Goal: Task Accomplishment & Management: Manage account settings

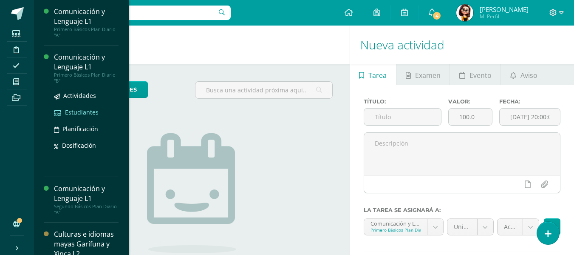
scroll to position [42, 0]
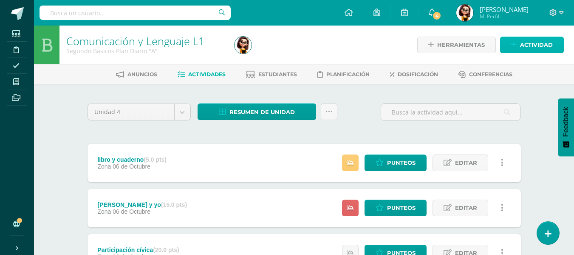
click at [526, 44] on span "Actividad" at bounding box center [536, 45] width 33 height 16
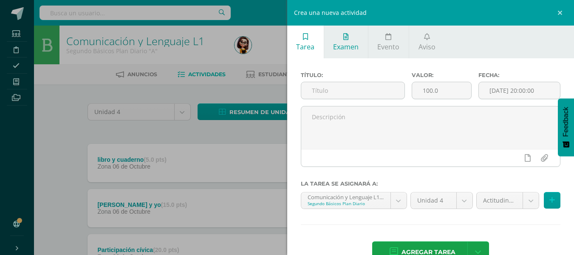
click at [345, 35] on icon at bounding box center [345, 36] width 5 height 7
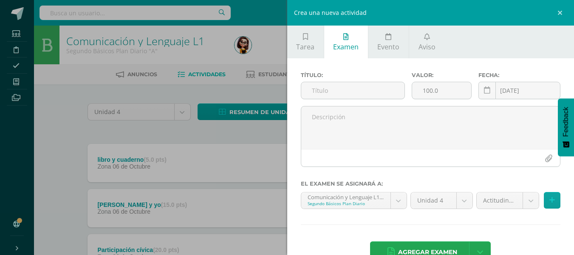
scroll to position [23, 0]
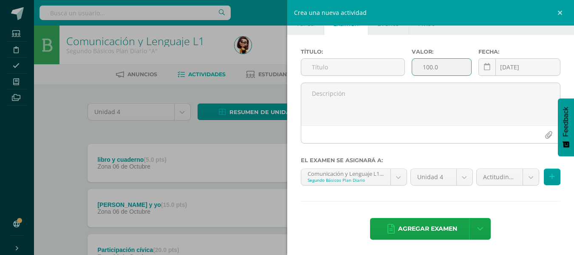
click at [427, 68] on input "100.0" at bounding box center [441, 67] width 59 height 17
type input "30.0"
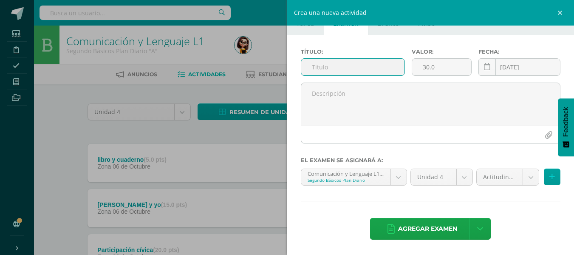
click at [326, 72] on input "text" at bounding box center [352, 67] width 103 height 17
type input "Examen"
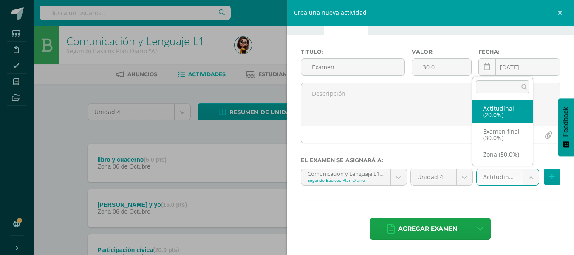
click at [526, 175] on body "Estudiantes Disciplina Asistencia Mis cursos Archivos Soporte Ayuda Reportar un…" at bounding box center [287, 186] width 574 height 373
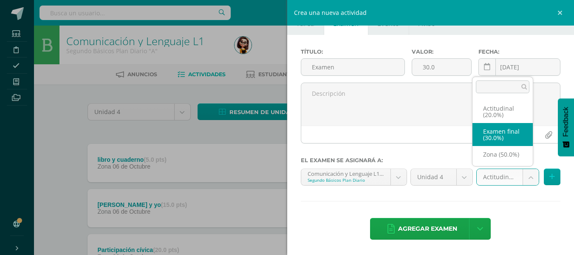
select select "68467"
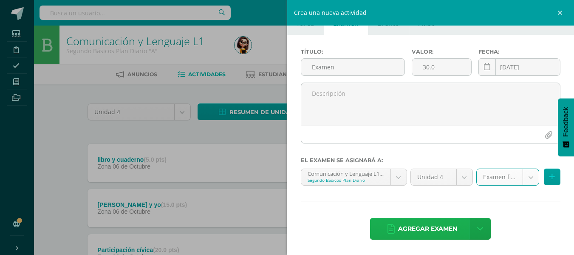
click at [429, 226] on span "Agregar examen" at bounding box center [427, 228] width 59 height 21
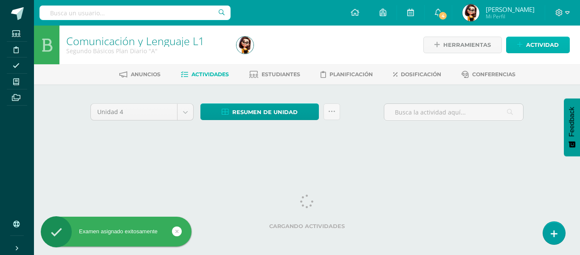
click at [540, 40] on span "Actividad" at bounding box center [542, 45] width 33 height 16
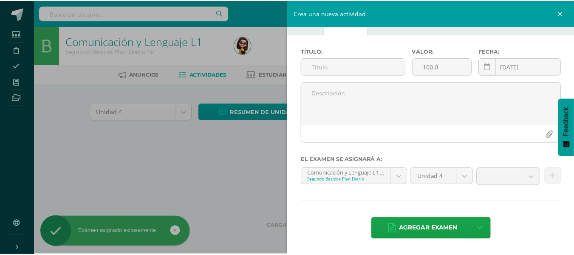
scroll to position [23, 0]
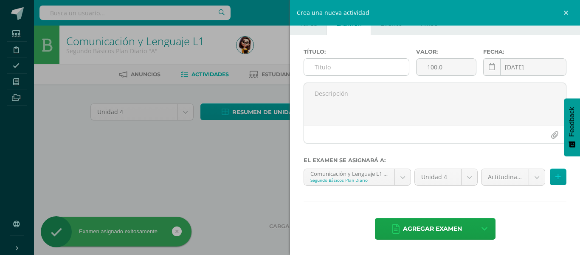
click at [353, 59] on input "text" at bounding box center [356, 67] width 105 height 17
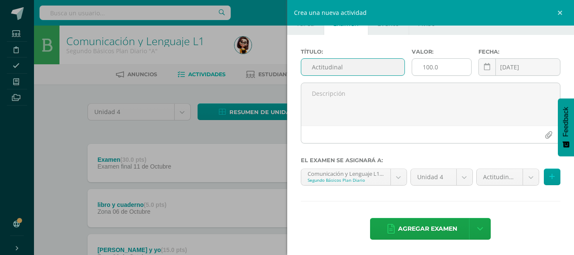
type input "Actitudinal"
click at [427, 67] on input "100.0" at bounding box center [441, 67] width 59 height 17
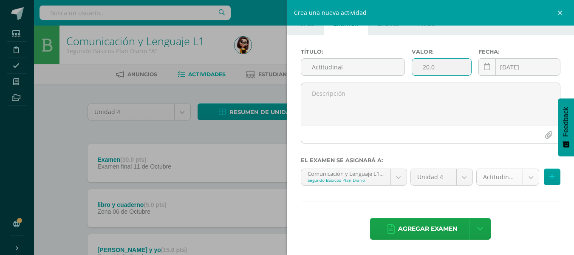
type input "20.0"
click at [529, 174] on body "Examen asignado exitosamente Estudiantes Disciplina Asistencia Mis cursos Archi…" at bounding box center [287, 209] width 574 height 419
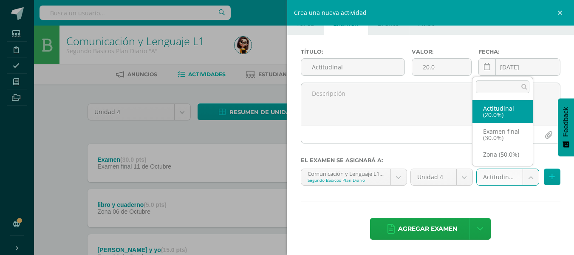
select select "68466"
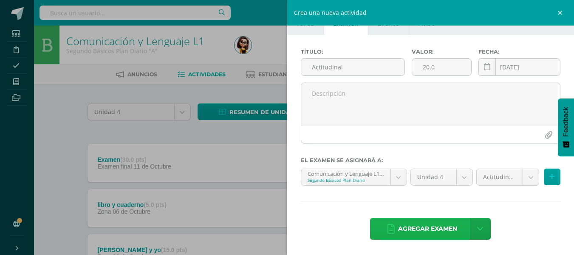
click at [430, 228] on span "Agregar examen" at bounding box center [427, 228] width 59 height 21
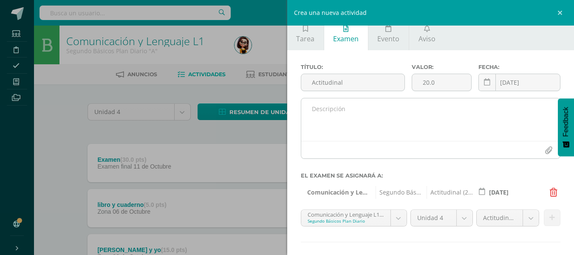
scroll to position [0, 0]
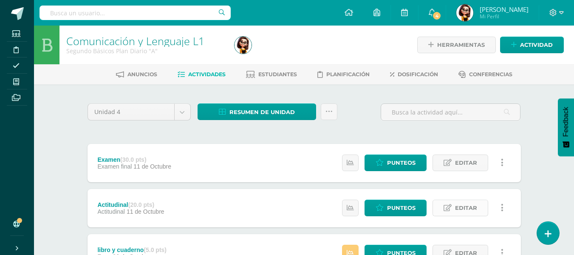
click at [453, 204] on link "Editar" at bounding box center [461, 207] width 56 height 17
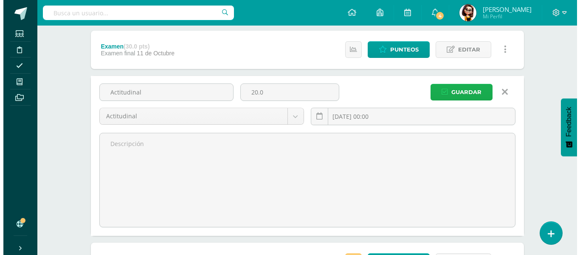
scroll to position [42, 0]
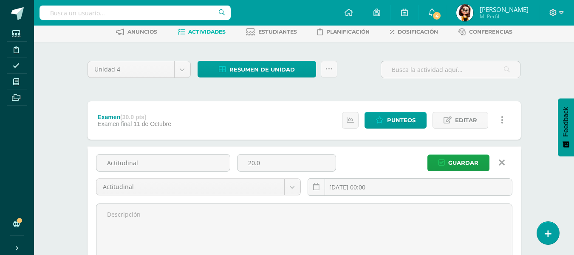
click at [502, 163] on icon at bounding box center [502, 162] width 6 height 9
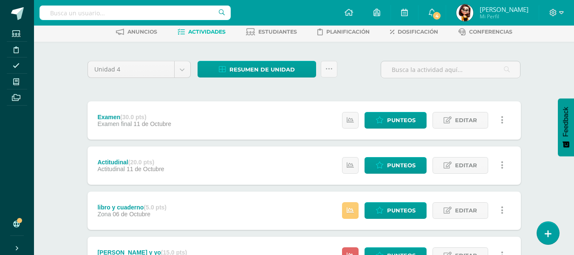
click at [504, 165] on link at bounding box center [502, 165] width 17 height 17
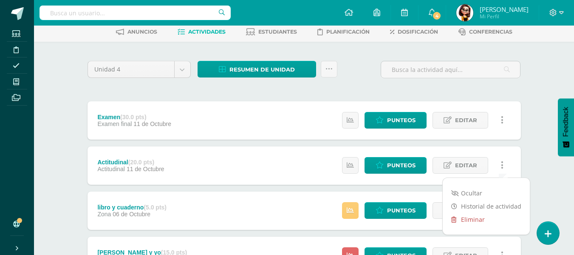
click at [467, 218] on link "Eliminar" at bounding box center [486, 218] width 87 height 13
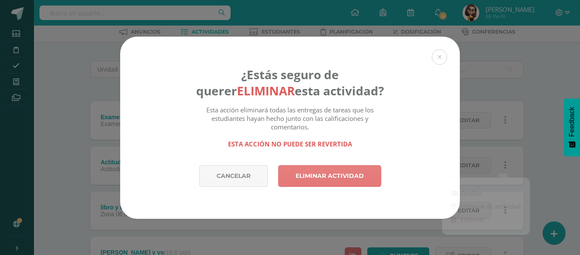
click at [367, 167] on link "Eliminar actividad" at bounding box center [329, 176] width 103 height 22
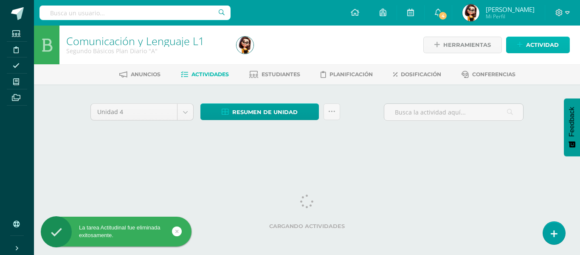
click at [540, 41] on span "Actividad" at bounding box center [542, 45] width 33 height 16
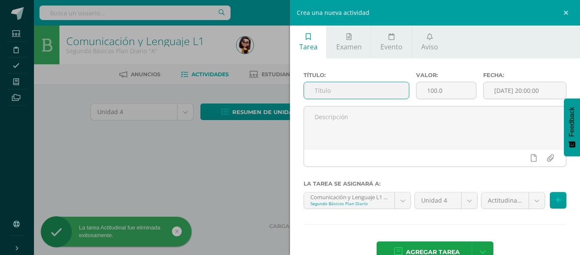
click at [376, 88] on input "text" at bounding box center [356, 90] width 105 height 17
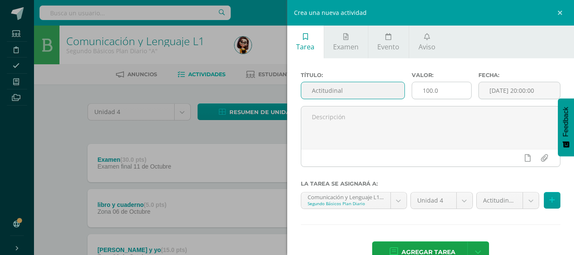
type input "Actitudinal"
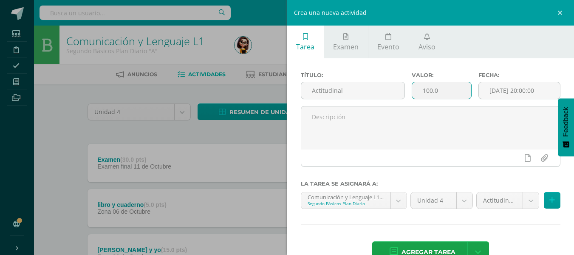
drag, startPoint x: 427, startPoint y: 91, endPoint x: 458, endPoint y: 98, distance: 31.4
click at [429, 91] on input "100.0" at bounding box center [441, 90] width 59 height 17
type input "20.0"
click at [414, 245] on span "Agregar tarea" at bounding box center [429, 251] width 54 height 21
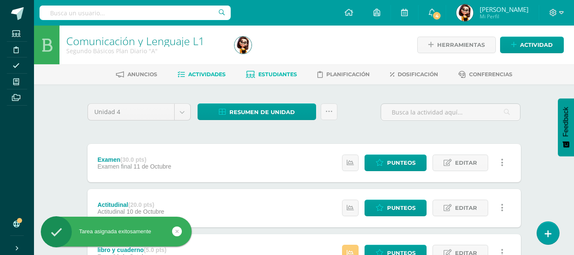
click at [263, 76] on span "Estudiantes" at bounding box center [277, 74] width 39 height 6
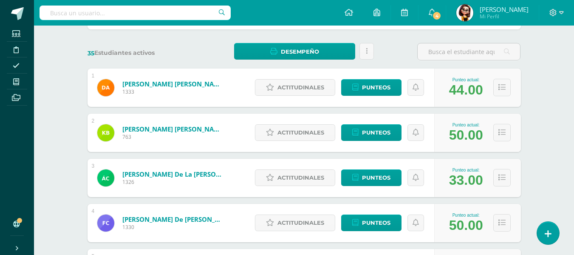
scroll to position [127, 0]
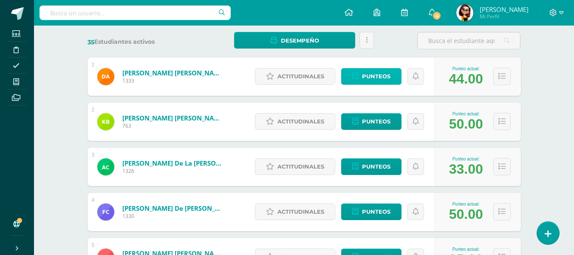
click at [373, 77] on span "Punteos" at bounding box center [376, 76] width 28 height 16
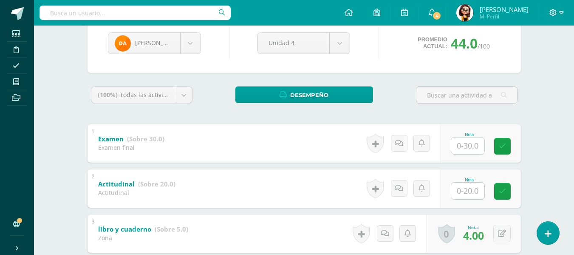
scroll to position [127, 0]
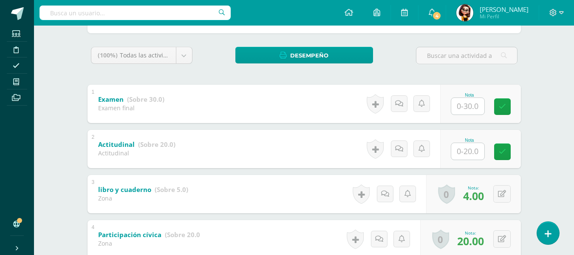
click at [462, 105] on input "text" at bounding box center [467, 106] width 33 height 17
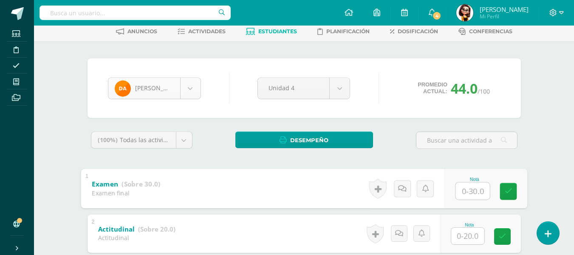
scroll to position [42, 0]
click at [191, 85] on body "Estudiantes Disciplina Asistencia Mis cursos Archivos Soporte Ayuda Reportar un…" at bounding box center [287, 224] width 574 height 532
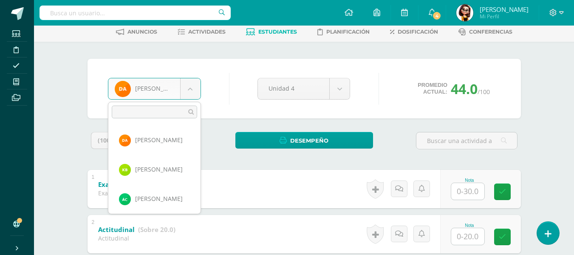
click at [253, 53] on body "Estudiantes Disciplina Asistencia Mis cursos Archivos Soporte Ayuda Reportar un…" at bounding box center [287, 224] width 574 height 532
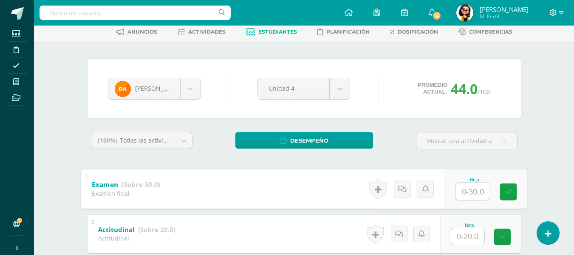
click at [470, 190] on input "text" at bounding box center [472, 190] width 34 height 17
type input "15"
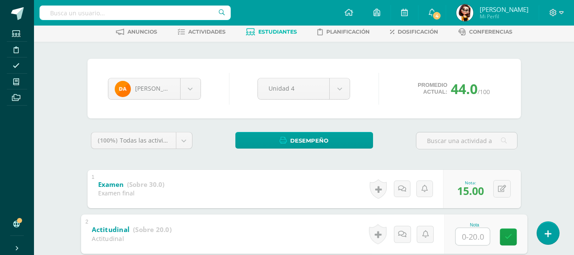
click at [475, 238] on input "text" at bounding box center [472, 235] width 34 height 17
type input "20"
click at [192, 90] on body "Estudiantes Disciplina Asistencia Mis cursos Archivos Soporte Ayuda Reportar un…" at bounding box center [287, 224] width 574 height 532
click at [318, 47] on body "Estudiantes Disciplina Asistencia Mis cursos Archivos Soporte Ayuda Reportar un…" at bounding box center [287, 224] width 574 height 532
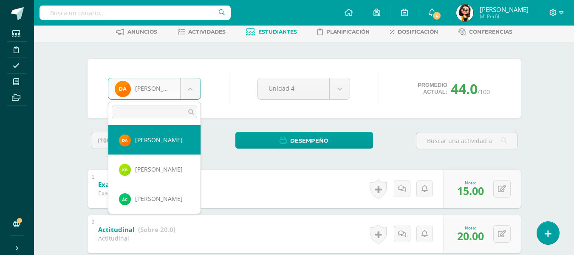
click at [190, 90] on body "Estudiantes Disciplina Asistencia Mis cursos Archivos Soporte Ayuda Reportar un…" at bounding box center [287, 224] width 574 height 532
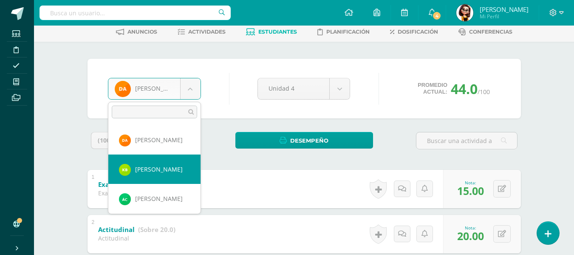
select select "8058"
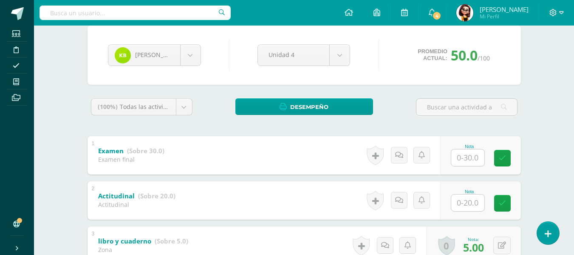
scroll to position [85, 0]
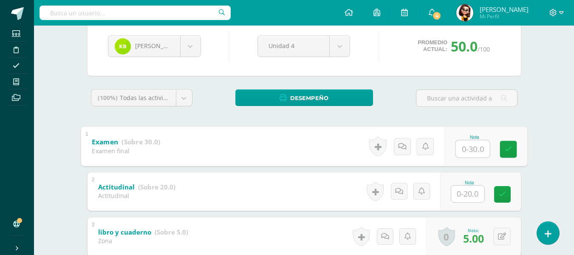
click at [471, 147] on input "text" at bounding box center [472, 148] width 34 height 17
type input "30"
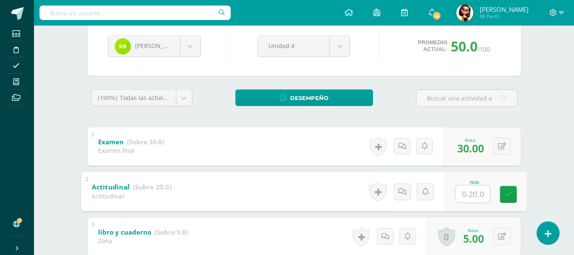
click at [473, 192] on input "text" at bounding box center [472, 193] width 34 height 17
type input "20"
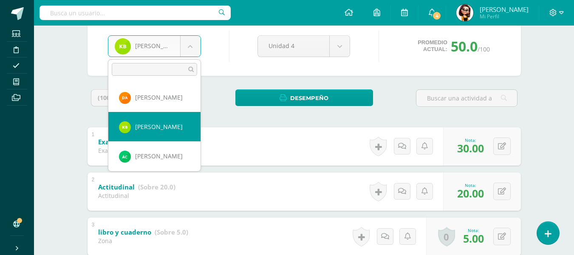
click at [189, 47] on body "Estudiantes Disciplina Asistencia Mis cursos Archivos Soporte Ayuda Reportar un…" at bounding box center [287, 181] width 574 height 532
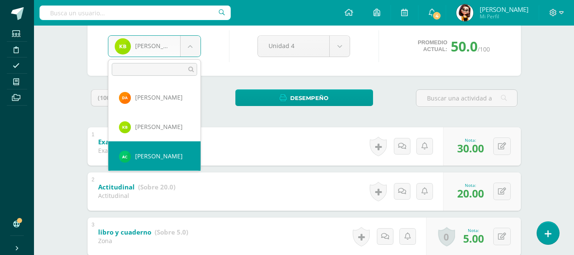
select select "8673"
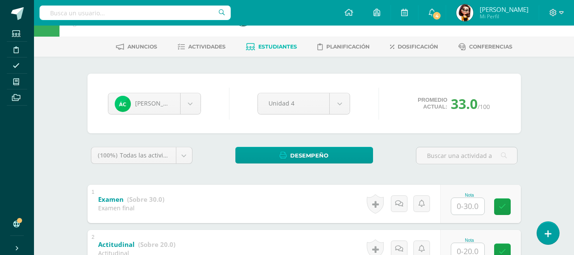
scroll to position [42, 0]
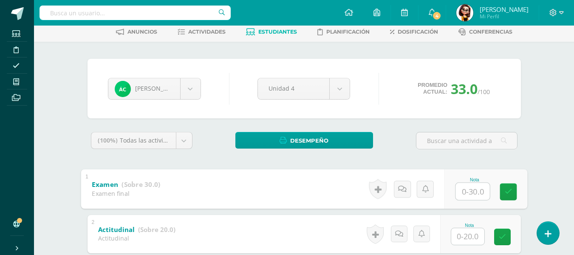
click at [467, 191] on input "text" at bounding box center [472, 190] width 34 height 17
type input "15"
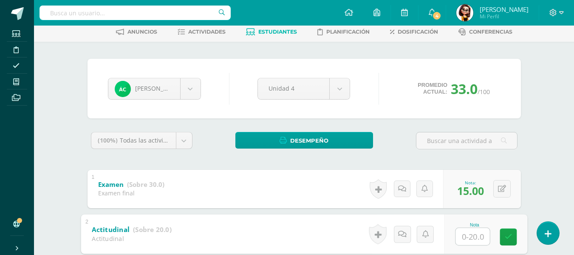
click at [475, 239] on input "text" at bounding box center [472, 235] width 34 height 17
type input "20"
click at [511, 236] on icon at bounding box center [508, 236] width 8 height 7
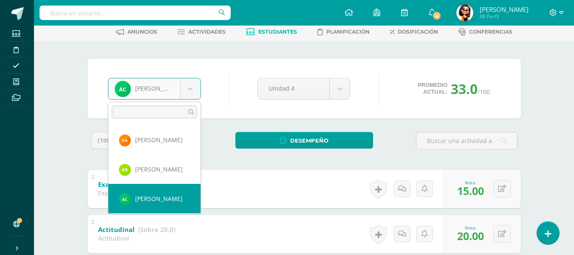
click at [190, 89] on body "Estudiantes Disciplina Asistencia Mis cursos Archivos Soporte Ayuda Reportar un…" at bounding box center [287, 224] width 574 height 532
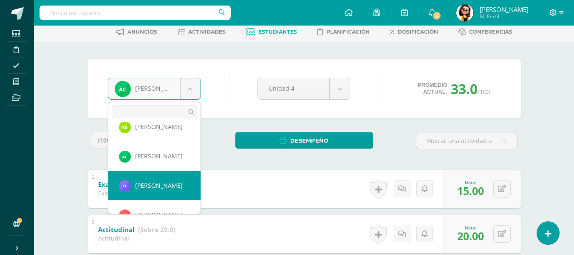
select select "8677"
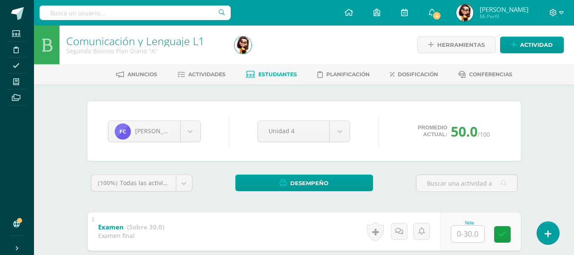
scroll to position [42, 0]
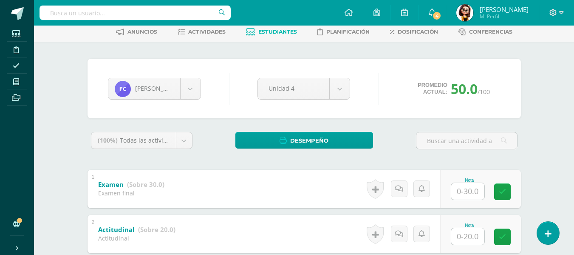
click at [468, 192] on input "text" at bounding box center [467, 191] width 33 height 17
type input "25"
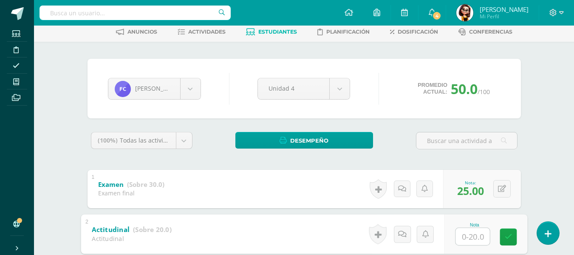
click at [473, 236] on input "text" at bounding box center [472, 235] width 34 height 17
type input "20"
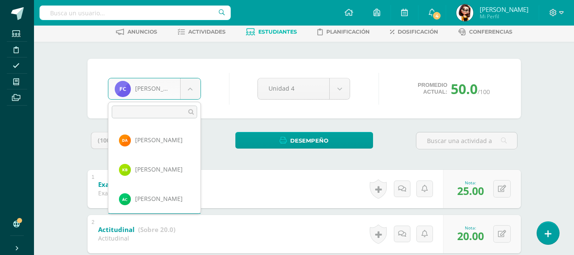
click at [191, 88] on body "Estudiantes Disciplina Asistencia Mis cursos Archivos Soporte Ayuda Reportar un…" at bounding box center [287, 224] width 574 height 532
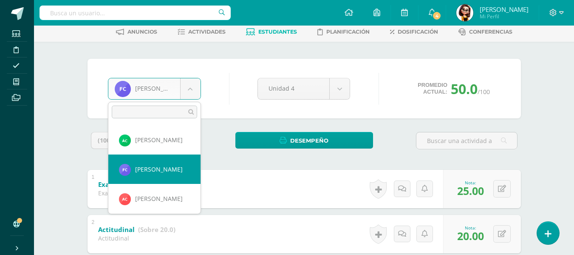
scroll to position [71, 0]
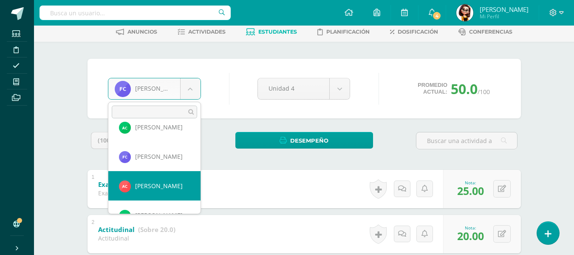
select select "8051"
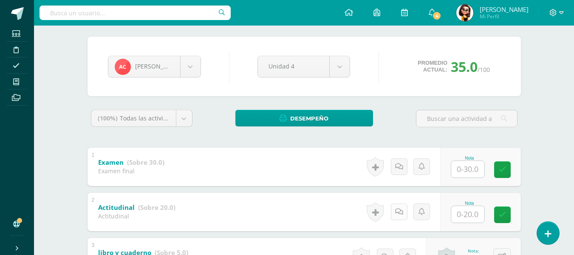
scroll to position [85, 0]
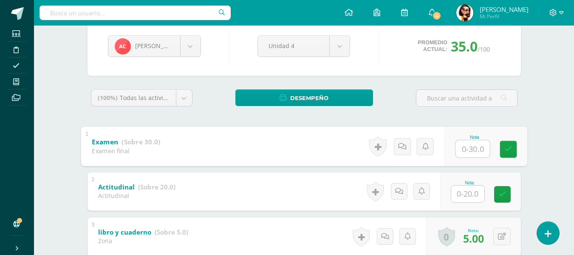
click at [468, 150] on input "text" at bounding box center [472, 148] width 34 height 17
type input "5"
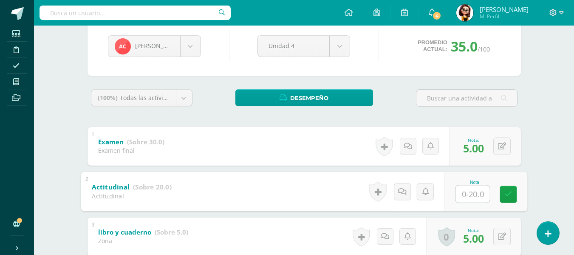
click at [474, 196] on input "text" at bounding box center [472, 193] width 34 height 17
type input "20"
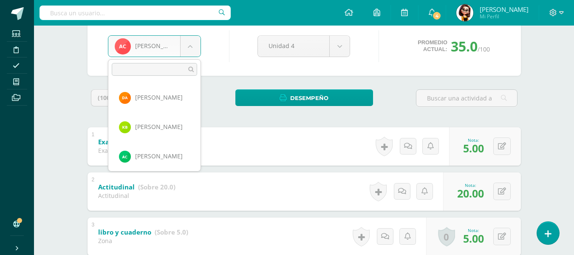
click at [192, 45] on body "Estudiantes Disciplina Asistencia Mis cursos Archivos Soporte Ayuda Reportar un…" at bounding box center [287, 181] width 574 height 532
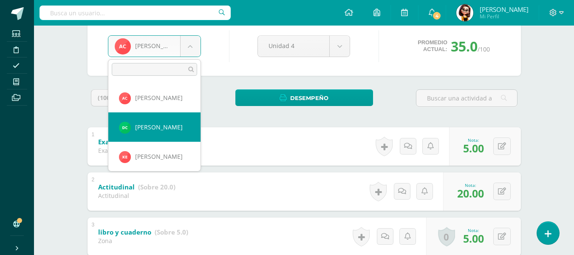
select select "8064"
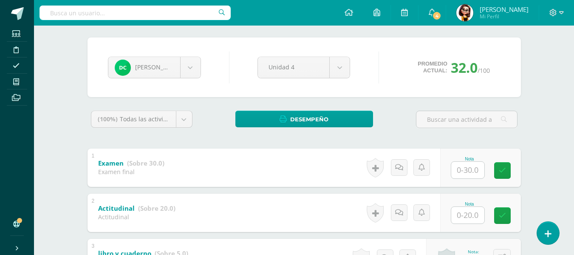
scroll to position [85, 0]
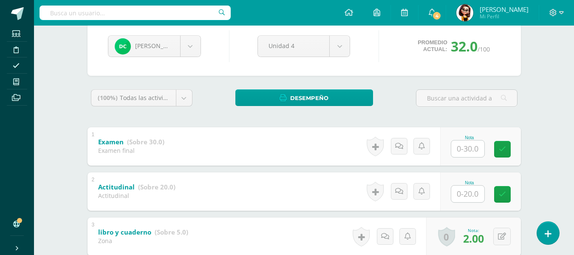
click at [468, 148] on input "text" at bounding box center [467, 148] width 33 height 17
type input "6"
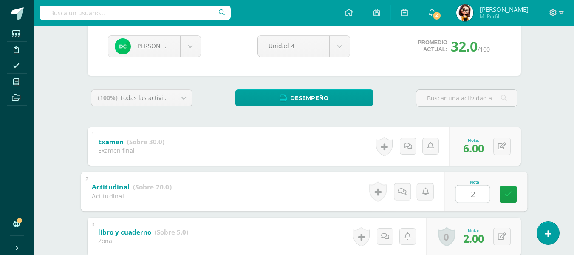
type input "20"
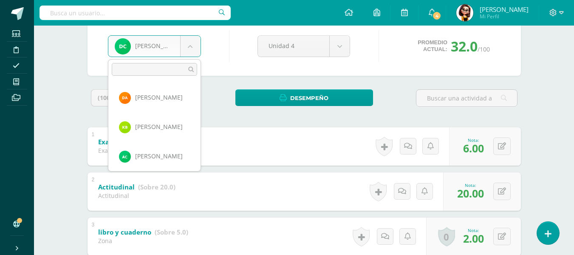
click at [190, 47] on body "Estudiantes Disciplina Asistencia Mis cursos Archivos Soporte Ayuda Reportar un…" at bounding box center [287, 181] width 574 height 532
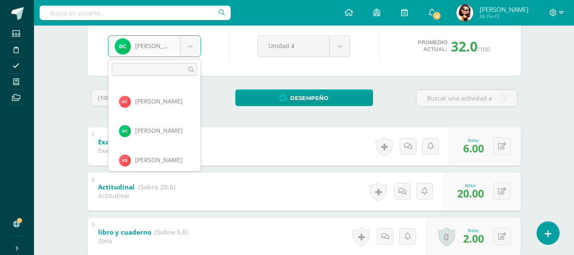
scroll to position [122, 0]
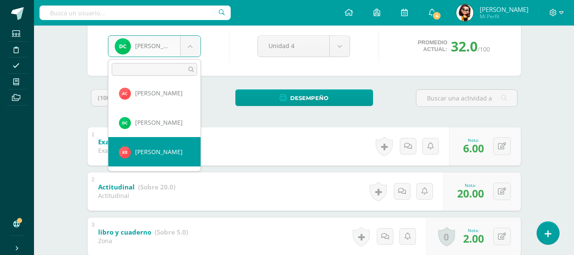
select select "8054"
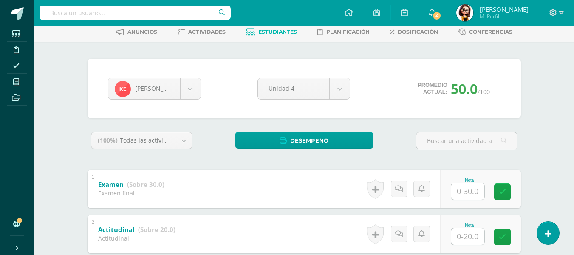
scroll to position [85, 0]
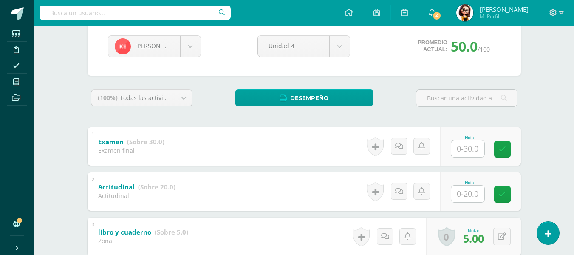
click at [471, 147] on input "text" at bounding box center [467, 148] width 33 height 17
type input "30"
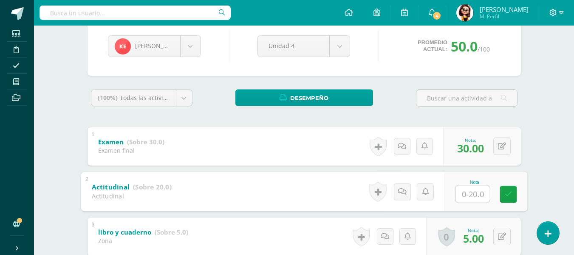
click at [470, 195] on input "text" at bounding box center [472, 193] width 34 height 17
type input "20"
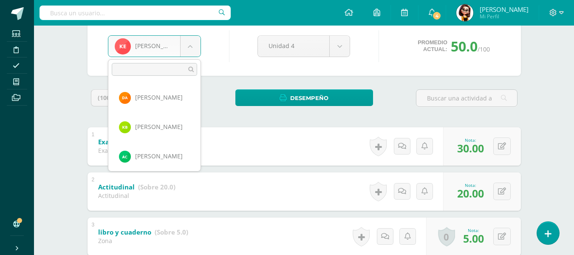
click at [190, 46] on body "Estudiantes Disciplina Asistencia Mis cursos Archivos Soporte Ayuda Reportar un…" at bounding box center [287, 181] width 574 height 532
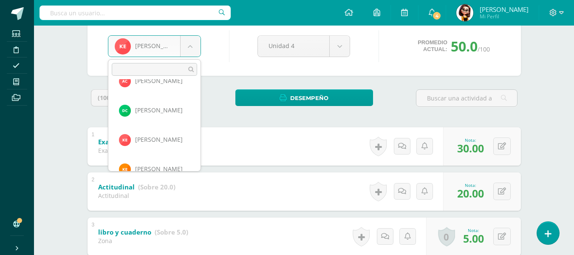
scroll to position [151, 0]
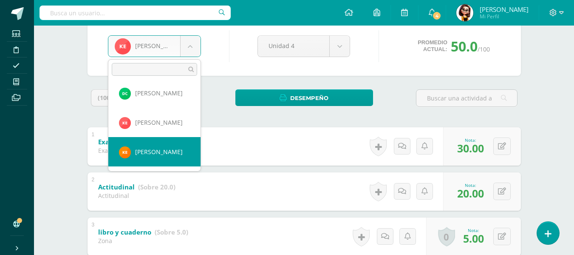
select select "8681"
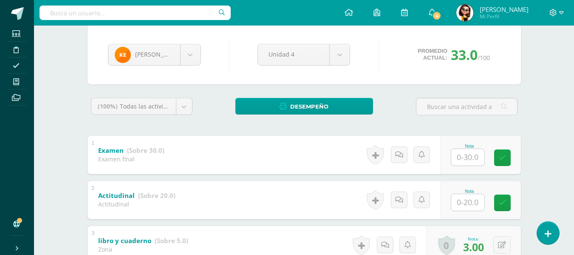
scroll to position [85, 0]
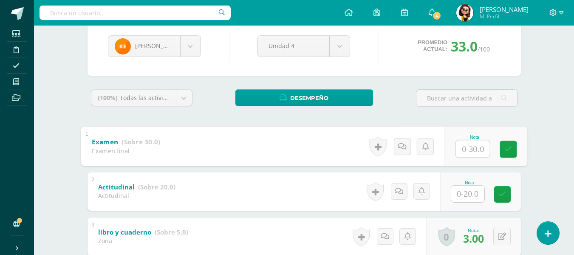
click at [468, 150] on input "text" at bounding box center [472, 148] width 34 height 17
type input "16"
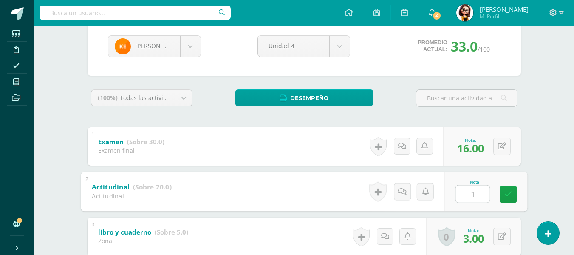
type input "15"
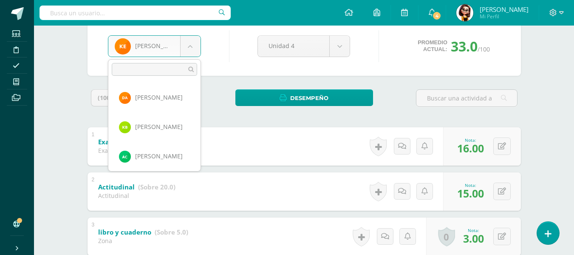
click at [191, 46] on body "Estudiantes Disciplina Asistencia Mis cursos Archivos Soporte Ayuda Reportar un…" at bounding box center [287, 181] width 574 height 532
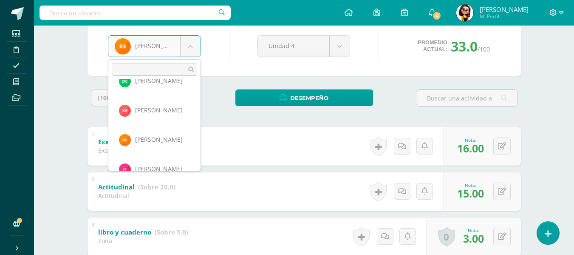
scroll to position [180, 0]
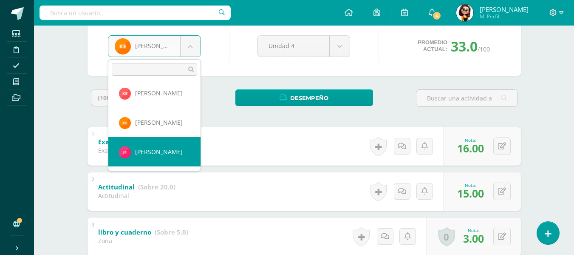
select select "8062"
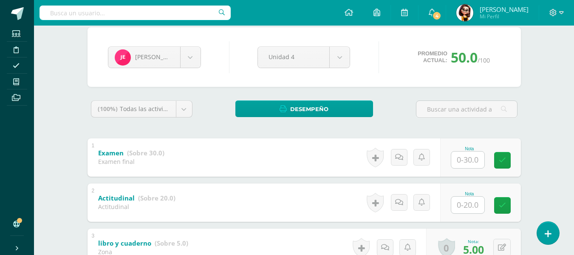
scroll to position [85, 0]
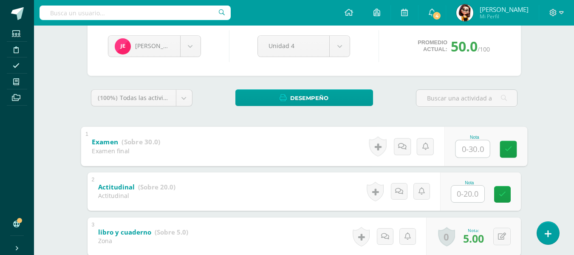
click at [465, 149] on input "text" at bounding box center [472, 148] width 34 height 17
type input "30"
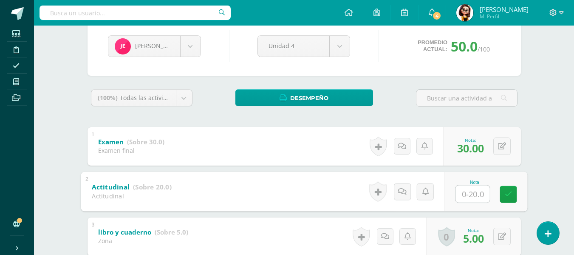
click at [471, 193] on input "text" at bounding box center [472, 193] width 34 height 17
type input "20"
click at [192, 47] on body "Estudiantes Disciplina Asistencia Mis cursos Archivos Soporte Ayuda Reportar un…" at bounding box center [287, 181] width 574 height 532
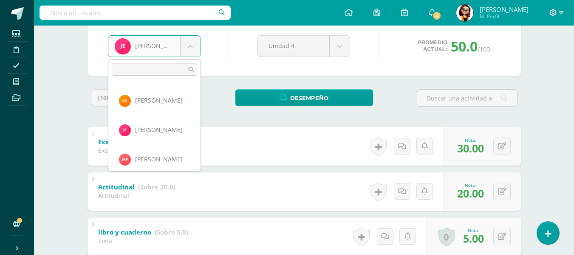
scroll to position [209, 0]
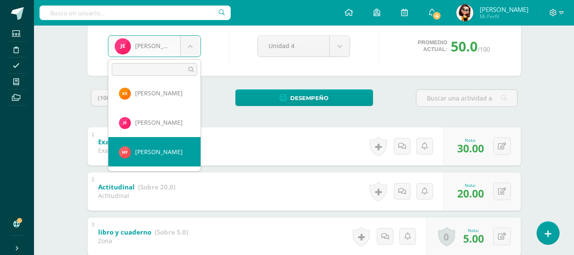
select select "8676"
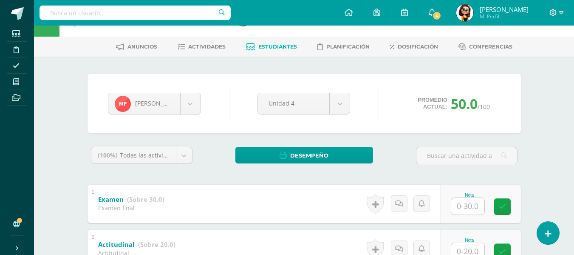
scroll to position [42, 0]
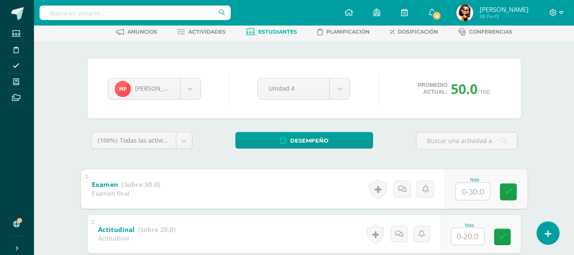
click at [471, 191] on input "text" at bounding box center [472, 190] width 34 height 17
type input "19"
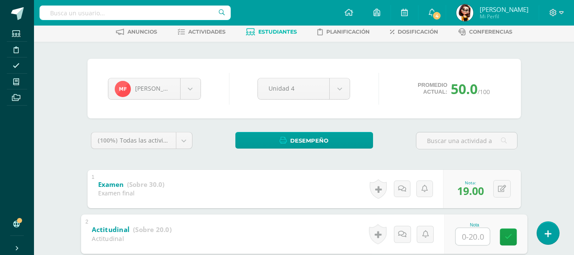
click at [473, 237] on input "text" at bounding box center [472, 235] width 34 height 17
type input "20"
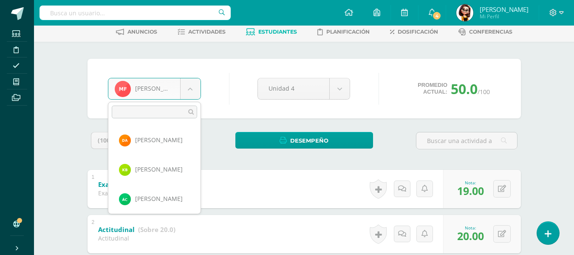
click at [190, 89] on body "Estudiantes Disciplina Asistencia Mis cursos Archivos Soporte Ayuda Reportar un…" at bounding box center [287, 224] width 574 height 532
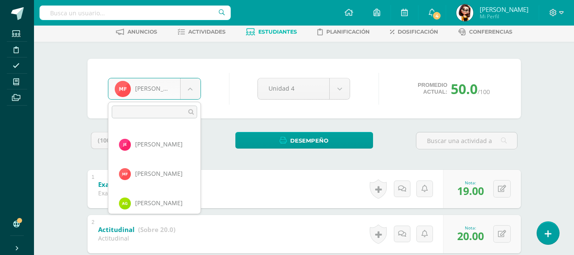
scroll to position [234, 0]
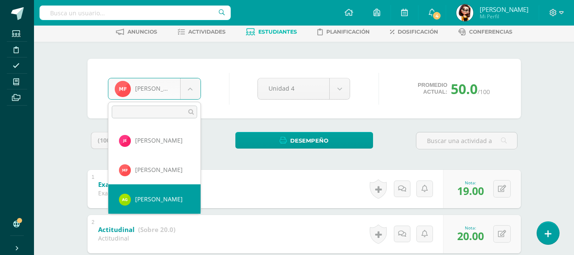
select select "8057"
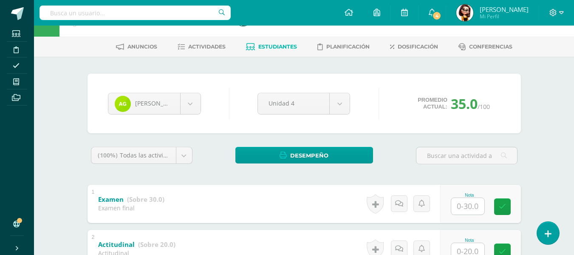
scroll to position [42, 0]
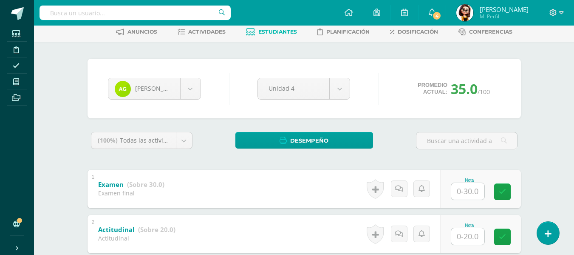
click at [468, 191] on input "text" at bounding box center [467, 191] width 33 height 17
type input "20"
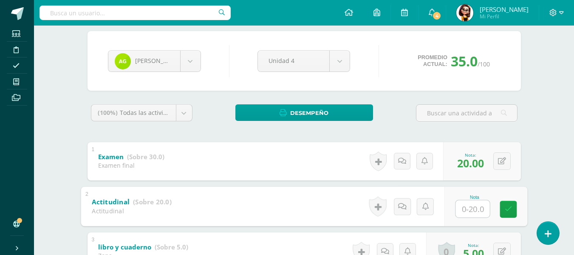
scroll to position [85, 0]
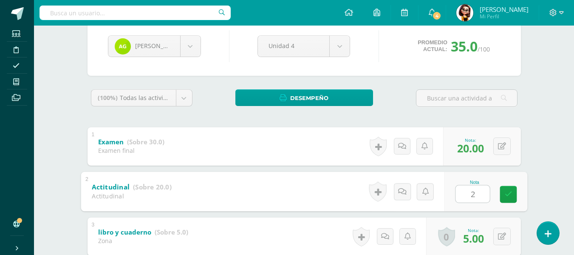
type input "20"
click at [190, 45] on body "Estudiantes Disciplina Asistencia Mis cursos Archivos Soporte Ayuda Reportar un…" at bounding box center [287, 181] width 574 height 532
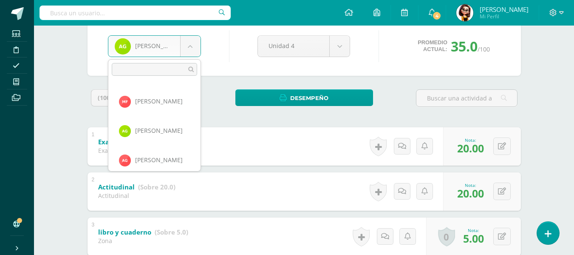
scroll to position [268, 0]
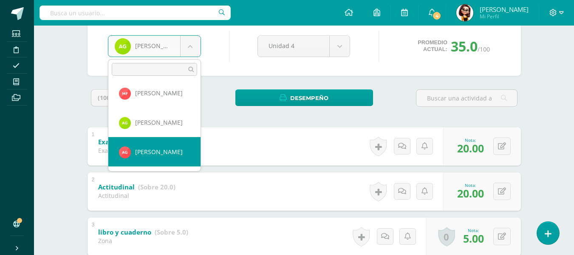
select select "8052"
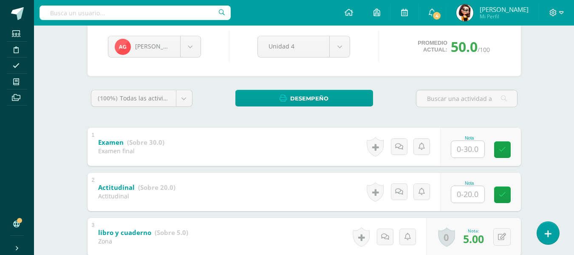
scroll to position [85, 0]
click at [465, 149] on input "text" at bounding box center [467, 148] width 33 height 17
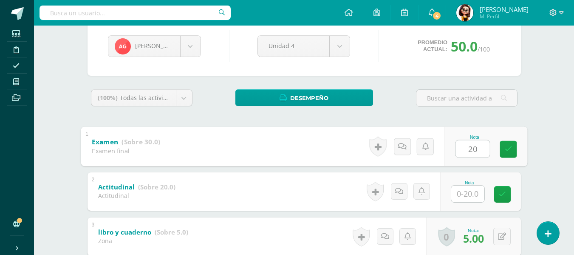
type input "20"
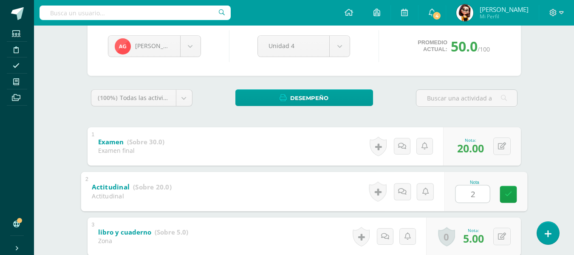
type input "20"
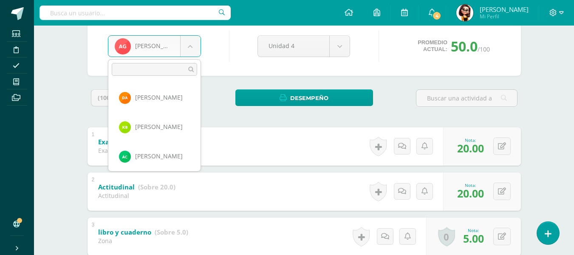
click at [190, 46] on body "Estudiantes Disciplina Asistencia Mis cursos Archivos Soporte Ayuda Reportar un…" at bounding box center [287, 181] width 574 height 532
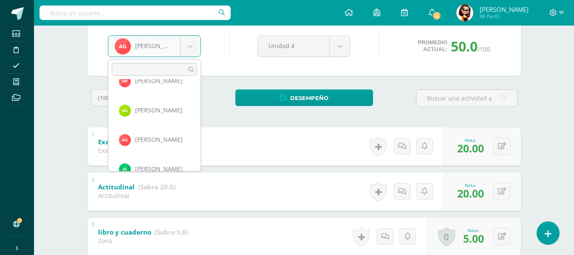
scroll to position [297, 0]
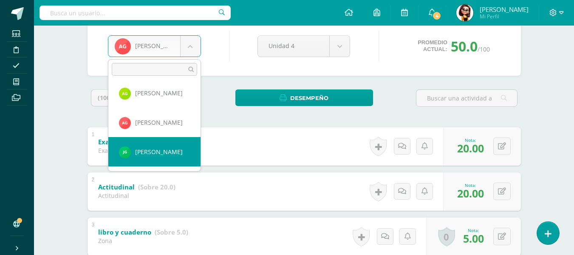
select select "8067"
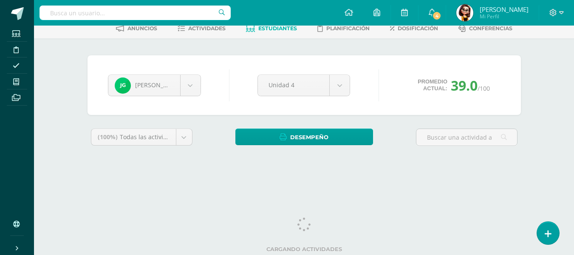
scroll to position [47, 0]
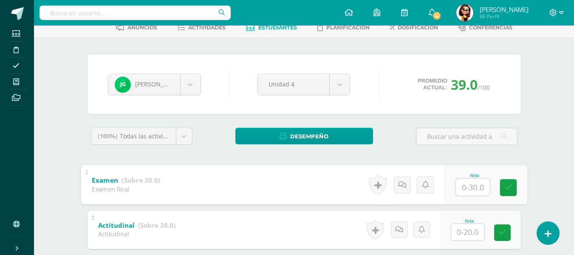
click at [467, 186] on input "text" at bounding box center [472, 186] width 34 height 17
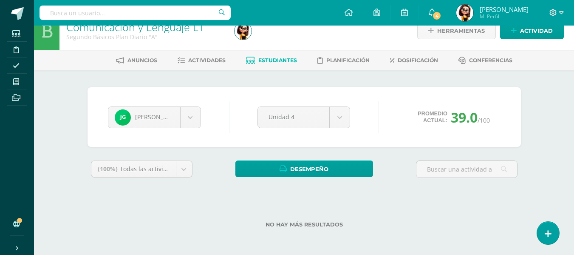
scroll to position [0, 0]
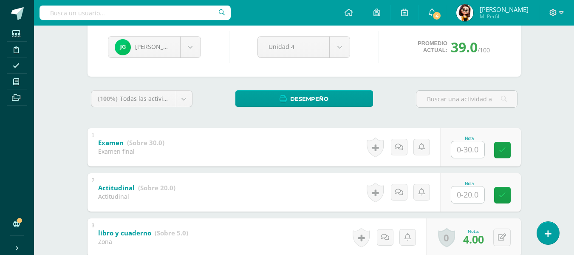
scroll to position [85, 0]
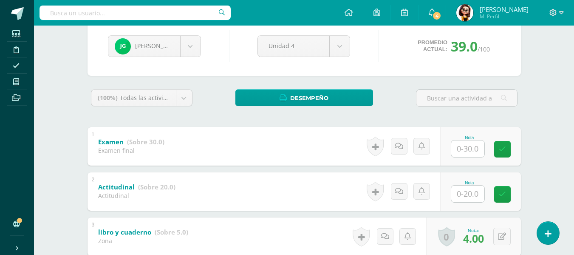
click at [468, 144] on input "text" at bounding box center [467, 148] width 33 height 17
type input "6"
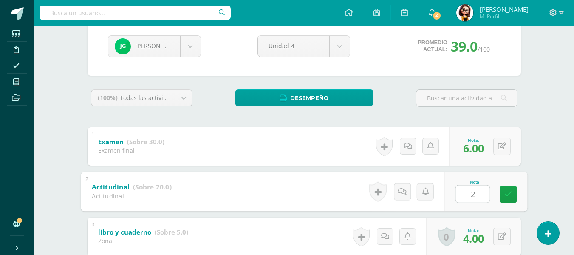
type input "20"
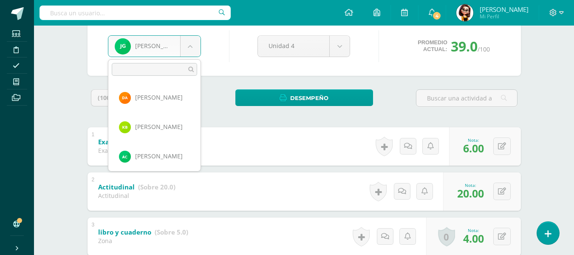
click at [190, 45] on body "Estudiantes Disciplina Asistencia Mis cursos Archivos Soporte Ayuda Reportar un…" at bounding box center [287, 181] width 574 height 532
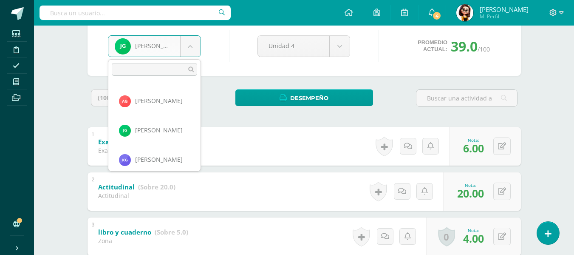
scroll to position [327, 0]
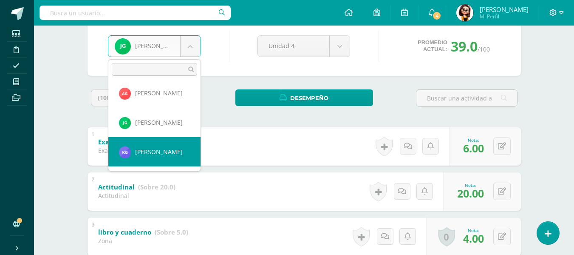
select select "8063"
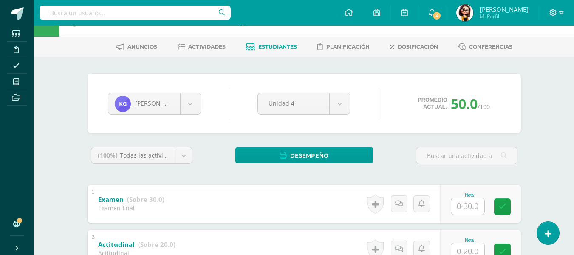
scroll to position [42, 0]
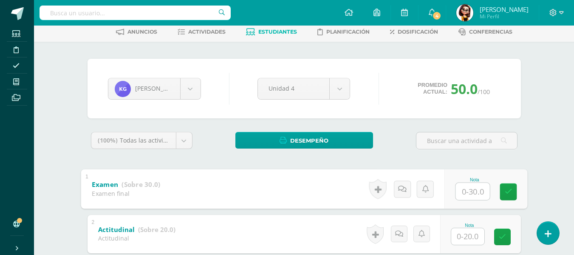
click at [467, 189] on input "text" at bounding box center [472, 190] width 34 height 17
type input "30"
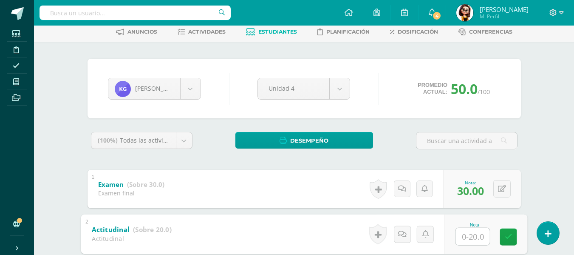
click at [472, 235] on input "text" at bounding box center [472, 235] width 34 height 17
type input "20"
click at [191, 89] on body "Estudiantes Disciplina Asistencia Mis cursos Archivos Soporte Ayuda Reportar un…" at bounding box center [287, 224] width 574 height 532
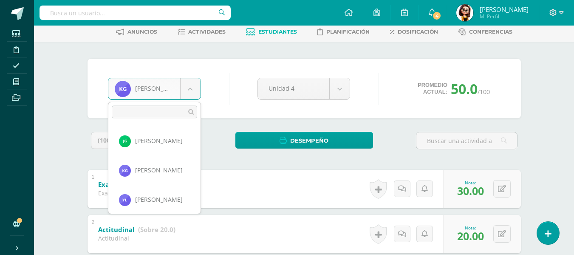
scroll to position [356, 0]
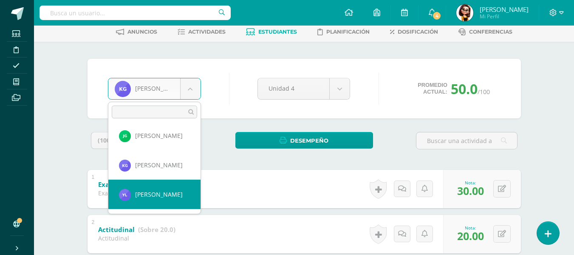
select select "8053"
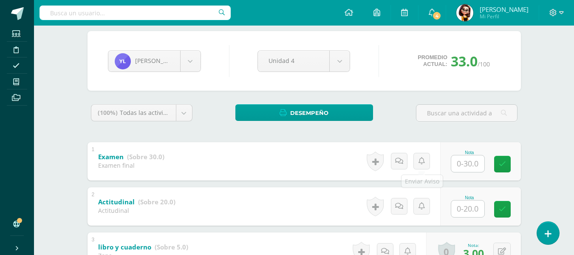
scroll to position [85, 0]
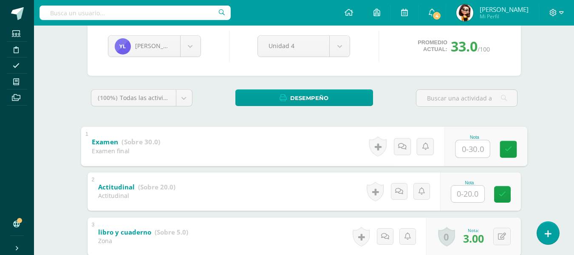
click at [470, 149] on input "text" at bounding box center [472, 148] width 34 height 17
type input "25"
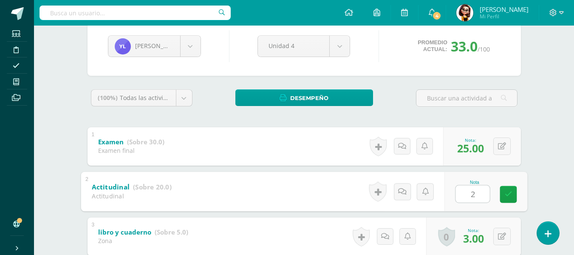
type input "20"
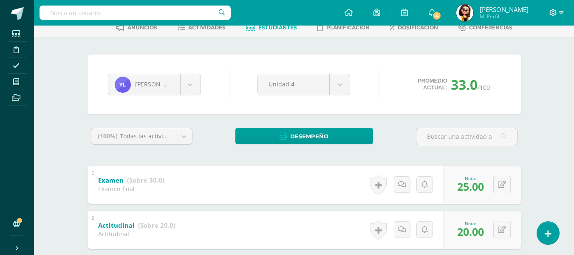
scroll to position [42, 0]
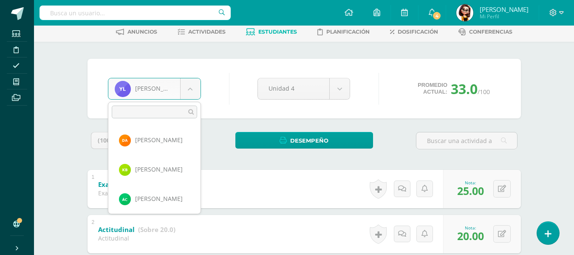
click at [192, 88] on body "Estudiantes Disciplina Asistencia Mis cursos Archivos Soporte Ayuda Reportar un…" at bounding box center [287, 224] width 574 height 532
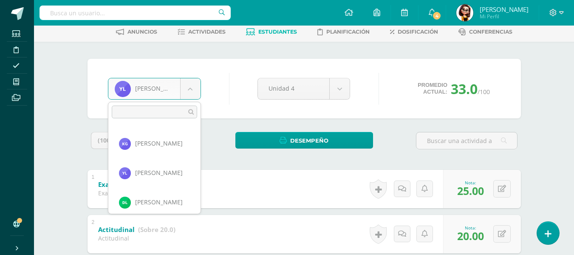
scroll to position [385, 0]
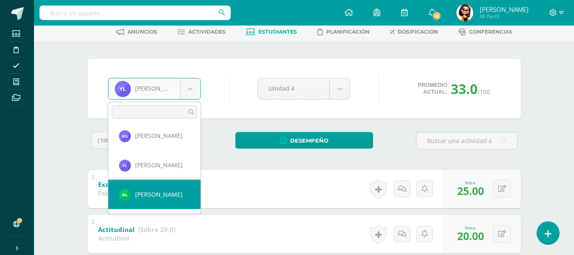
select select "8672"
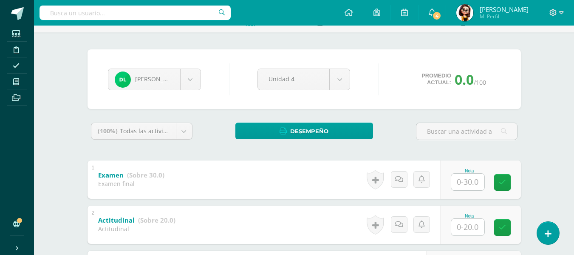
scroll to position [85, 0]
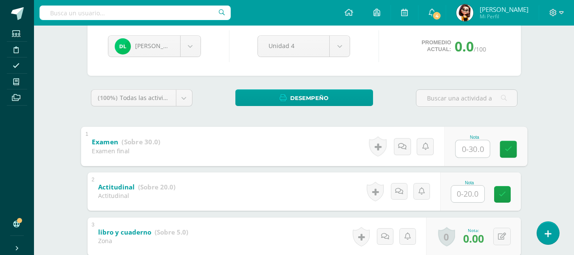
click at [470, 149] on input "text" at bounding box center [472, 148] width 34 height 17
type input "5"
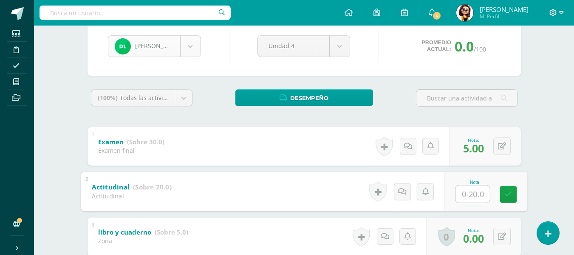
click at [190, 48] on body "Estudiantes Disciplina Asistencia Mis cursos Archivos Soporte Ayuda Reportar un…" at bounding box center [287, 181] width 574 height 532
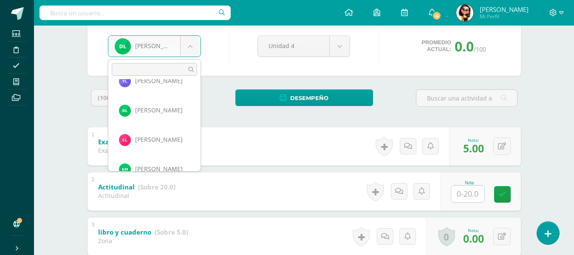
scroll to position [444, 0]
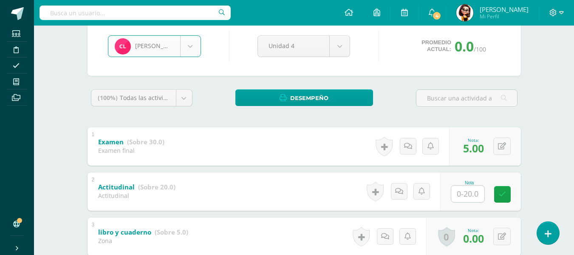
select select "8675"
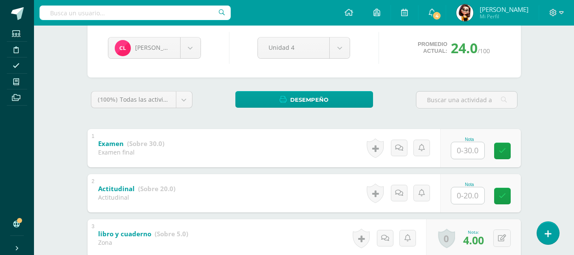
scroll to position [85, 0]
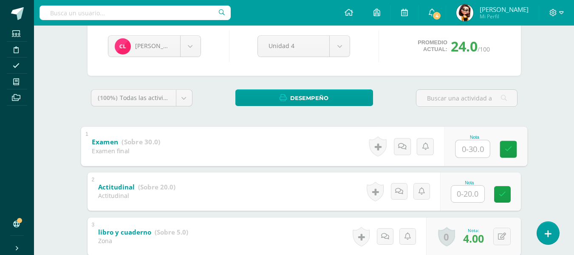
click at [468, 149] on input "text" at bounding box center [472, 148] width 34 height 17
type input "3"
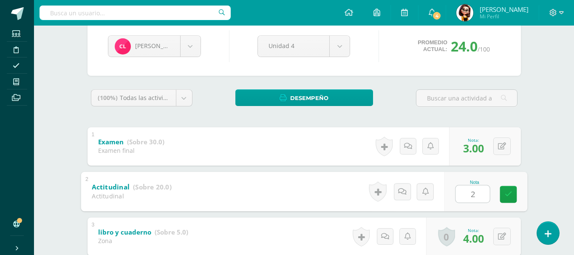
type input "20"
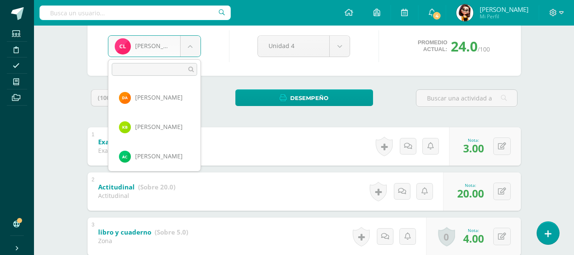
click at [190, 45] on body "Estudiantes Disciplina Asistencia Mis cursos Archivos Soporte Ayuda Reportar un…" at bounding box center [287, 181] width 574 height 532
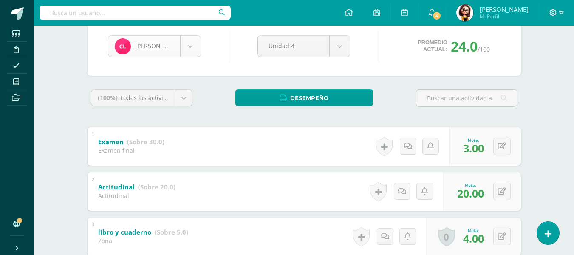
click at [190, 45] on body "Estudiantes Disciplina Asistencia Mis cursos Archivos Soporte Ayuda Reportar un…" at bounding box center [287, 181] width 574 height 532
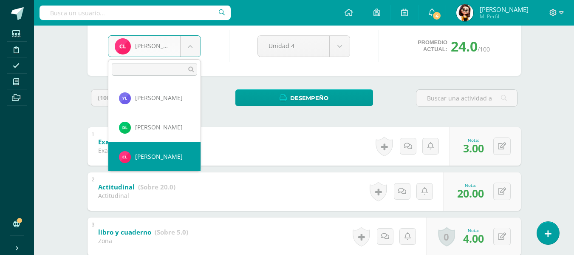
click at [190, 45] on body "Estudiantes Disciplina Asistencia Mis cursos Archivos Soporte Ayuda Reportar un…" at bounding box center [287, 181] width 574 height 532
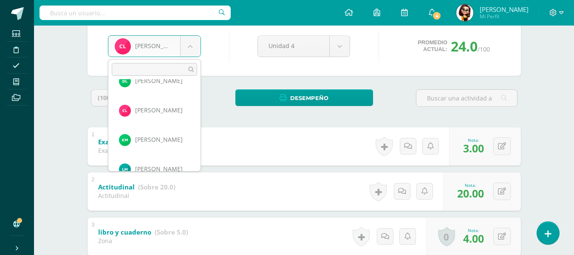
scroll to position [473, 0]
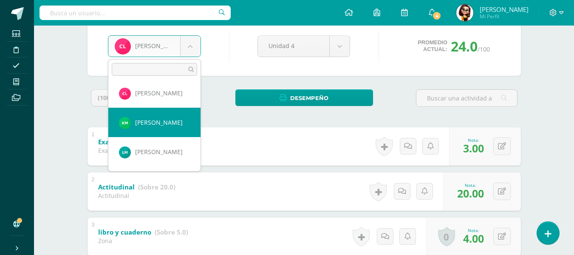
select select "8625"
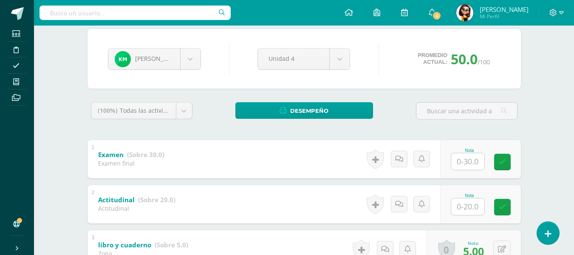
scroll to position [85, 0]
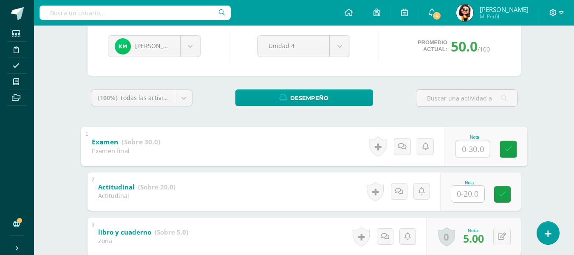
click at [467, 147] on input "text" at bounding box center [472, 148] width 34 height 17
type input "16"
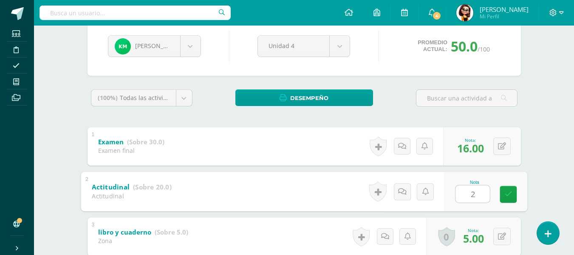
type input "20"
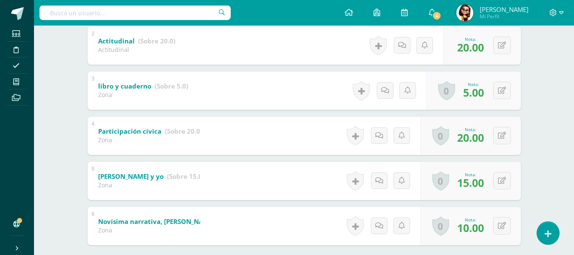
scroll to position [235, 0]
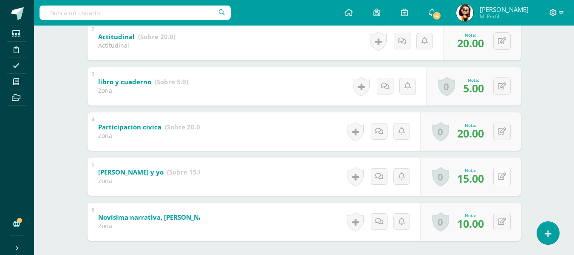
click at [501, 176] on button at bounding box center [501, 175] width 17 height 17
type input "5"
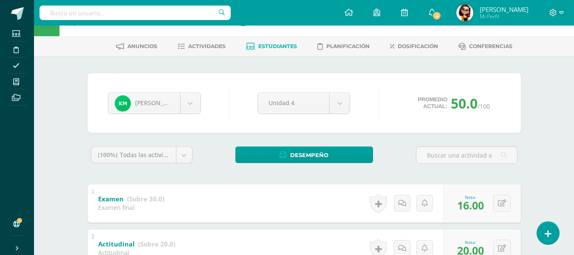
scroll to position [23, 0]
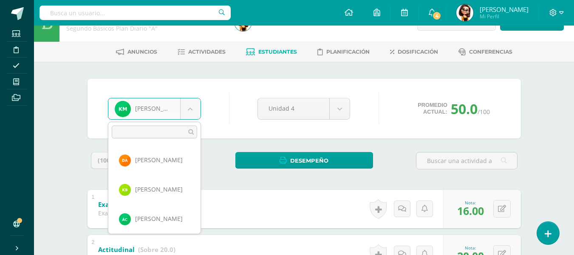
click at [189, 110] on body "Estudiantes Disciplina Asistencia Mis cursos Archivos Soporte Ayuda Reportar un…" at bounding box center [287, 243] width 574 height 532
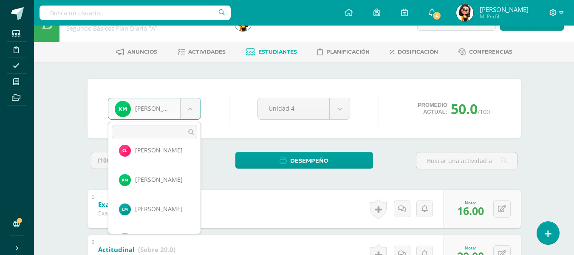
scroll to position [498, 0]
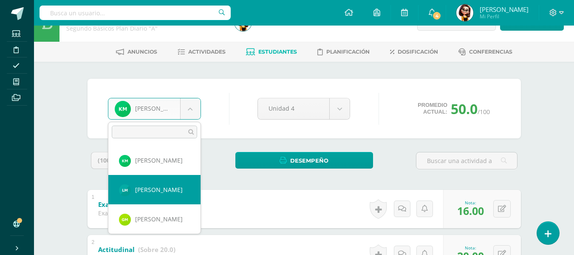
select select "8060"
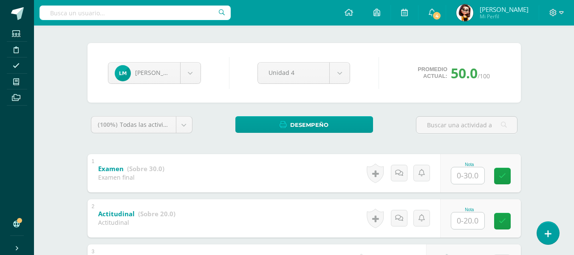
scroll to position [85, 0]
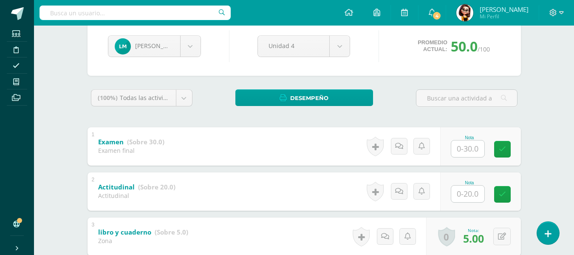
click at [469, 150] on input "text" at bounding box center [467, 148] width 33 height 17
type input "30"
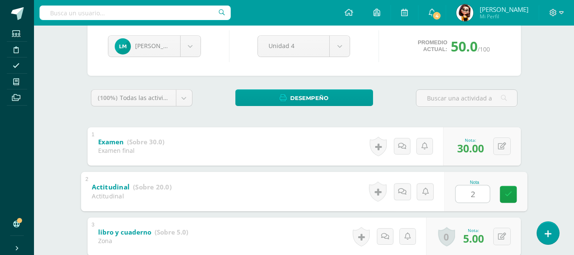
type input "20"
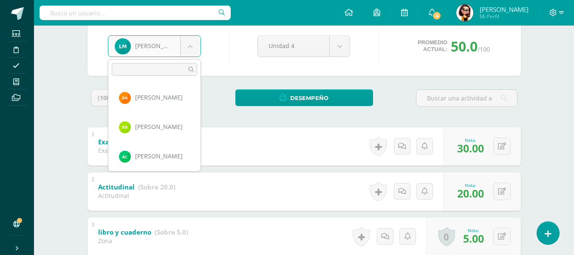
click at [189, 46] on body "Estudiantes Disciplina Asistencia Mis cursos Archivos Soporte Ayuda Reportar un…" at bounding box center [287, 181] width 574 height 532
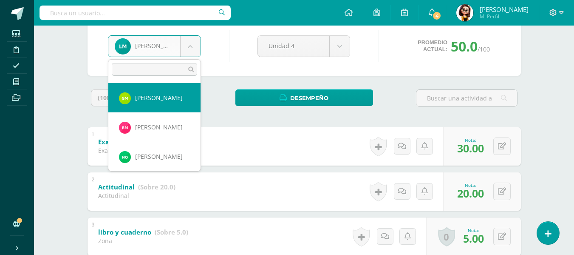
select select "8678"
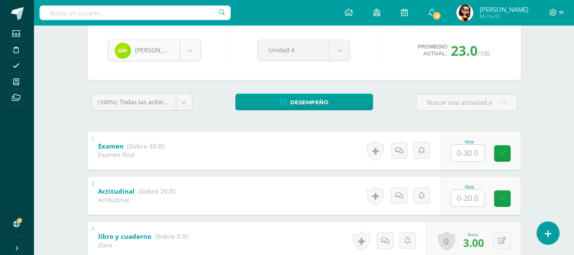
scroll to position [85, 0]
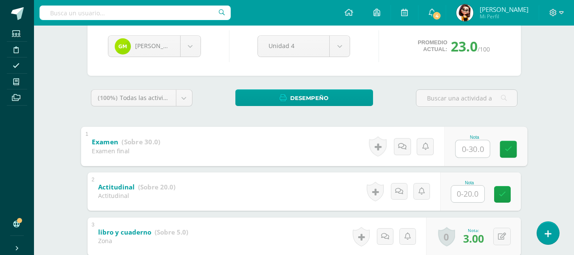
click at [466, 148] on input "text" at bounding box center [472, 148] width 34 height 17
type input "17"
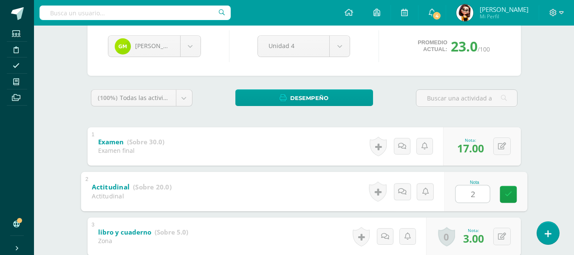
type input "20"
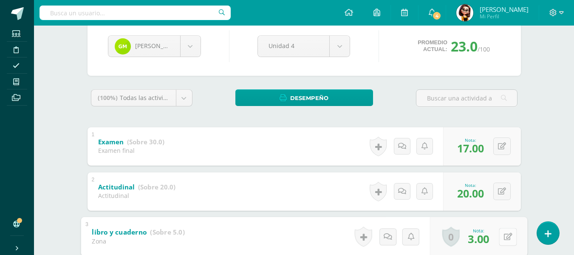
click at [501, 235] on button at bounding box center [508, 236] width 18 height 18
type input "1"
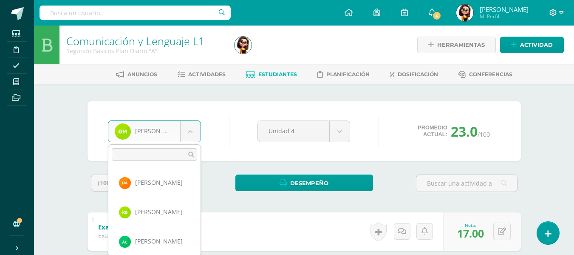
scroll to position [498, 0]
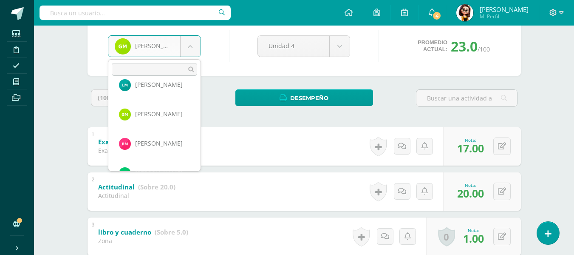
scroll to position [557, 0]
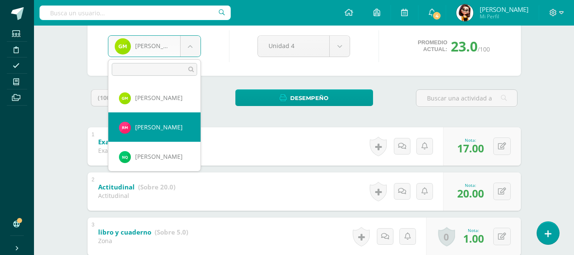
select select "8070"
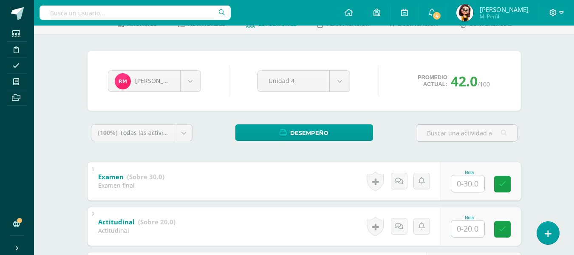
scroll to position [85, 0]
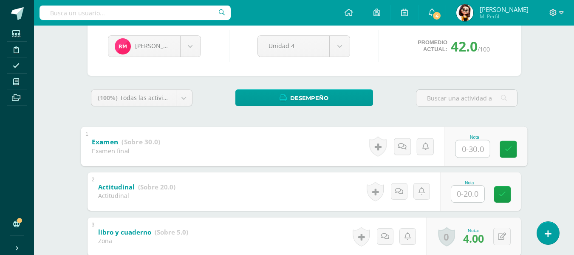
click at [467, 150] on input "text" at bounding box center [472, 148] width 34 height 17
type input "5"
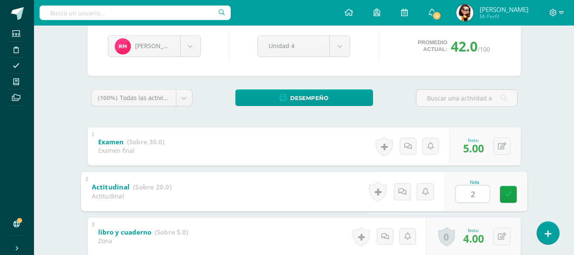
type input "20"
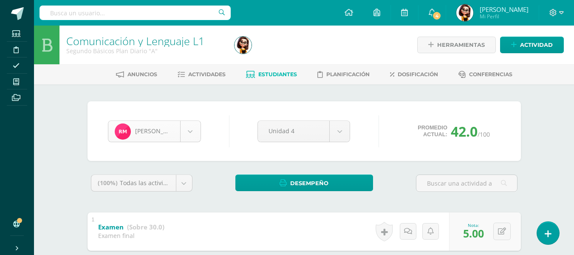
scroll to position [527, 0]
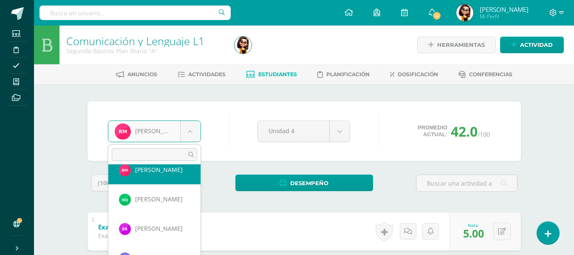
scroll to position [590, 0]
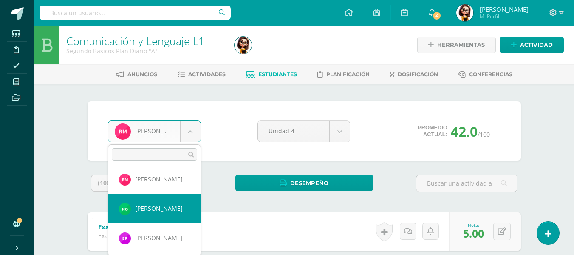
select select "8072"
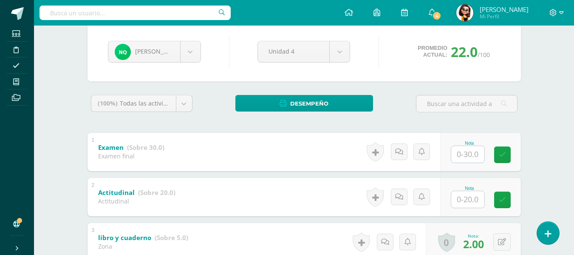
scroll to position [85, 0]
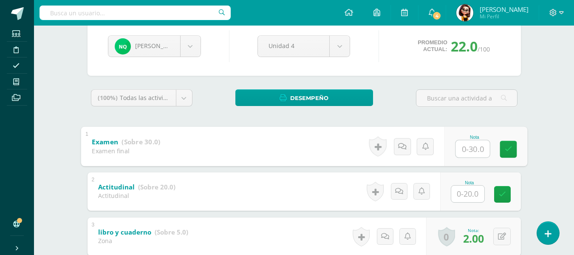
click at [467, 147] on input "text" at bounding box center [472, 148] width 34 height 17
type input "10"
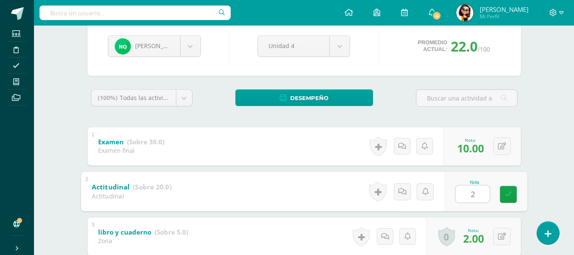
type input "20"
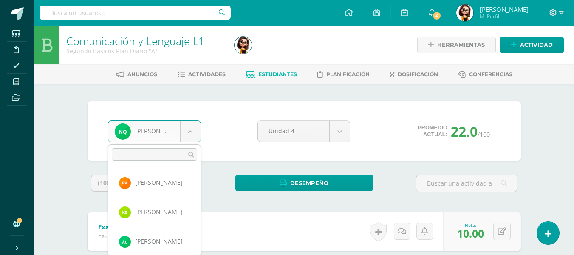
scroll to position [557, 0]
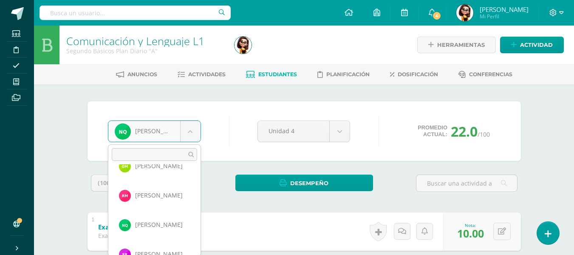
scroll to position [591, 0]
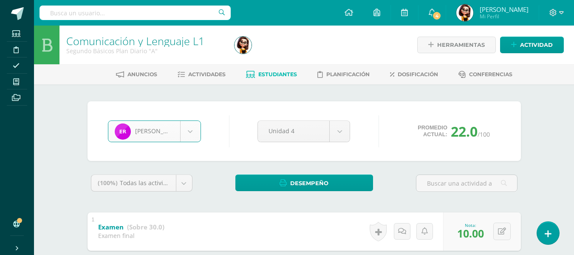
select select "8547"
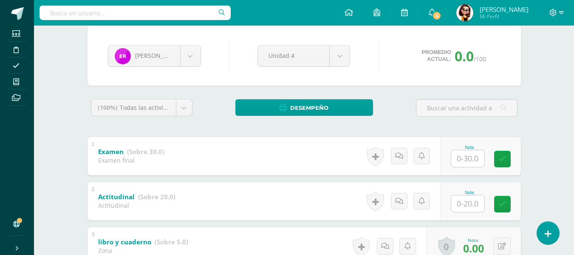
scroll to position [85, 0]
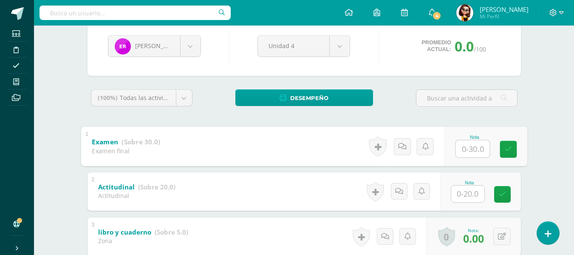
click at [467, 147] on input "text" at bounding box center [472, 148] width 34 height 17
type input "6"
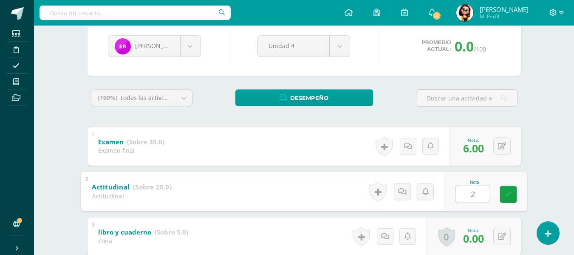
type input "20"
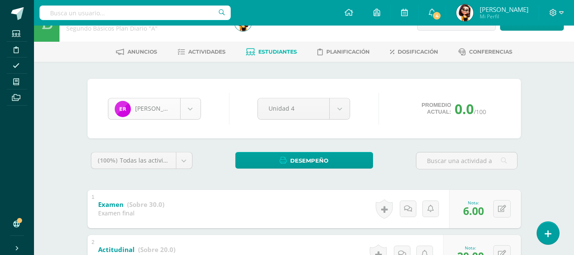
scroll to position [586, 0]
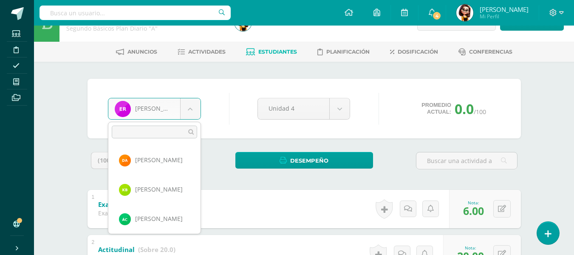
click at [190, 108] on body "Estudiantes Disciplina Asistencia Mis cursos Archivos Soporte Ayuda Reportar un…" at bounding box center [287, 243] width 574 height 532
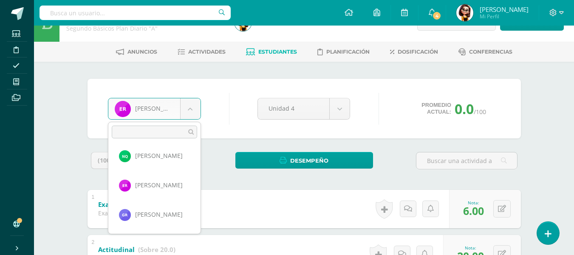
scroll to position [648, 0]
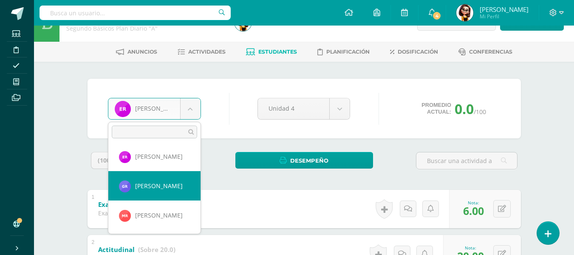
select select "8066"
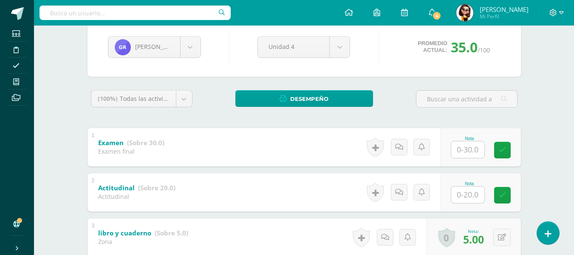
scroll to position [85, 0]
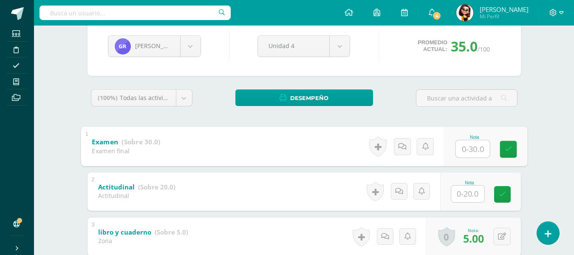
click at [470, 146] on input "text" at bounding box center [472, 148] width 34 height 17
type input "20"
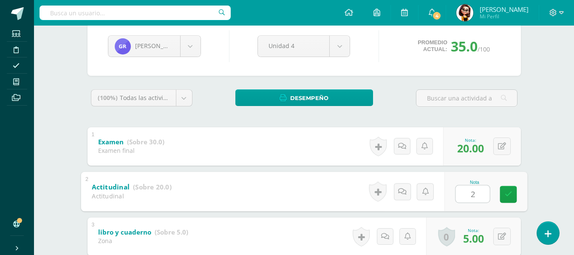
type input "20"
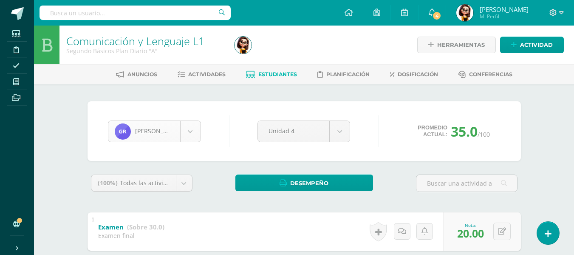
scroll to position [615, 0]
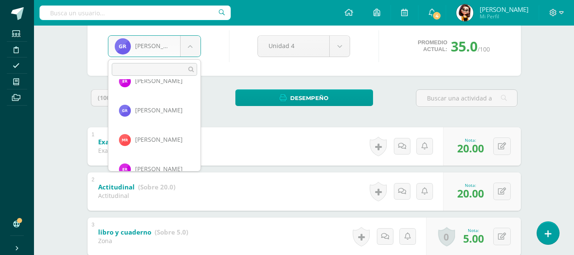
scroll to position [674, 0]
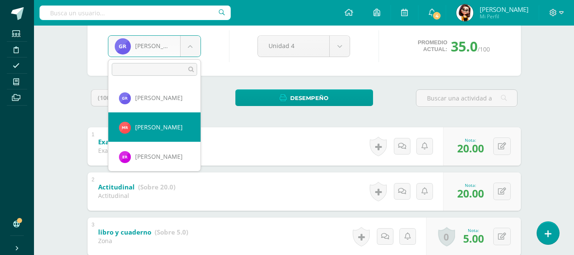
select select "8055"
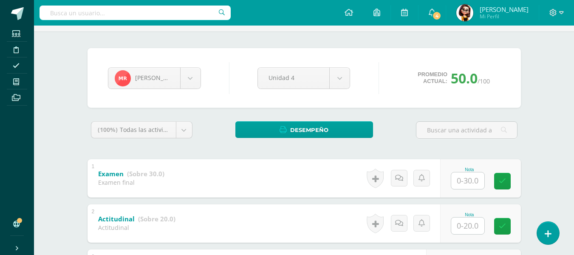
scroll to position [85, 0]
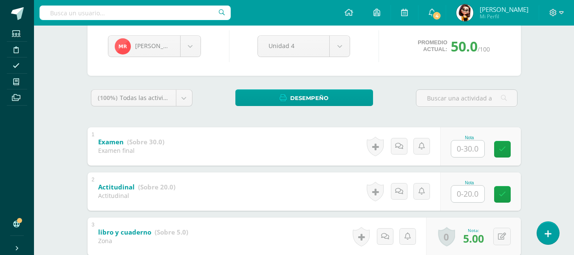
click at [467, 147] on input "text" at bounding box center [467, 148] width 33 height 17
type input "21"
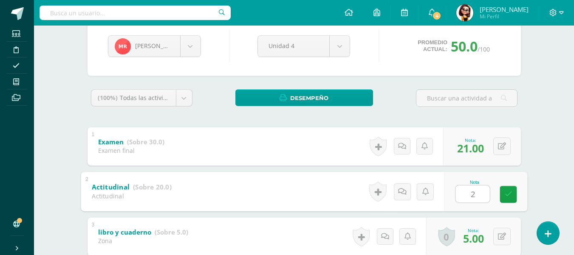
type input "20"
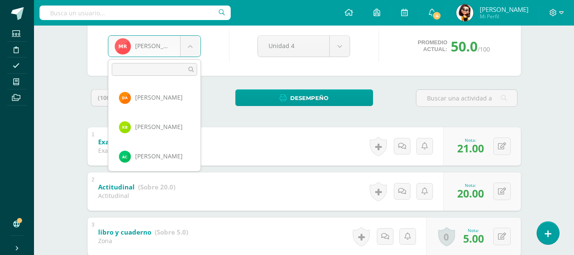
click at [189, 47] on body "Estudiantes Disciplina Asistencia Mis cursos Archivos Soporte Ayuda Reportar un…" at bounding box center [287, 181] width 574 height 532
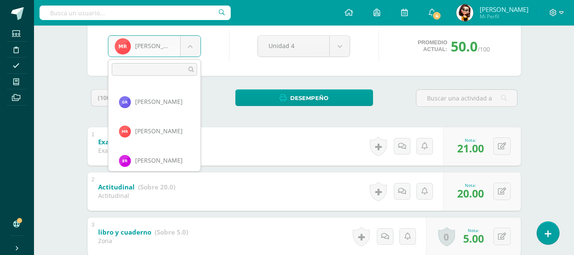
scroll to position [674, 0]
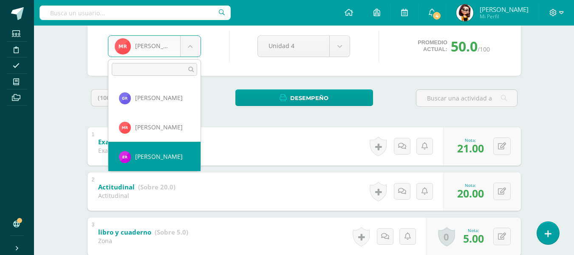
select select "8065"
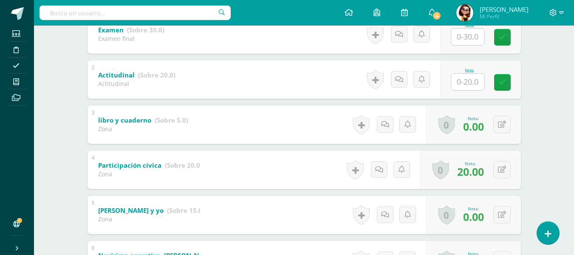
scroll to position [170, 0]
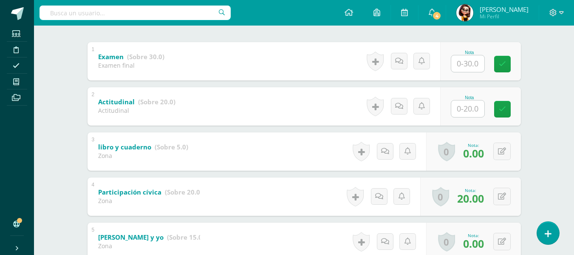
click at [470, 64] on input "text" at bounding box center [467, 63] width 33 height 17
type input "9"
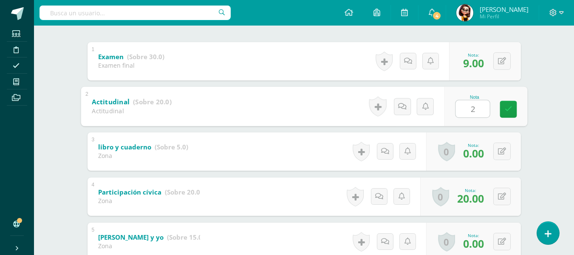
type input "20"
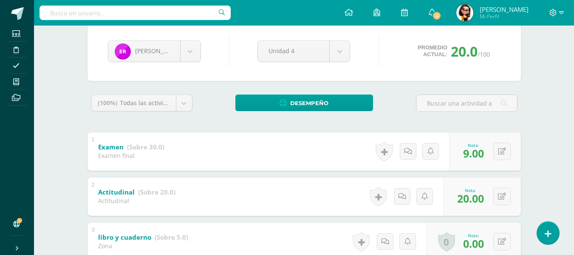
scroll to position [65, 0]
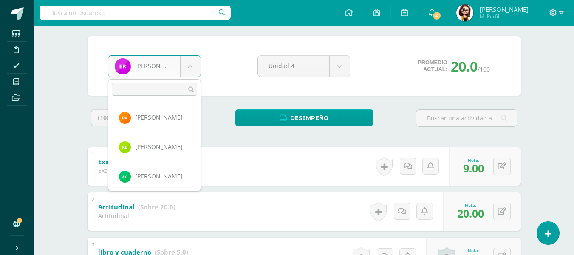
click at [190, 67] on body "Estudiantes Disciplina Asistencia Mis cursos Archivos Soporte Ayuda Reportar un…" at bounding box center [287, 201] width 574 height 532
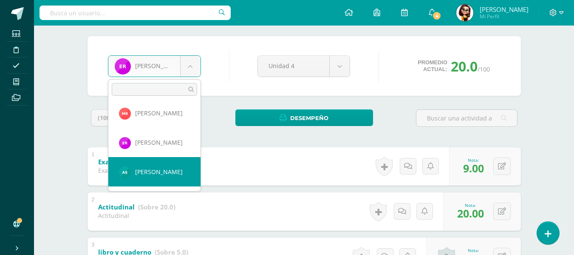
select select "8059"
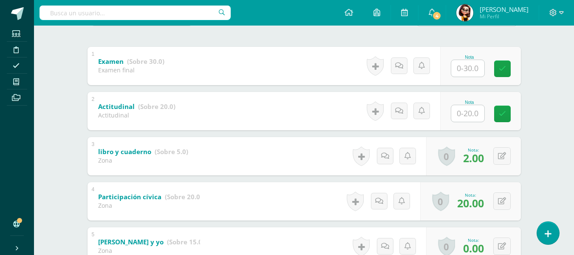
scroll to position [150, 0]
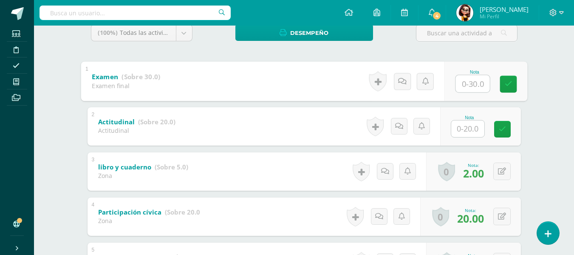
click at [469, 84] on input "text" at bounding box center [472, 83] width 34 height 17
type input "6"
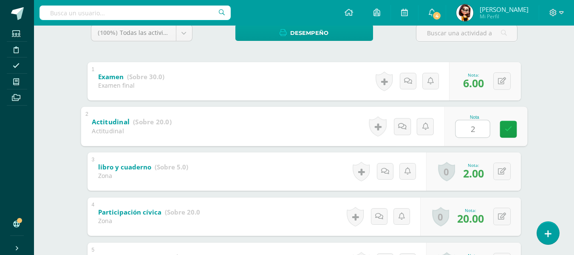
type input "20"
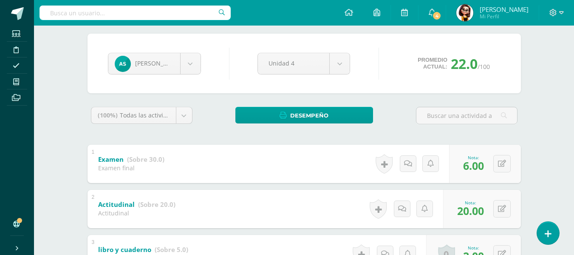
scroll to position [65, 0]
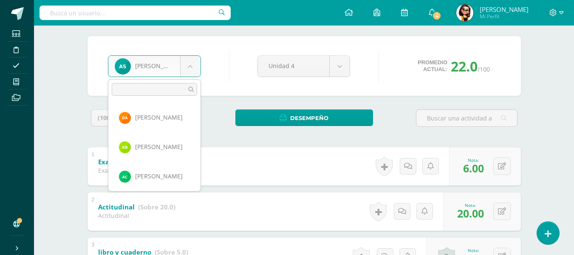
click at [190, 65] on body "Estudiantes Disciplina Asistencia Mis cursos Archivos Soporte Ayuda Reportar un…" at bounding box center [287, 201] width 574 height 532
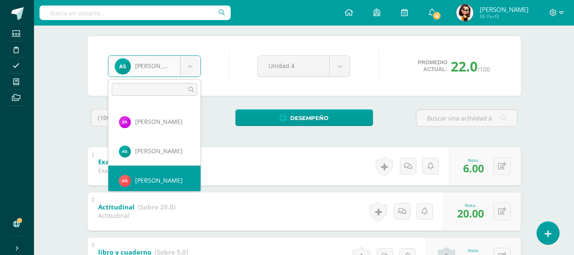
scroll to position [733, 0]
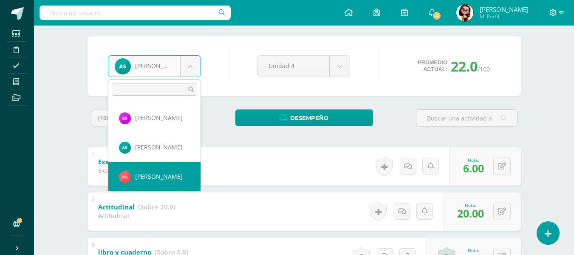
select select "8829"
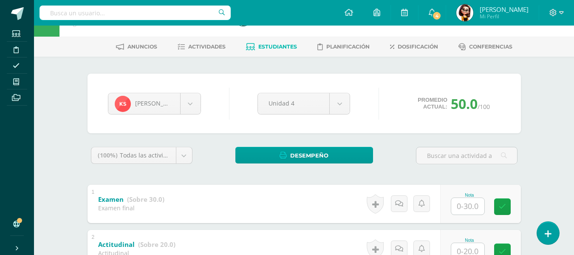
scroll to position [42, 0]
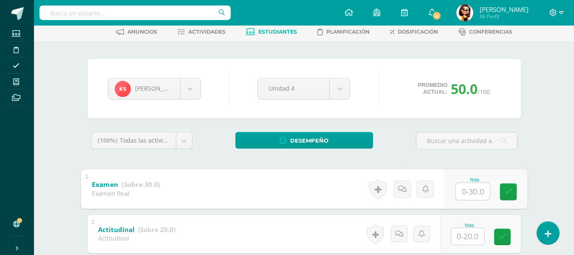
click at [466, 190] on input "text" at bounding box center [472, 190] width 34 height 17
type input "30"
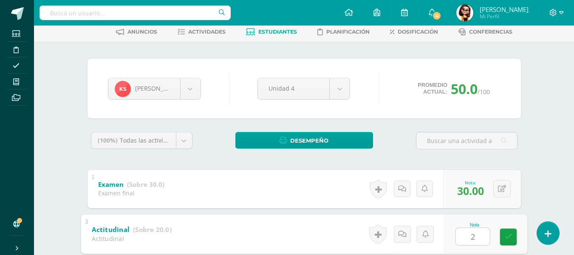
type input "20"
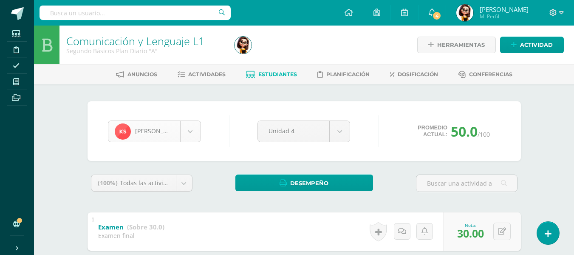
scroll to position [733, 0]
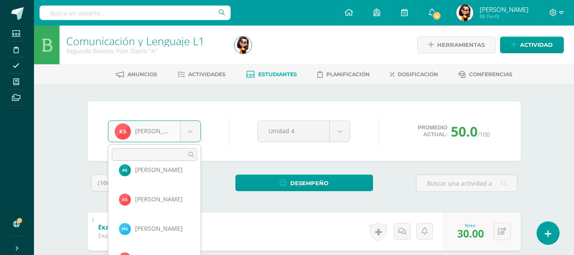
scroll to position [791, 0]
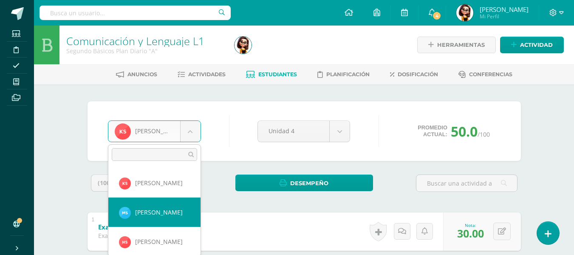
select select "8486"
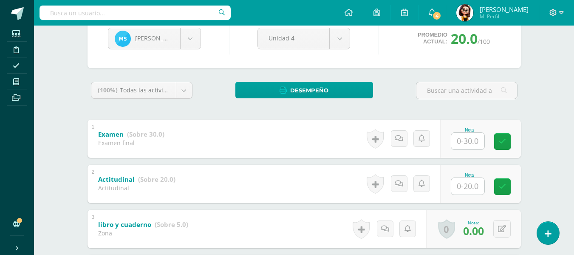
scroll to position [107, 0]
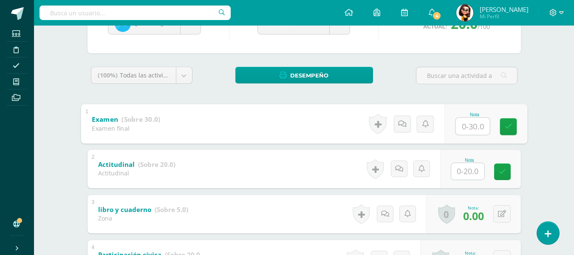
click at [468, 125] on input "text" at bounding box center [472, 125] width 34 height 17
type input "6"
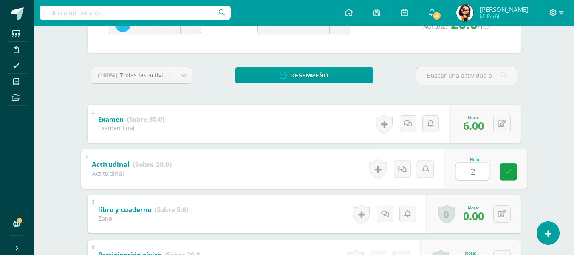
type input "20"
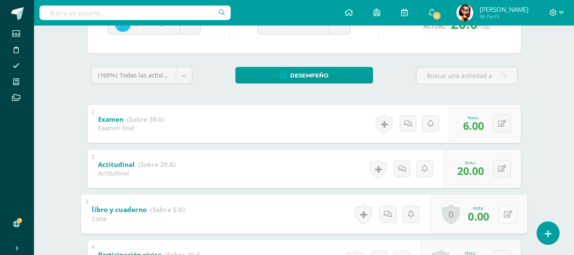
click at [502, 214] on button at bounding box center [508, 214] width 18 height 18
type input "2"
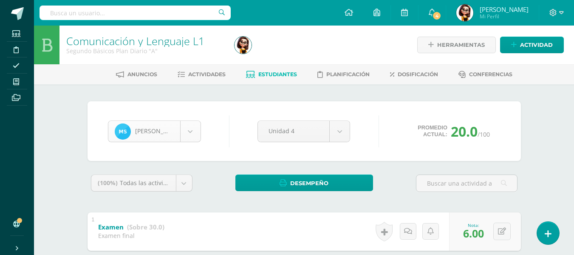
scroll to position [762, 0]
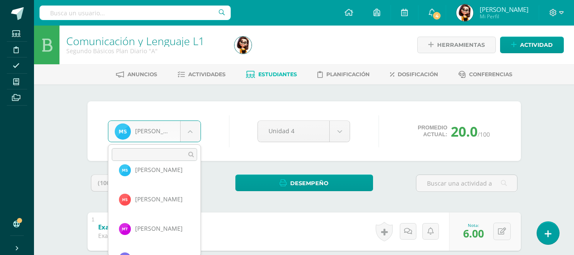
scroll to position [824, 0]
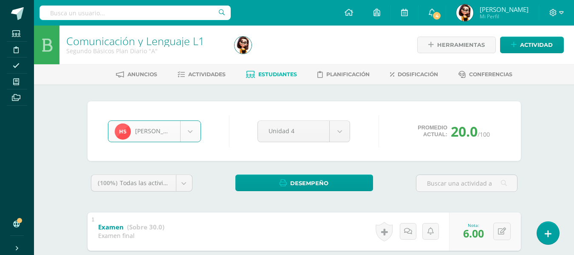
select select "8671"
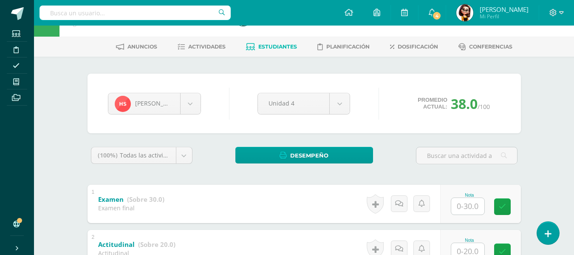
scroll to position [42, 0]
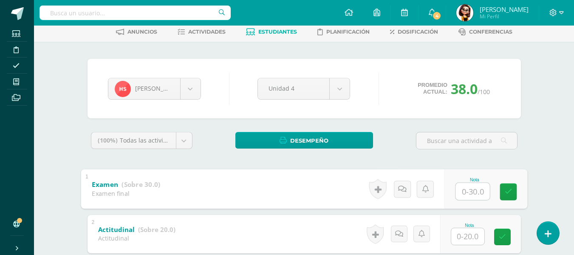
click at [470, 189] on input "text" at bounding box center [472, 190] width 34 height 17
type input "15"
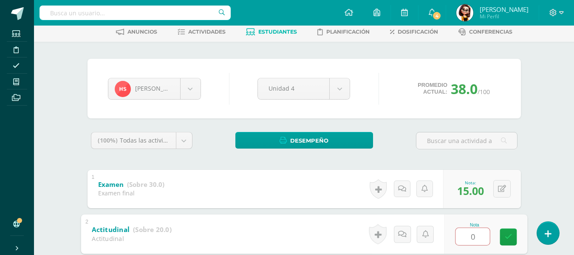
click at [475, 235] on input "0" at bounding box center [472, 235] width 34 height 17
type input "0"
type input "20"
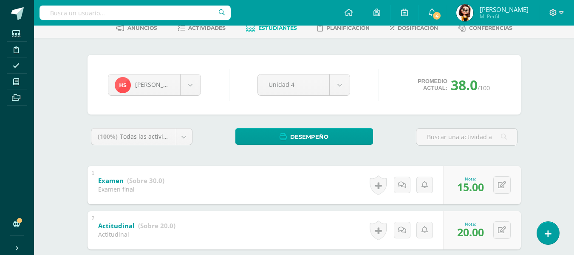
scroll to position [23, 0]
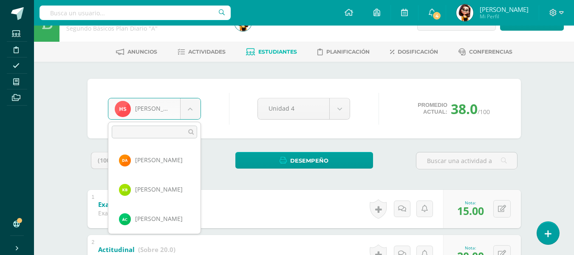
click at [190, 109] on body "Estudiantes Disciplina Asistencia Mis cursos Archivos Soporte Ayuda Reportar un…" at bounding box center [287, 243] width 574 height 532
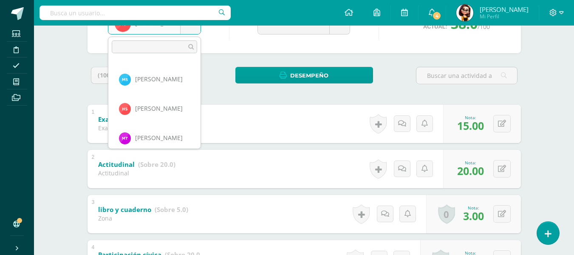
scroll to position [825, 0]
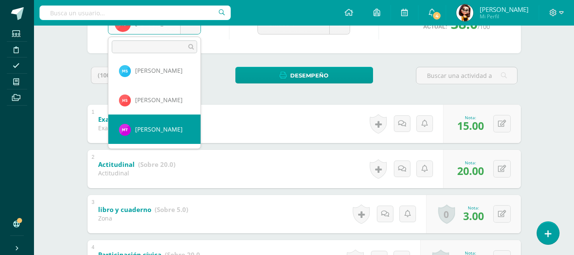
select select "8679"
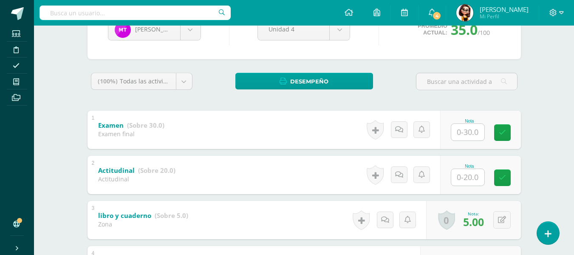
scroll to position [85, 0]
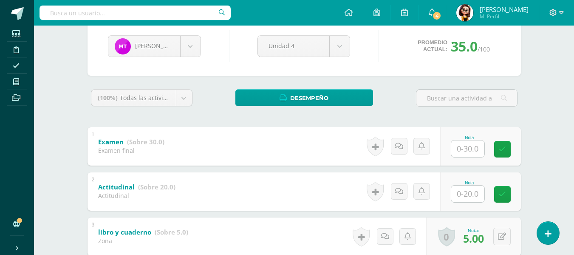
click at [468, 194] on input "text" at bounding box center [467, 193] width 33 height 17
type input "20"
click at [467, 149] on input "text" at bounding box center [467, 148] width 33 height 17
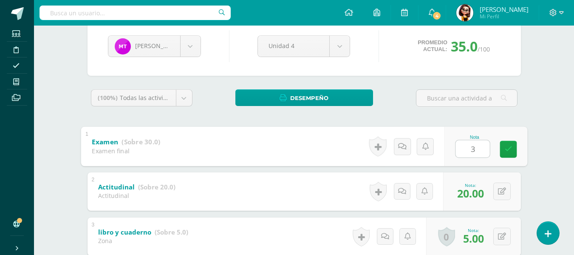
type input "30"
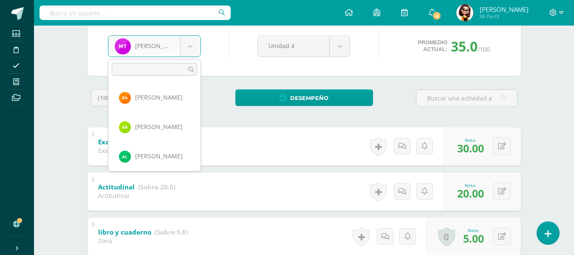
click at [191, 46] on body "Estudiantes Disciplina Asistencia Mis cursos Archivos Soporte Ayuda Reportar un…" at bounding box center [287, 181] width 574 height 532
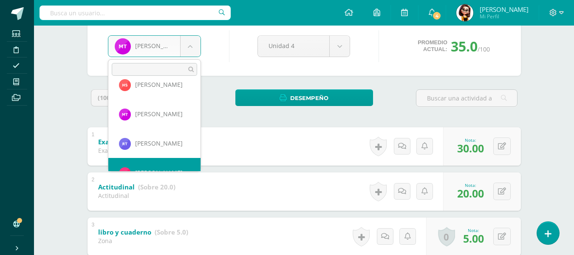
scroll to position [879, 0]
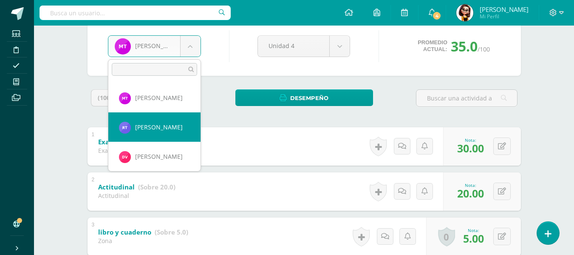
select select "8061"
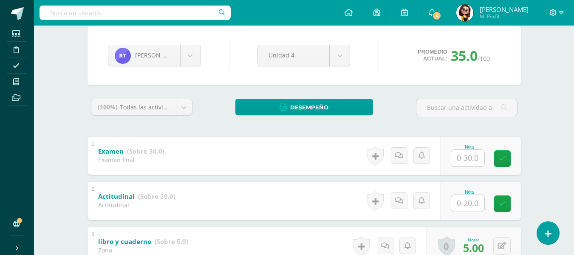
scroll to position [85, 0]
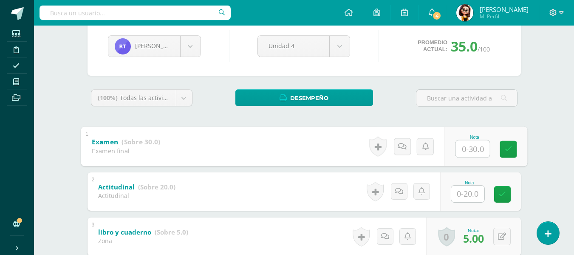
click at [467, 149] on input "text" at bounding box center [472, 148] width 34 height 17
type input "20"
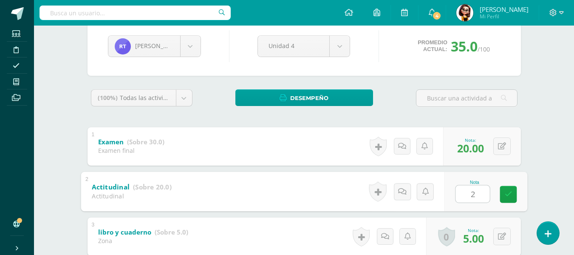
type input "20"
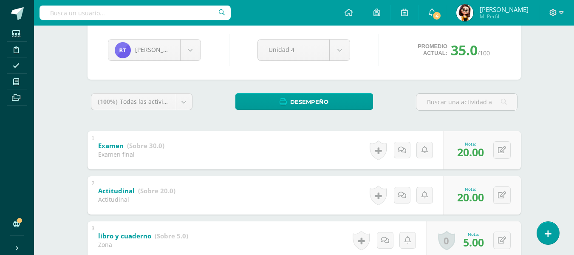
scroll to position [42, 0]
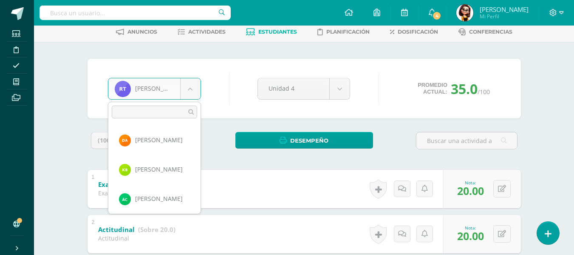
click at [190, 86] on body "Estudiantes Disciplina Asistencia Mis cursos Archivos Soporte Ayuda Reportar un…" at bounding box center [287, 224] width 574 height 532
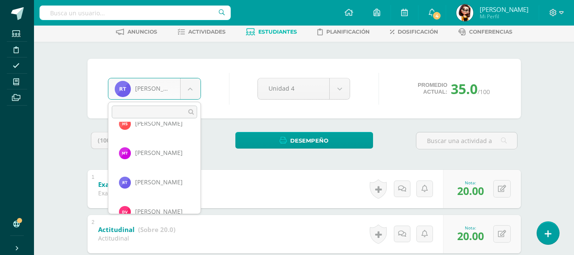
scroll to position [884, 0]
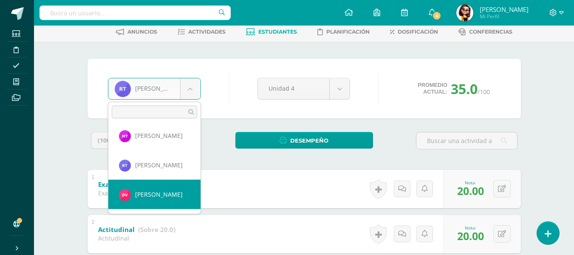
select select "8056"
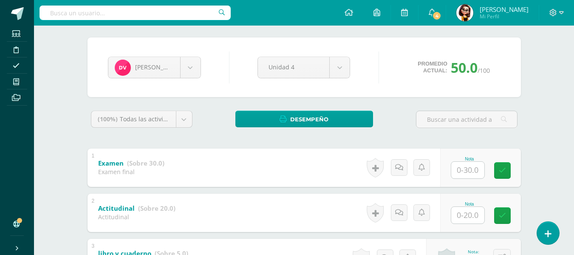
scroll to position [85, 0]
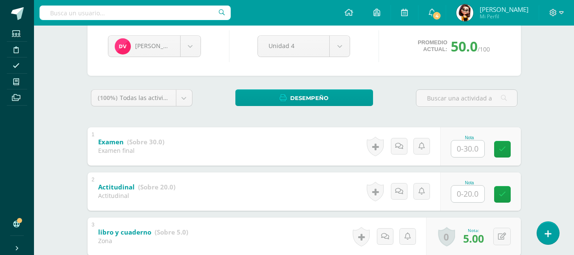
click at [468, 146] on input "text" at bounding box center [467, 148] width 33 height 17
type input "30"
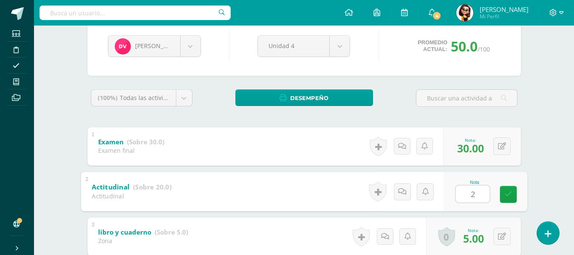
type input "20"
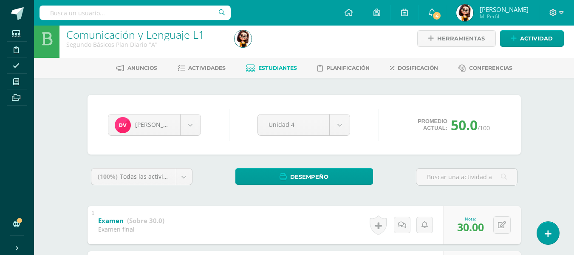
scroll to position [0, 0]
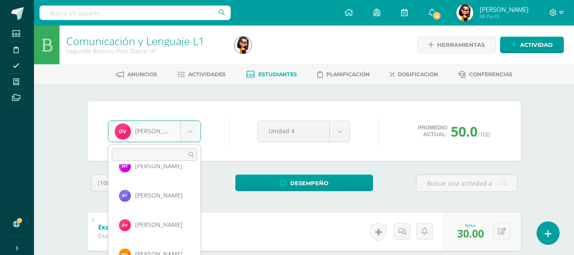
scroll to position [913, 0]
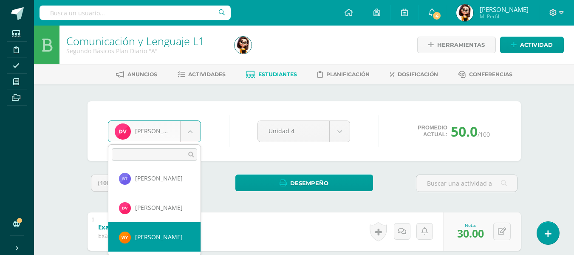
select select "8068"
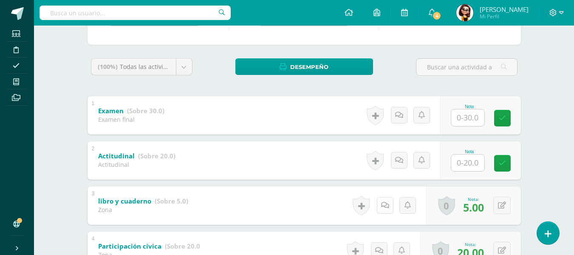
scroll to position [127, 0]
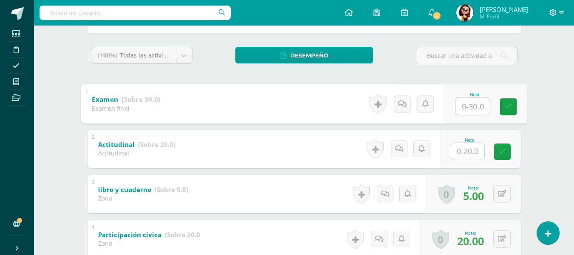
click at [467, 104] on input "text" at bounding box center [472, 105] width 34 height 17
type input "30"
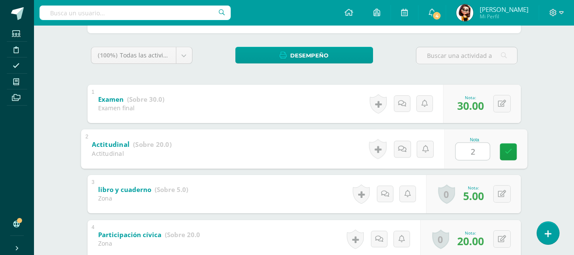
type input "20"
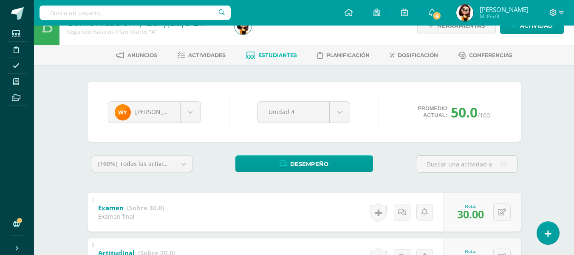
scroll to position [0, 0]
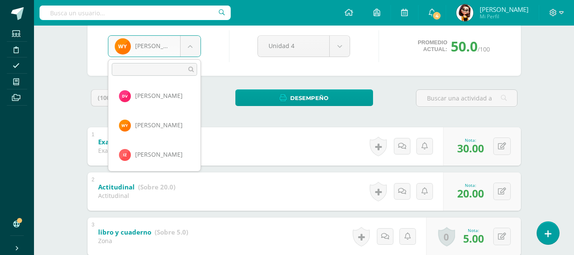
scroll to position [941, 0]
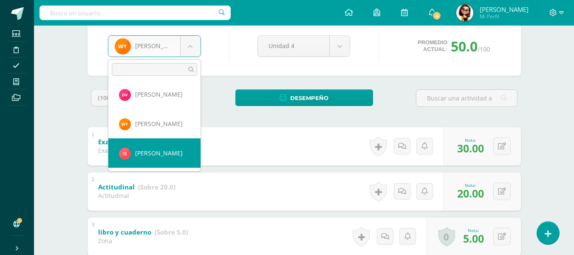
select select "8674"
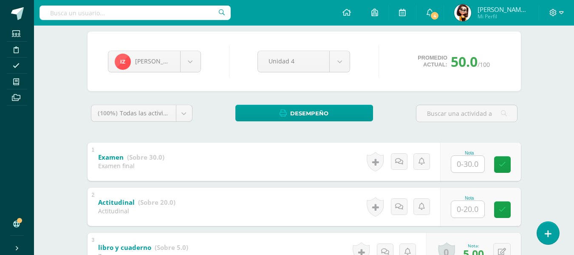
scroll to position [85, 0]
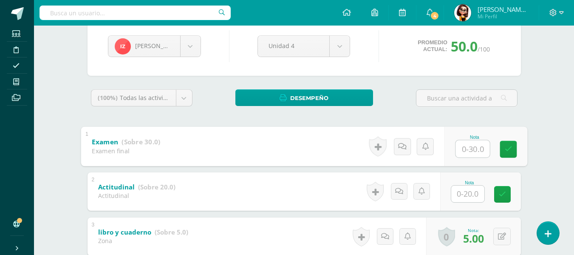
click at [466, 150] on input "text" at bounding box center [472, 148] width 34 height 17
type input "10"
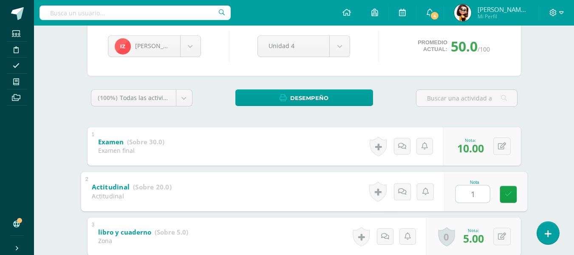
type input "10"
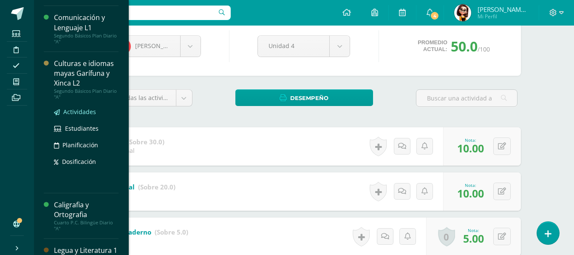
click at [75, 114] on span "Actividades" at bounding box center [79, 111] width 33 height 8
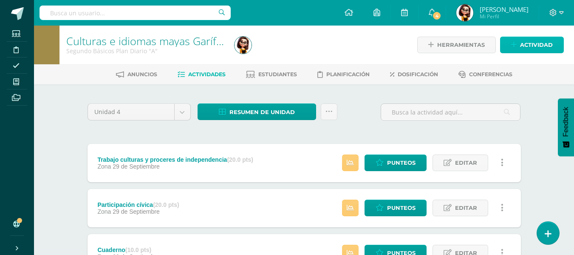
click at [529, 47] on span "Actividad" at bounding box center [536, 45] width 33 height 16
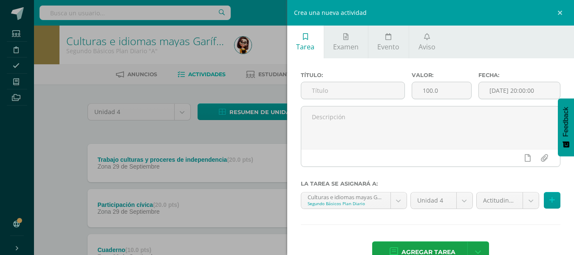
drag, startPoint x: 353, startPoint y: 37, endPoint x: 345, endPoint y: 65, distance: 29.4
click at [352, 38] on link "Examen" at bounding box center [346, 41] width 44 height 33
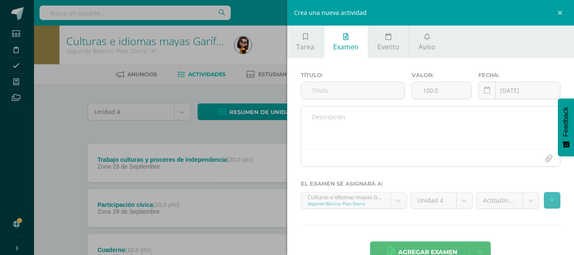
scroll to position [23, 0]
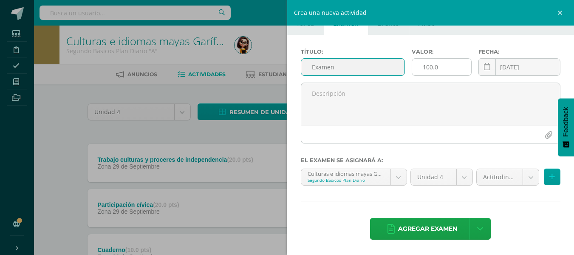
type input "Examen"
drag, startPoint x: 426, startPoint y: 65, endPoint x: 430, endPoint y: 69, distance: 6.0
click at [427, 68] on input "100.0" at bounding box center [441, 67] width 59 height 17
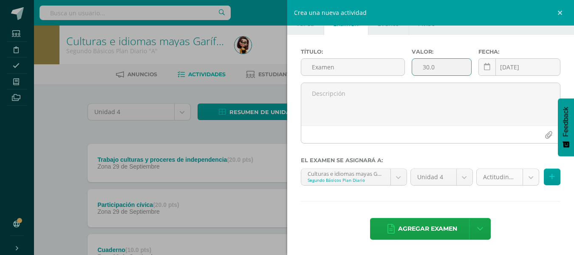
type input "30.0"
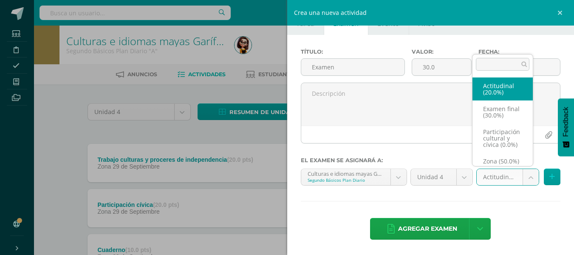
click at [526, 179] on body "Estudiantes Disciplina Asistencia Mis cursos Archivos Soporte Ayuda Reportar un…" at bounding box center [287, 164] width 574 height 328
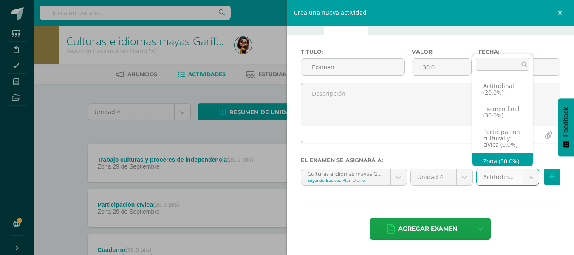
scroll to position [23, 0]
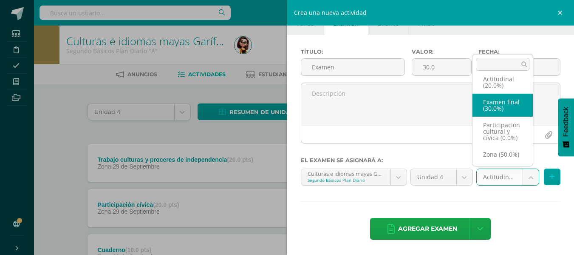
select select "68433"
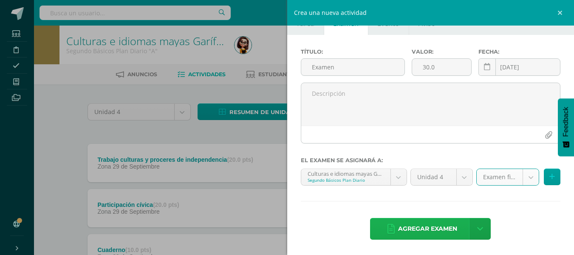
click at [424, 225] on span "Agregar examen" at bounding box center [427, 228] width 59 height 21
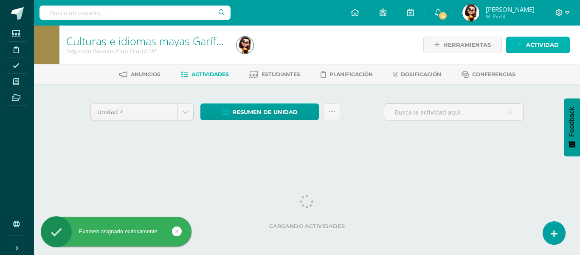
click at [521, 48] on icon at bounding box center [521, 44] width 6 height 7
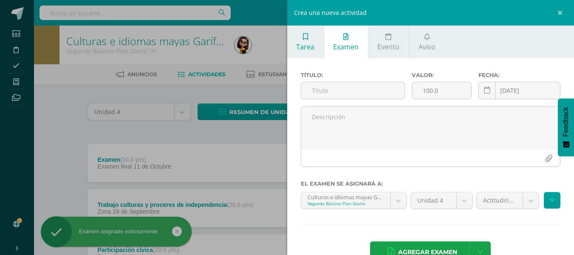
click at [313, 48] on span "Tarea" at bounding box center [305, 46] width 18 height 9
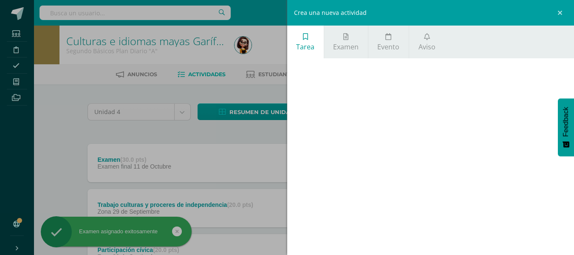
scroll to position [23, 0]
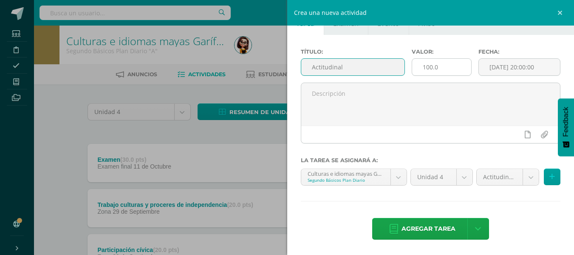
type input "Actitudinal"
drag, startPoint x: 426, startPoint y: 67, endPoint x: 435, endPoint y: 71, distance: 9.5
click at [433, 70] on input "100.0" at bounding box center [441, 67] width 59 height 17
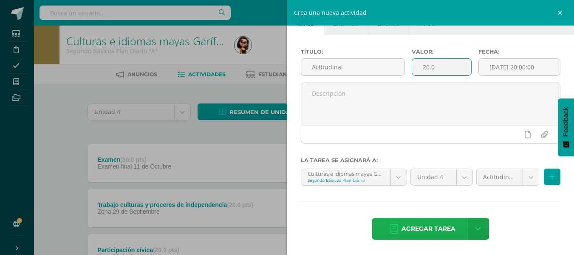
type input "20.0"
click at [419, 224] on span "Agregar tarea" at bounding box center [429, 228] width 54 height 21
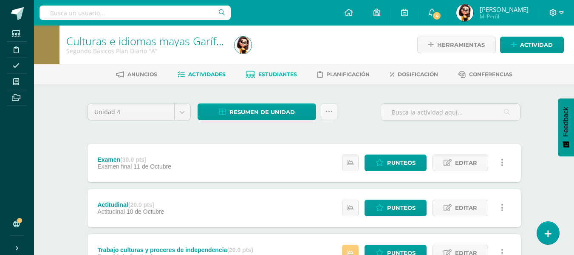
click at [283, 71] on span "Estudiantes" at bounding box center [277, 74] width 39 height 6
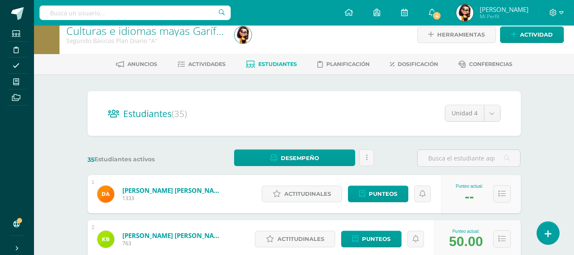
scroll to position [42, 0]
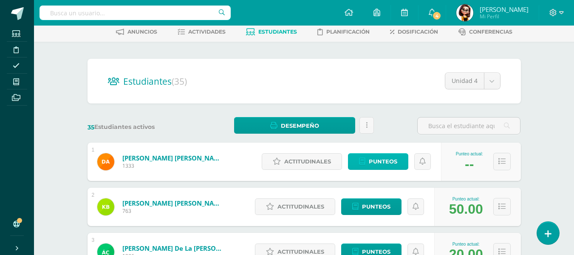
click at [384, 161] on span "Punteos" at bounding box center [383, 161] width 28 height 16
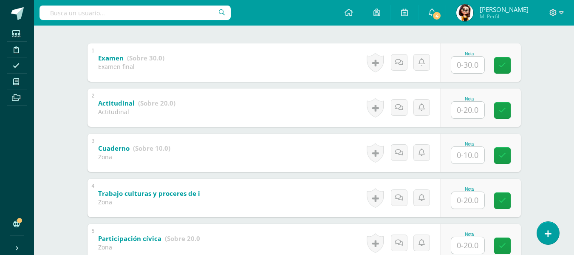
scroll to position [212, 0]
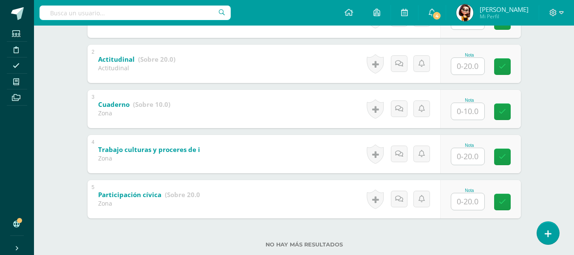
click at [464, 113] on input "text" at bounding box center [467, 111] width 33 height 17
type input "10"
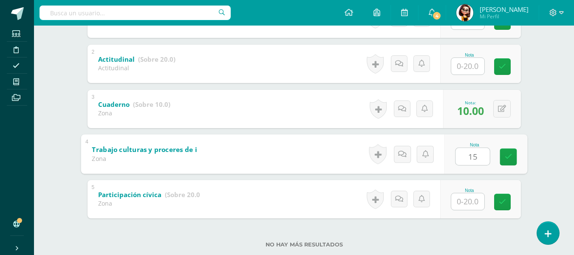
type input "15"
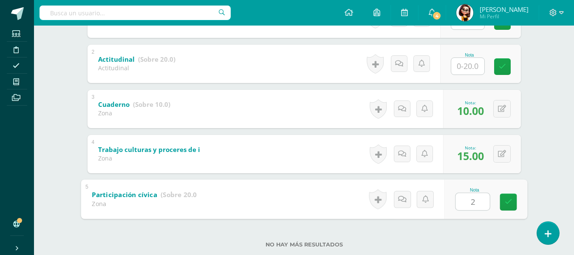
type input "20"
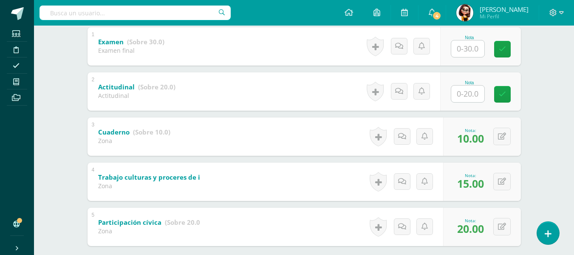
scroll to position [127, 0]
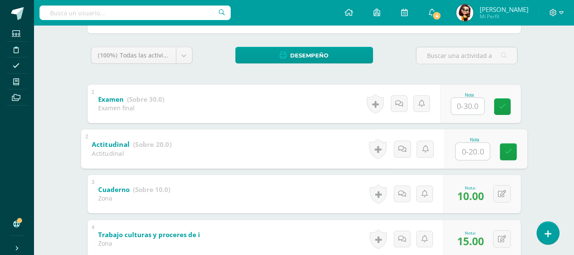
click at [468, 151] on input "text" at bounding box center [472, 150] width 34 height 17
type input "20"
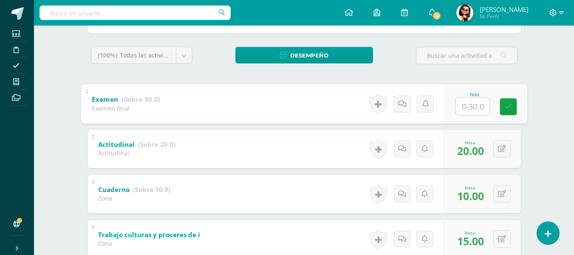
click at [471, 103] on input "text" at bounding box center [472, 105] width 34 height 17
type input "30"
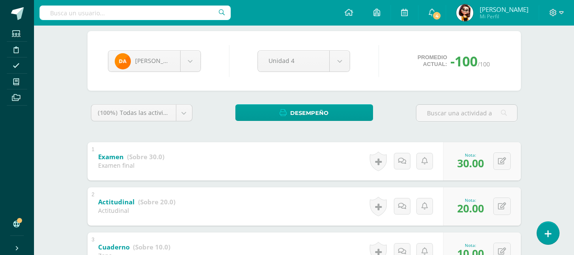
scroll to position [42, 0]
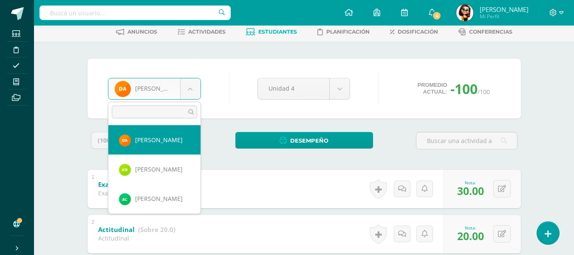
click at [189, 88] on body "Estudiantes Disciplina Asistencia Mis cursos Archivos Soporte Ayuda Reportar un…" at bounding box center [287, 201] width 574 height 487
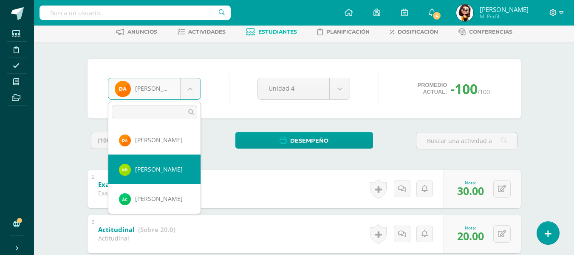
select select "8058"
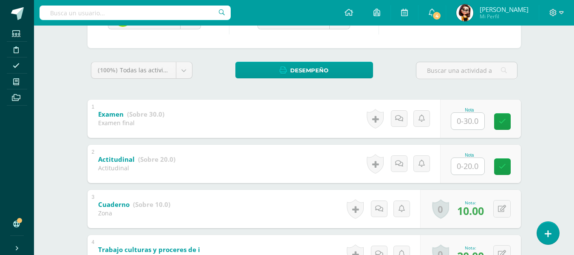
scroll to position [127, 0]
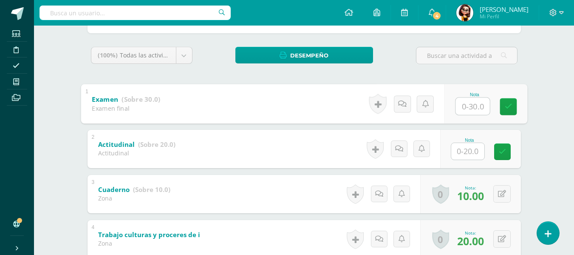
click at [470, 105] on input "text" at bounding box center [472, 105] width 34 height 17
type input "30"
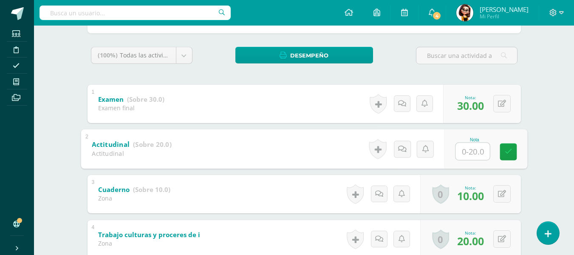
click at [472, 153] on input "text" at bounding box center [472, 150] width 34 height 17
type input "20"
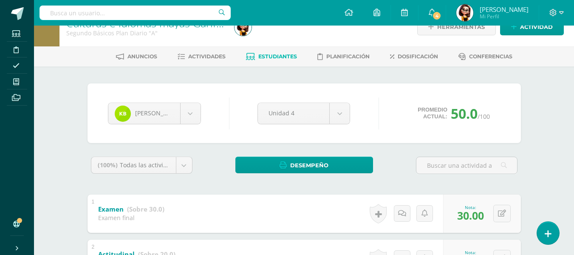
scroll to position [0, 0]
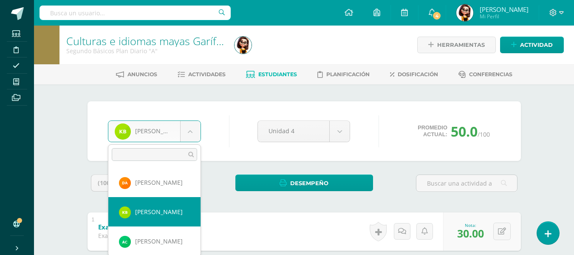
click at [191, 134] on body "Estudiantes Disciplina Asistencia Mis cursos Archivos Soporte Ayuda Reportar un…" at bounding box center [287, 243] width 574 height 487
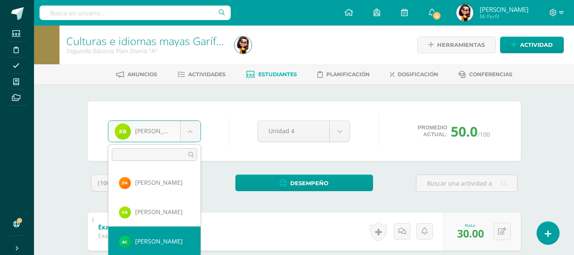
select select "8673"
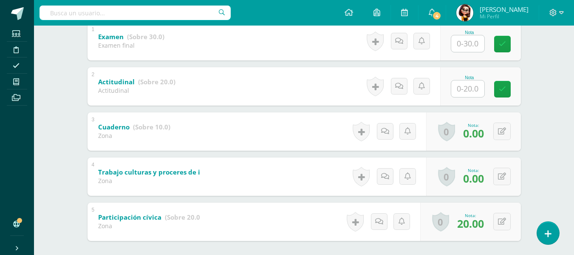
scroll to position [147, 0]
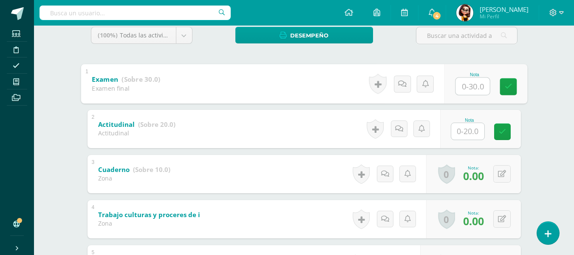
click at [468, 87] on input "text" at bounding box center [472, 85] width 34 height 17
type input "30"
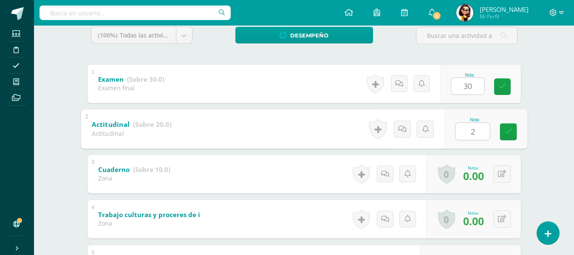
type input "20"
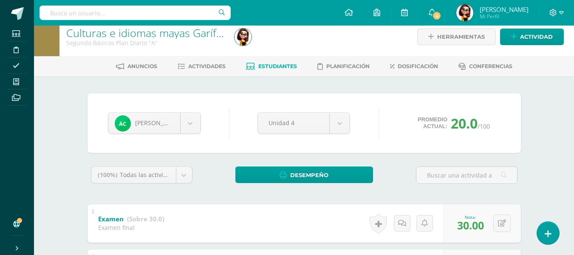
scroll to position [0, 0]
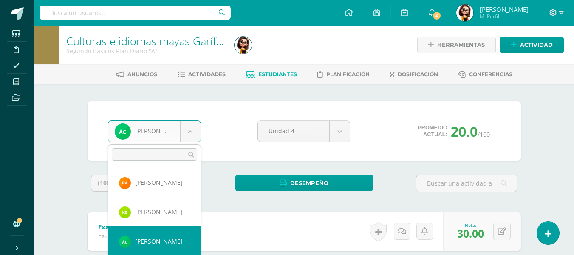
click at [190, 129] on body "Estudiantes Disciplina Asistencia Mis cursos Archivos Soporte Ayuda Reportar un…" at bounding box center [287, 243] width 574 height 487
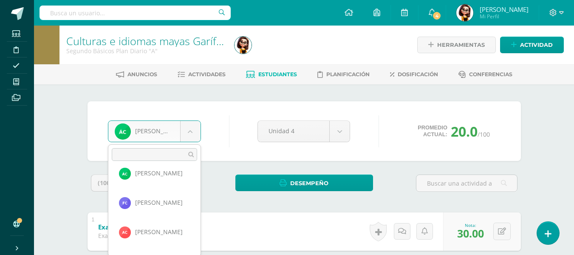
scroll to position [88, 0]
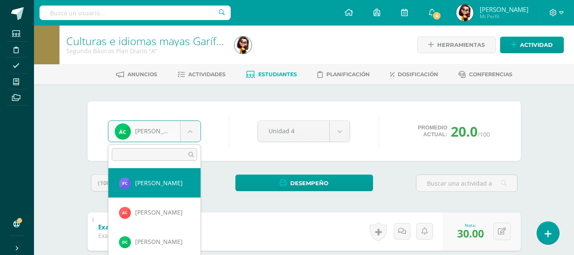
select select "8677"
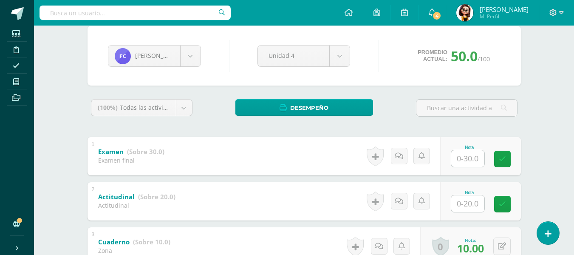
scroll to position [85, 0]
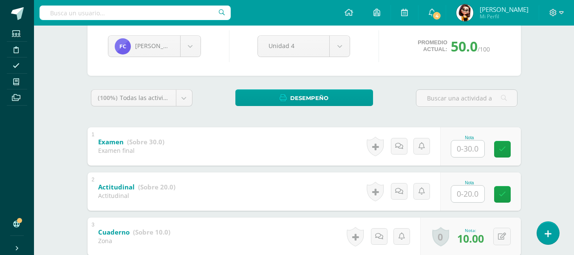
click at [467, 148] on input "text" at bounding box center [467, 148] width 33 height 17
type input "30"
type input "20"
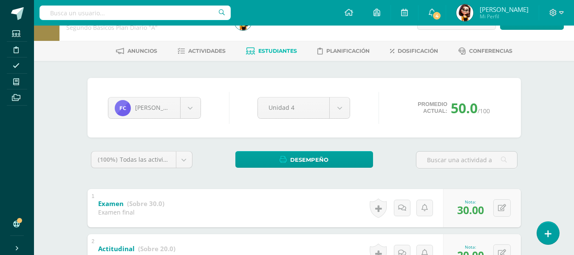
scroll to position [20, 0]
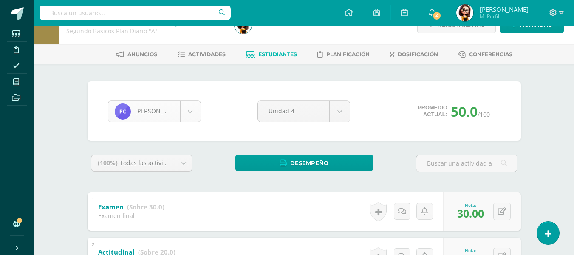
click at [191, 111] on body "Estudiantes Disciplina Asistencia Mis cursos Archivos Soporte Ayuda Reportar un…" at bounding box center [287, 223] width 574 height 487
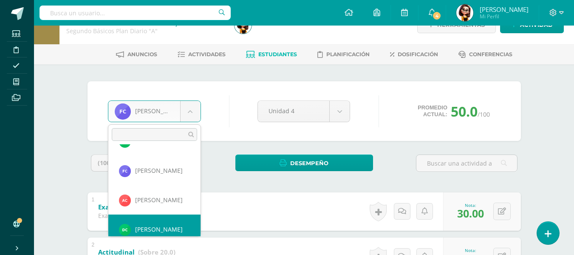
scroll to position [88, 0]
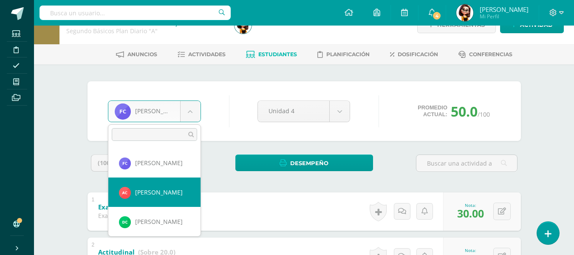
select select "8051"
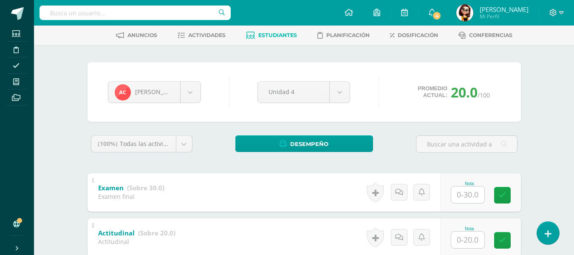
scroll to position [85, 0]
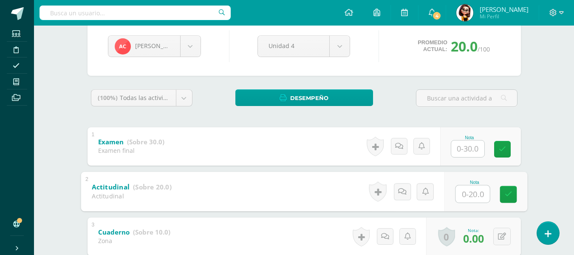
click at [468, 194] on input "text" at bounding box center [472, 193] width 34 height 17
type input "15"
click at [191, 44] on body "Estudiantes Disciplina Asistencia Mis cursos Archivos Soporte Ayuda Reportar un…" at bounding box center [287, 158] width 574 height 487
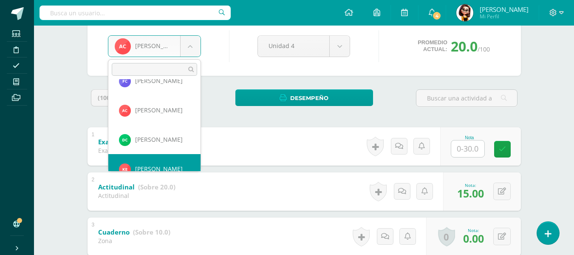
scroll to position [117, 0]
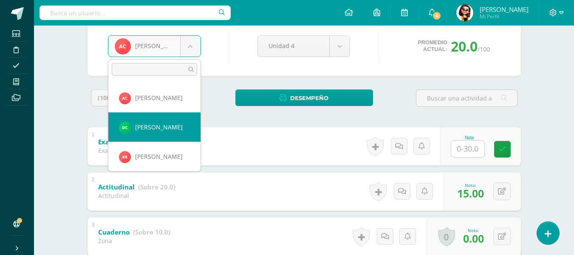
select select "8064"
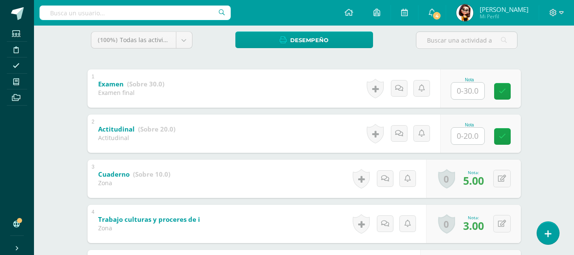
scroll to position [127, 0]
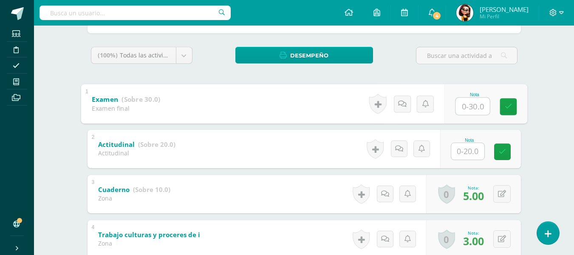
click at [467, 108] on input "text" at bounding box center [472, 105] width 34 height 17
type input "30"
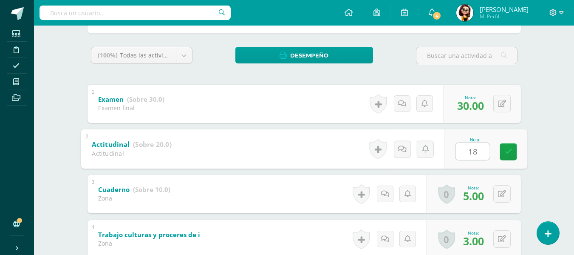
type input "1"
type input "20"
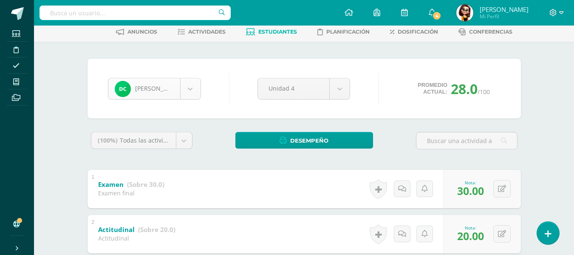
scroll to position [88, 0]
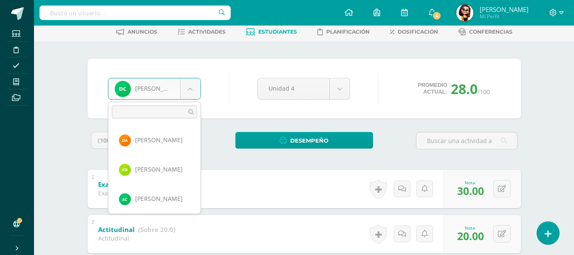
click at [190, 91] on body "Estudiantes Disciplina Asistencia Mis cursos Archivos Soporte Ayuda Reportar un…" at bounding box center [287, 201] width 574 height 487
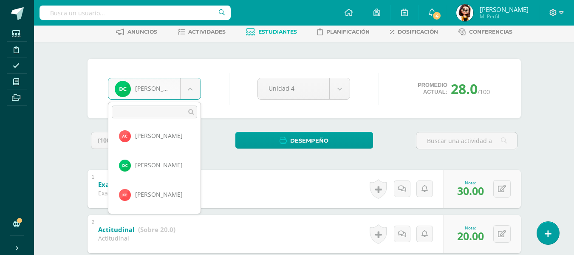
scroll to position [139, 0]
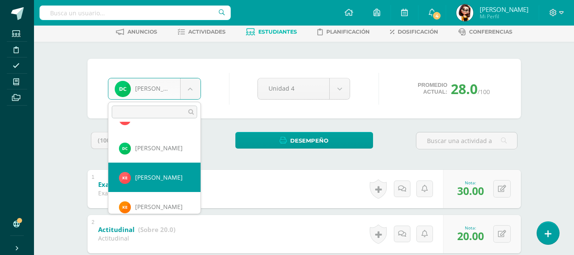
select select "8054"
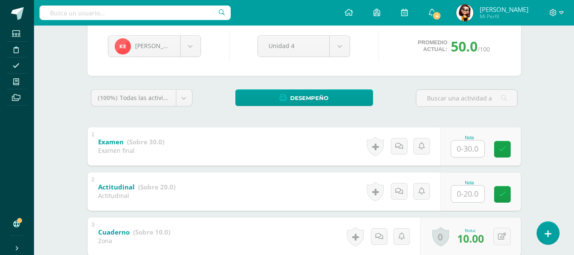
scroll to position [127, 0]
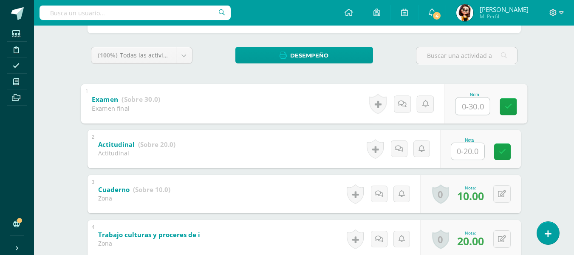
click at [467, 105] on input "text" at bounding box center [472, 105] width 34 height 17
type input "30"
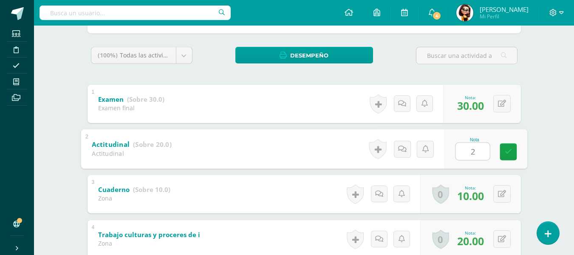
type input "20"
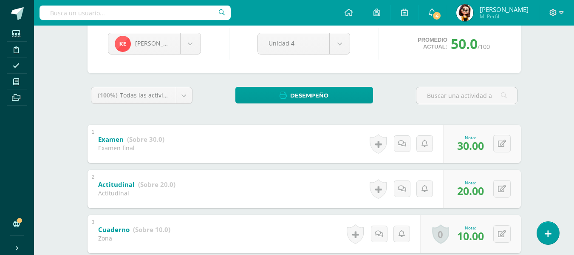
scroll to position [0, 0]
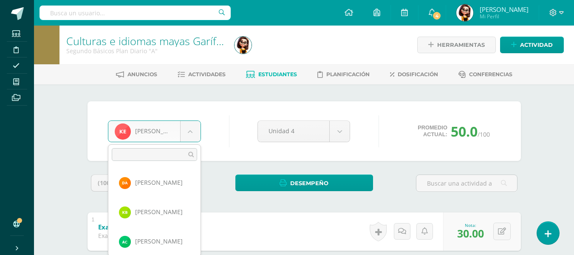
click at [190, 132] on body "Estudiantes Disciplina Asistencia Mis cursos Archivos Soporte Ayuda Reportar un…" at bounding box center [287, 243] width 574 height 487
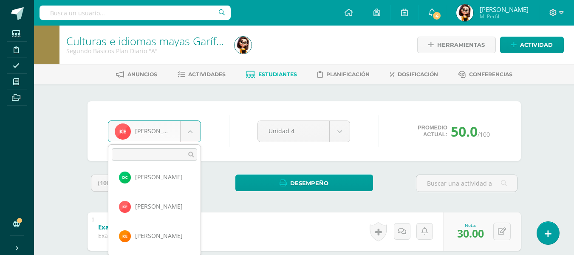
scroll to position [159, 0]
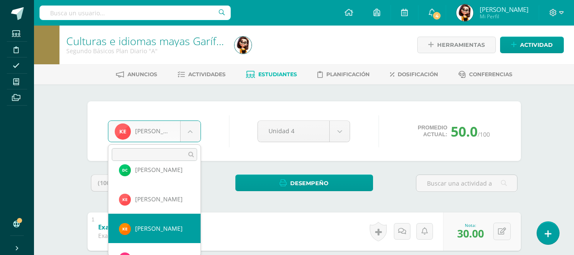
select select "8681"
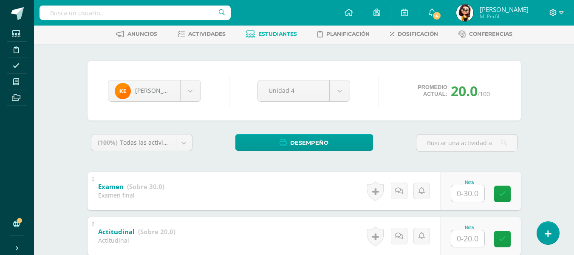
scroll to position [127, 0]
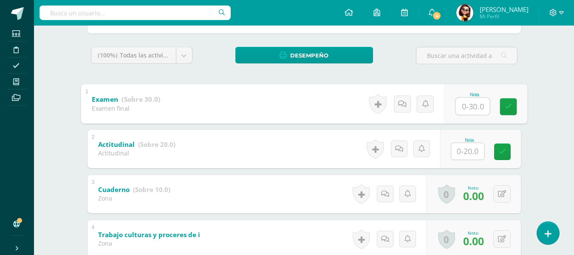
click at [469, 107] on input "text" at bounding box center [472, 105] width 34 height 17
type input "30"
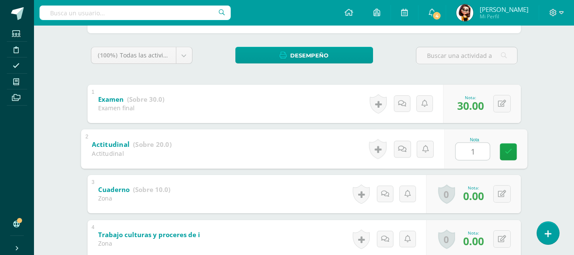
type input "10"
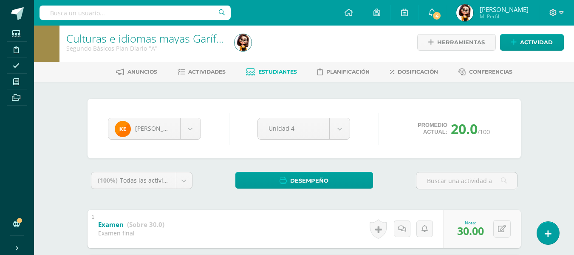
scroll to position [0, 0]
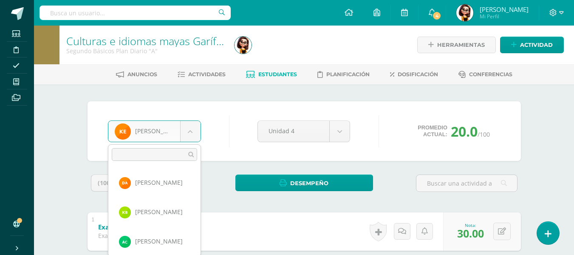
click at [192, 129] on body "Estudiantes Disciplina Asistencia Mis cursos Archivos Soporte Ayuda Reportar un…" at bounding box center [287, 243] width 574 height 487
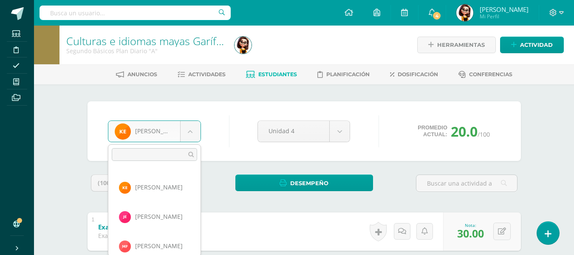
scroll to position [206, 0]
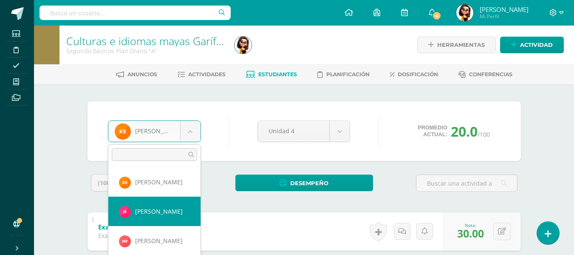
select select "8062"
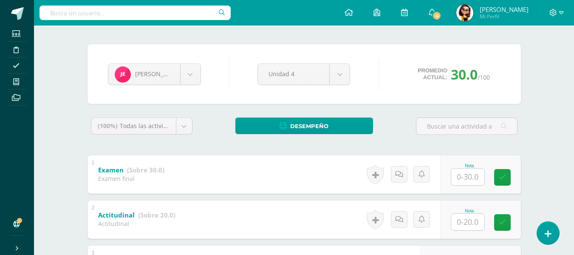
scroll to position [85, 0]
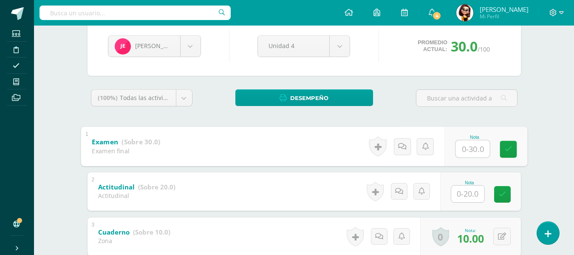
click at [469, 147] on input "text" at bounding box center [472, 148] width 34 height 17
type input "30"
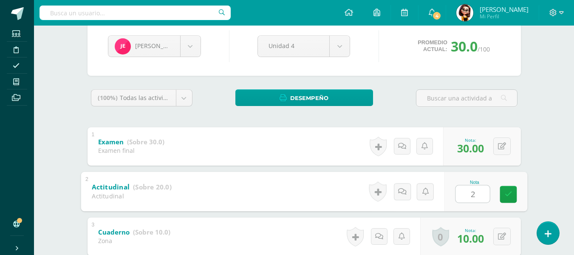
type input "20"
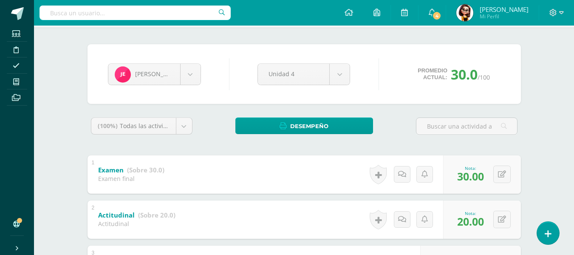
scroll to position [0, 0]
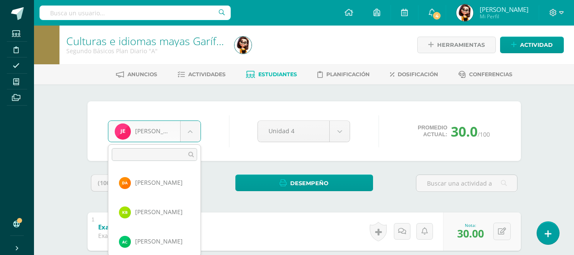
click at [190, 131] on body "Estudiantes Disciplina Asistencia Mis cursos Archivos Soporte Ayuda Reportar un…" at bounding box center [287, 243] width 574 height 487
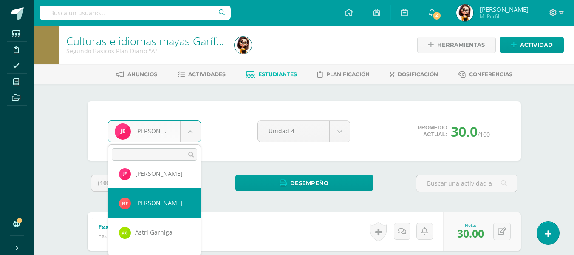
select select "8676"
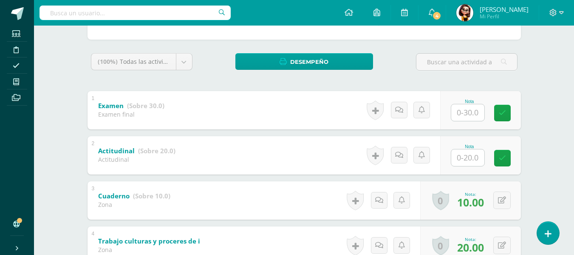
scroll to position [127, 0]
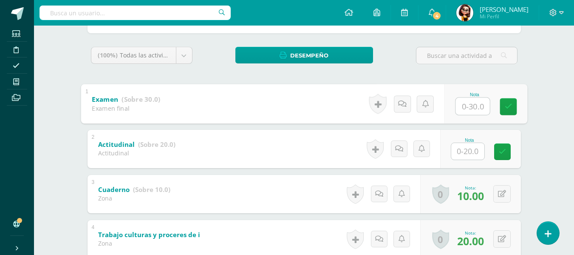
click at [464, 105] on input "text" at bounding box center [472, 105] width 34 height 17
type input "30"
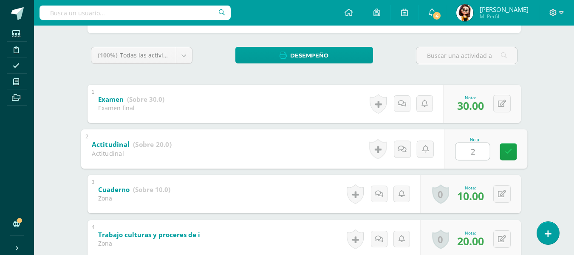
type input "20"
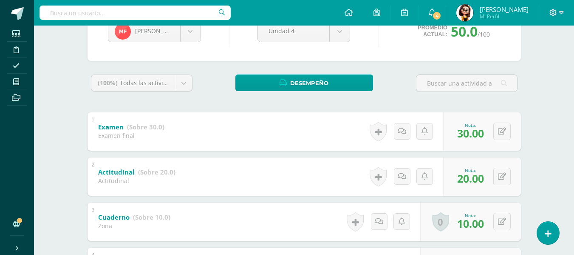
scroll to position [85, 0]
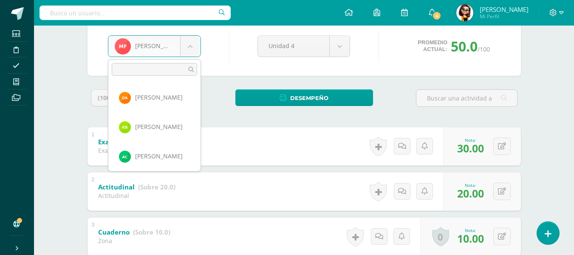
click at [190, 45] on body "Estudiantes Disciplina Asistencia Mis cursos Archivos Soporte Ayuda Reportar un…" at bounding box center [287, 158] width 574 height 487
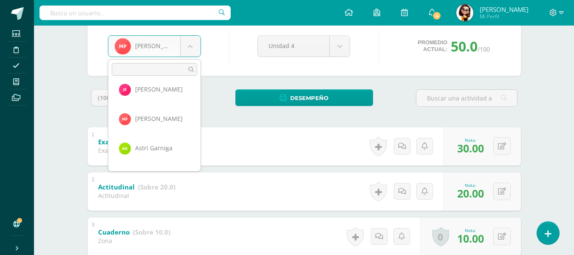
scroll to position [247, 0]
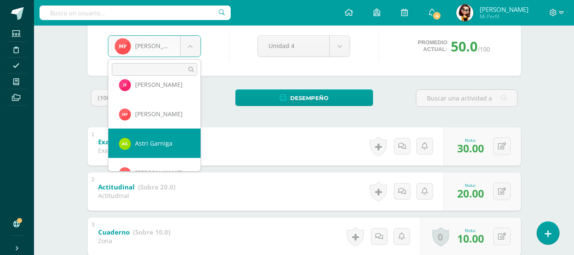
select select "8057"
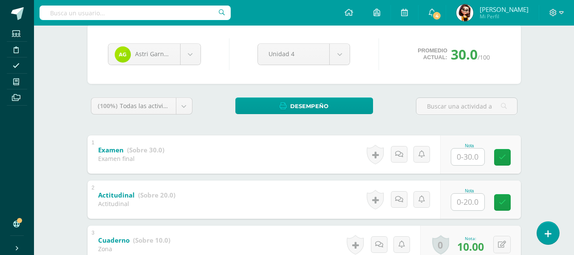
scroll to position [85, 0]
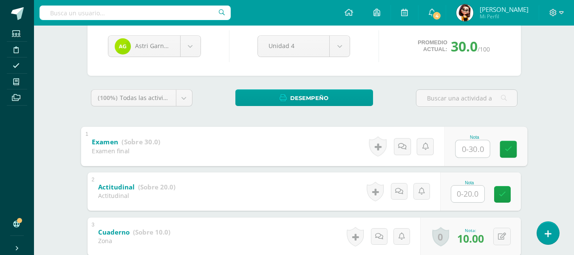
click at [467, 150] on input "text" at bounding box center [472, 148] width 34 height 17
type input "30"
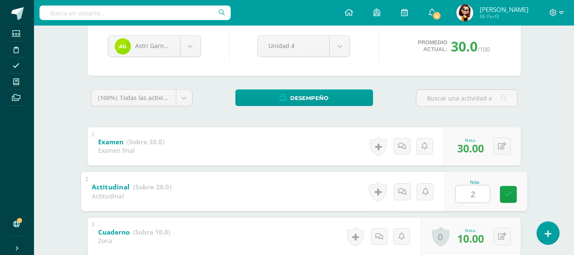
type input "20"
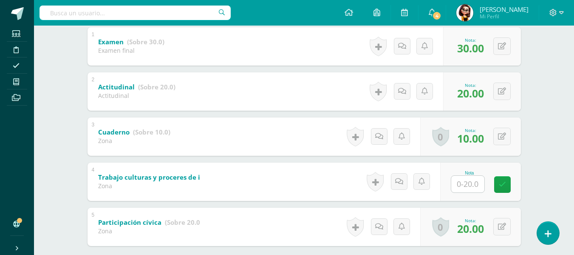
scroll to position [170, 0]
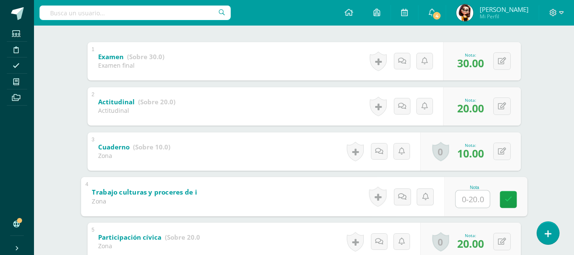
click at [466, 197] on input "text" at bounding box center [472, 198] width 34 height 17
type input "0"
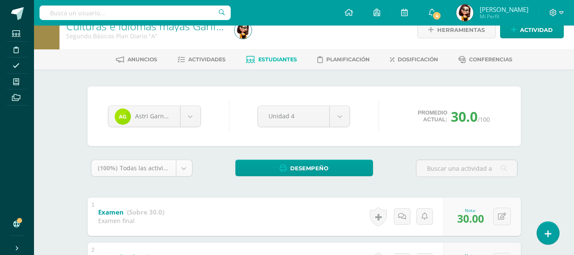
scroll to position [0, 0]
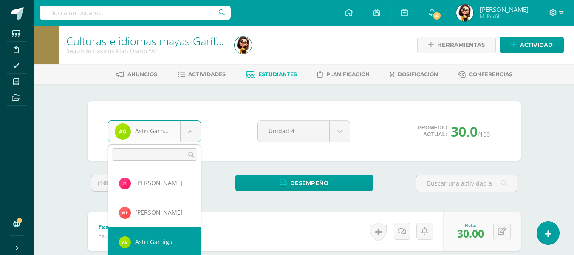
click at [189, 132] on body "Estudiantes Disciplina Asistencia Mis cursos Archivos Soporte Ayuda Reportar un…" at bounding box center [287, 243] width 574 height 487
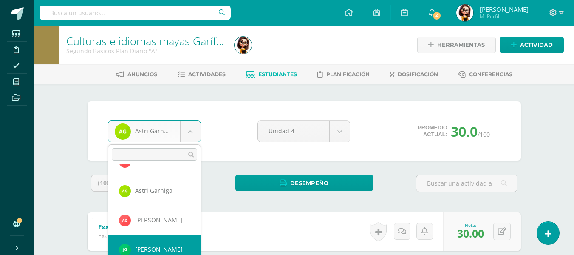
scroll to position [293, 0]
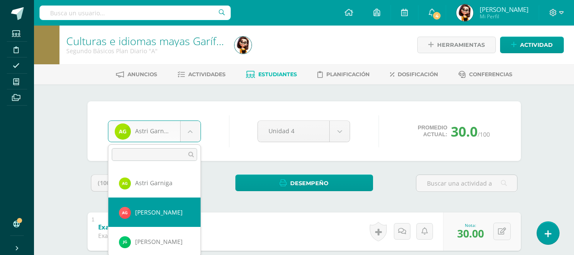
select select "8052"
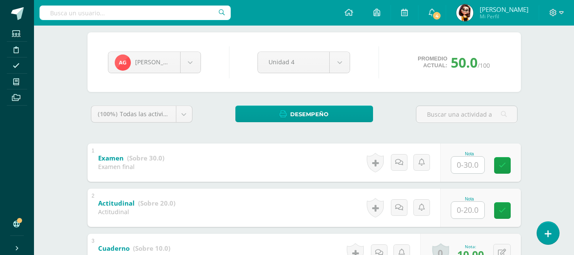
scroll to position [85, 0]
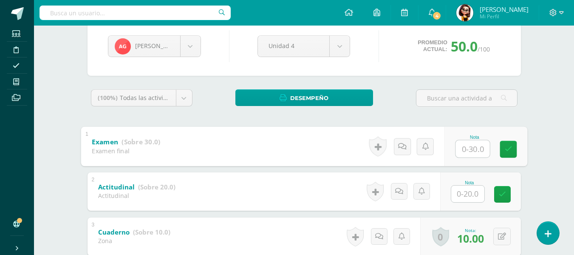
click at [470, 147] on input "text" at bounding box center [472, 148] width 34 height 17
type input "30"
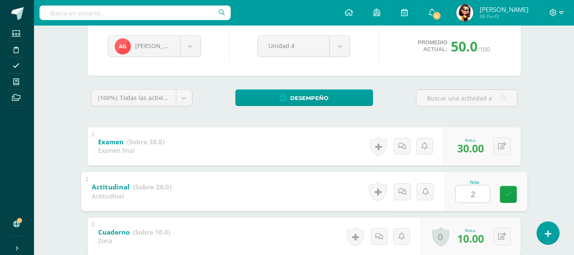
type input "20"
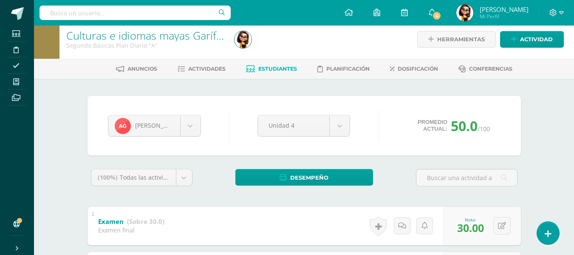
scroll to position [0, 0]
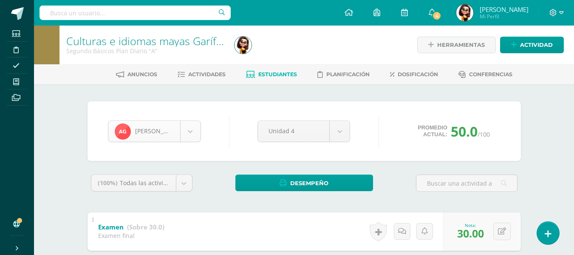
click at [191, 130] on body "Estudiantes Disciplina Asistencia Mis cursos Archivos Soporte Ayuda Reportar un…" at bounding box center [287, 243] width 574 height 487
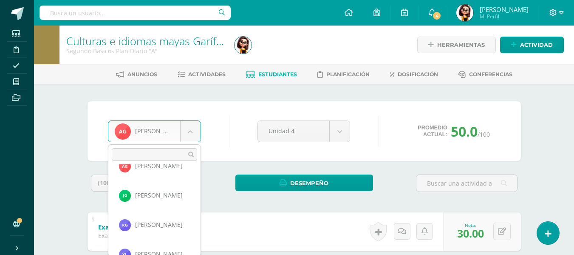
scroll to position [326, 0]
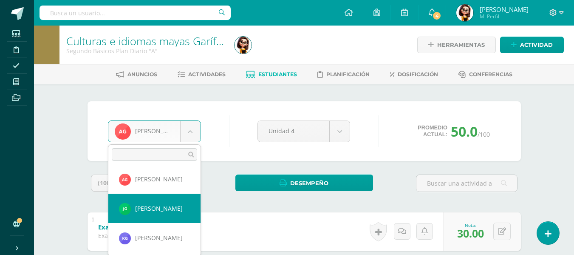
select select "8067"
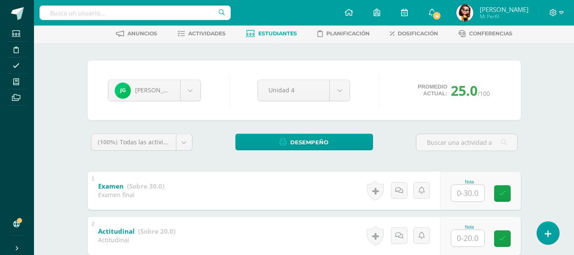
scroll to position [42, 0]
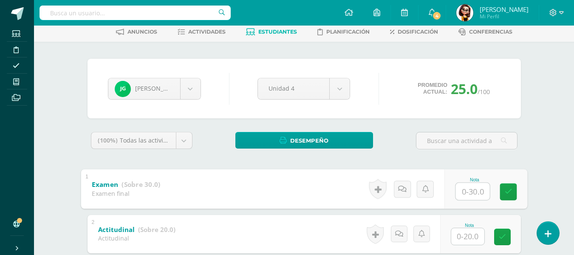
click at [467, 190] on input "text" at bounding box center [472, 190] width 34 height 17
type input "30"
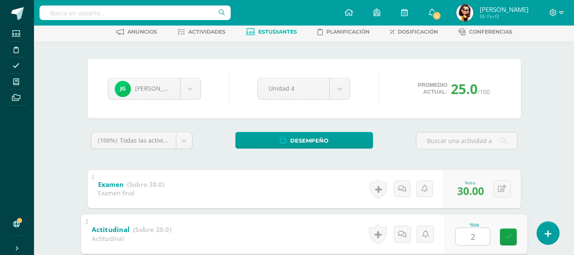
type input "20"
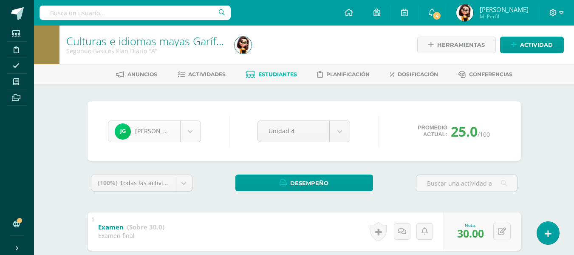
scroll to position [293, 0]
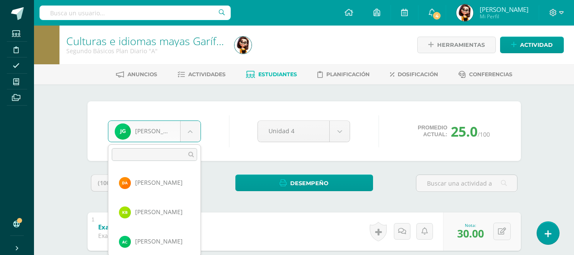
click at [190, 130] on body "Estudiantes Disciplina Asistencia Mis cursos Archivos Soporte Ayuda Reportar un…" at bounding box center [287, 243] width 574 height 487
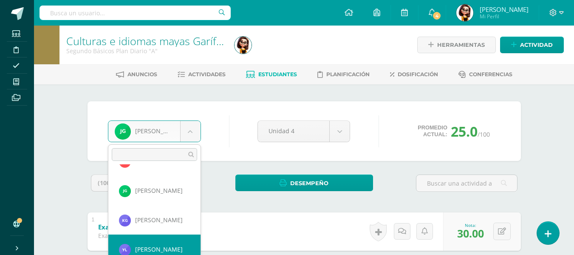
scroll to position [351, 0]
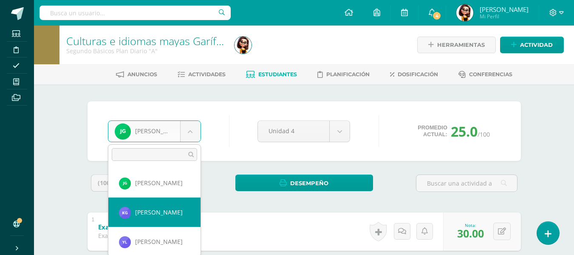
select select "8063"
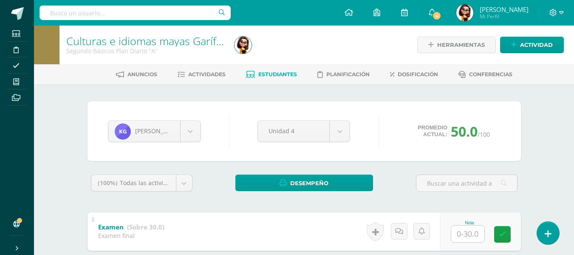
scroll to position [42, 0]
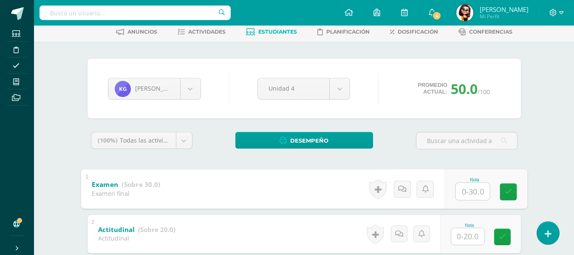
click at [467, 190] on input "text" at bounding box center [472, 190] width 34 height 17
type input "30"
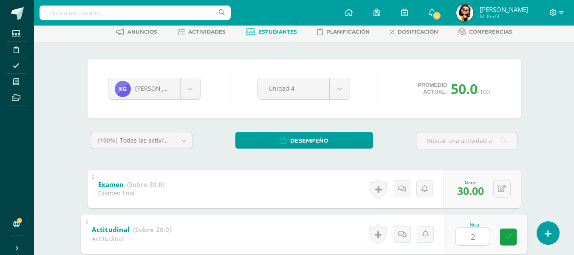
type input "20"
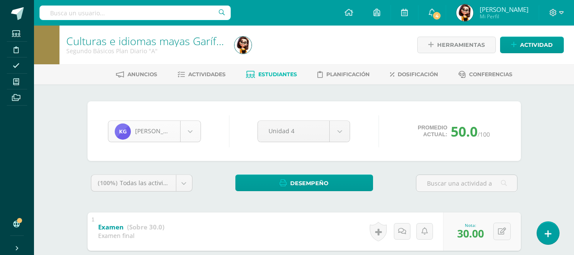
scroll to position [322, 0]
click at [191, 130] on body "Estudiantes Disciplina Asistencia Mis cursos Archivos Soporte Ayuda Reportar un…" at bounding box center [287, 243] width 574 height 487
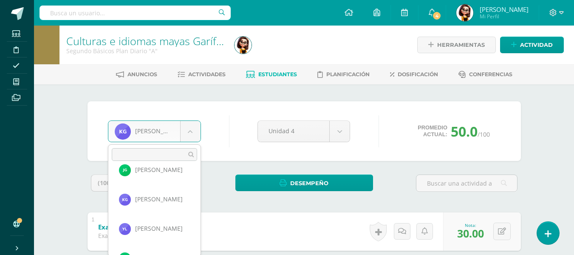
scroll to position [381, 0]
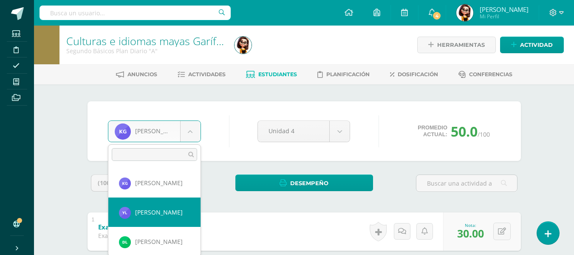
select select "8053"
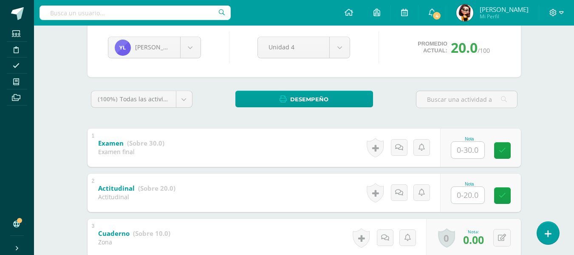
scroll to position [85, 0]
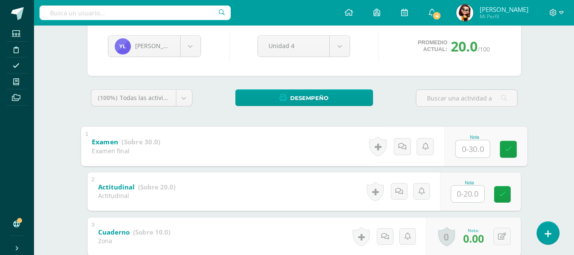
click at [467, 146] on input "text" at bounding box center [472, 148] width 34 height 17
type input "30"
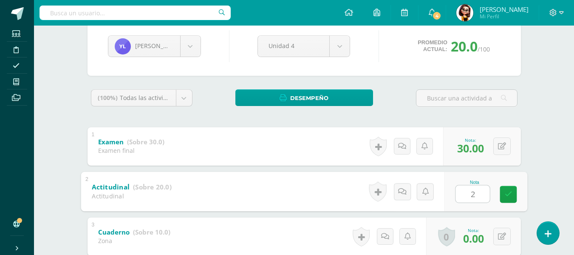
type input "20"
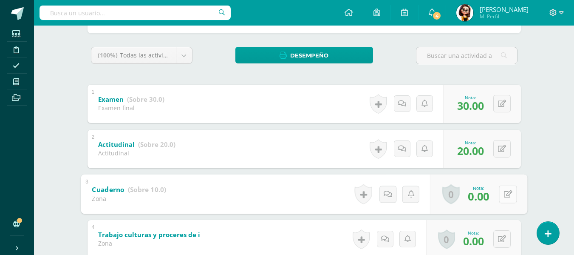
click at [503, 192] on button at bounding box center [508, 194] width 18 height 18
type input "8"
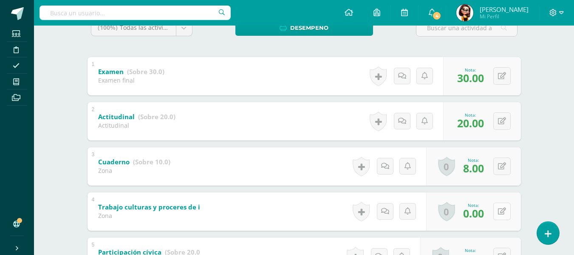
scroll to position [170, 0]
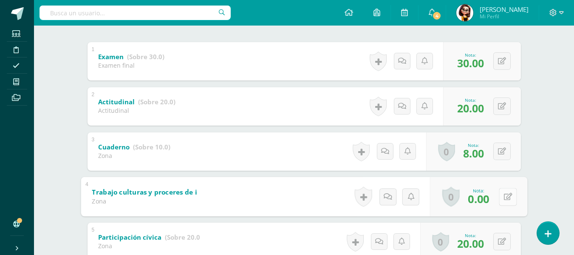
click at [504, 196] on icon at bounding box center [507, 195] width 8 height 7
type input "20"
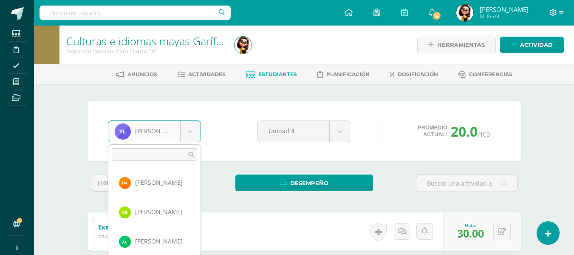
scroll to position [351, 0]
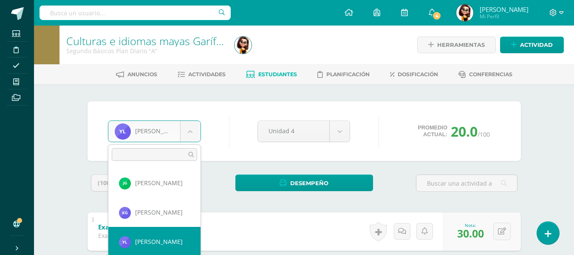
click at [191, 130] on body "Estudiantes Disciplina Asistencia Mis cursos Archivos Soporte Ayuda Reportar un…" at bounding box center [287, 243] width 574 height 487
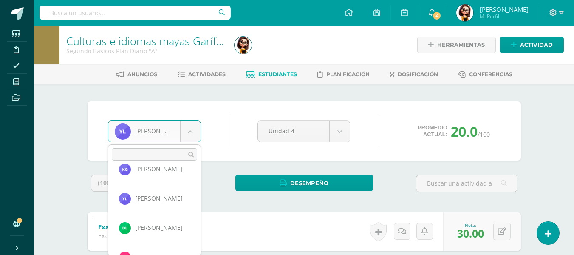
scroll to position [402, 0]
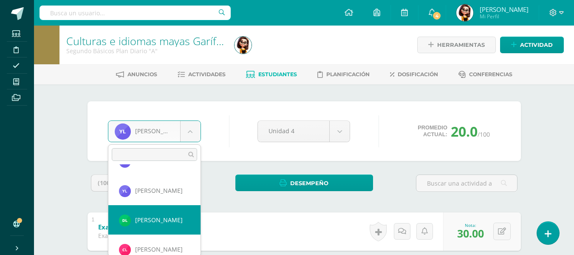
select select "8672"
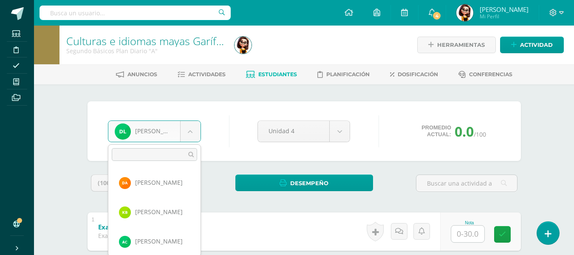
scroll to position [381, 0]
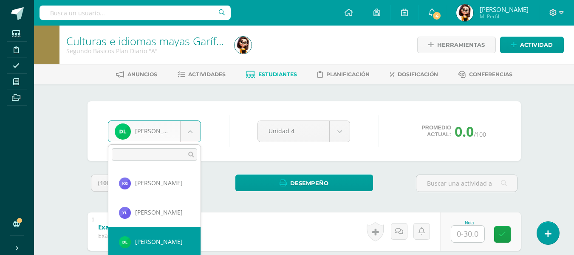
click at [192, 130] on body "Estudiantes Disciplina Asistencia Mis cursos Archivos Soporte Ayuda Reportar un…" at bounding box center [287, 243] width 574 height 487
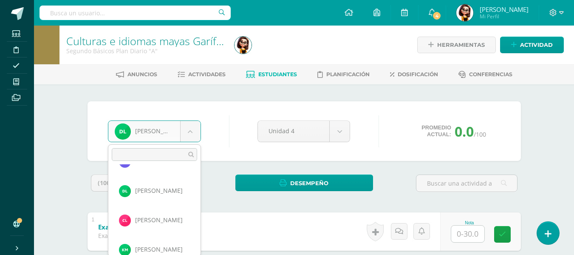
scroll to position [449, 0]
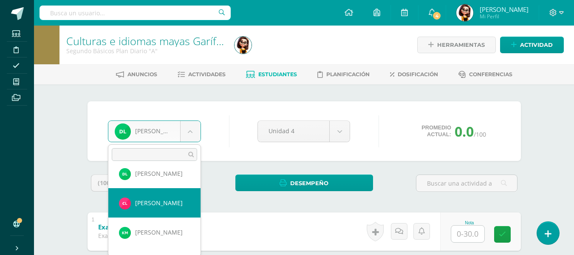
select select "8675"
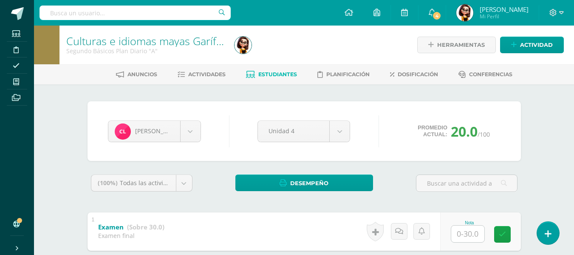
click at [464, 232] on input "text" at bounding box center [467, 233] width 33 height 17
type input "30"
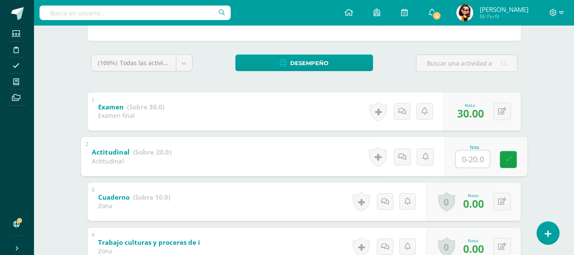
scroll to position [105, 0]
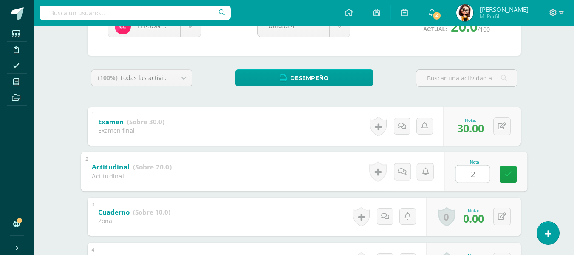
type input "20"
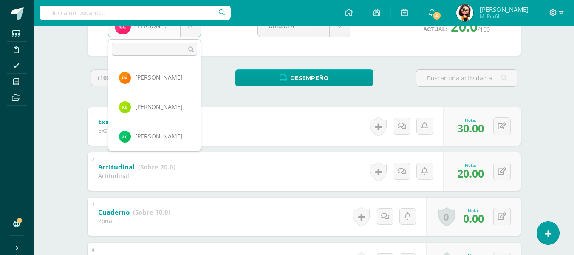
click at [189, 27] on body "Estudiantes Disciplina Asistencia Mis cursos Archivos Soporte Ayuda Reportar un…" at bounding box center [287, 138] width 574 height 487
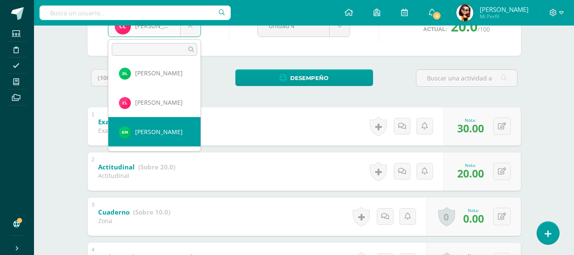
select select "8625"
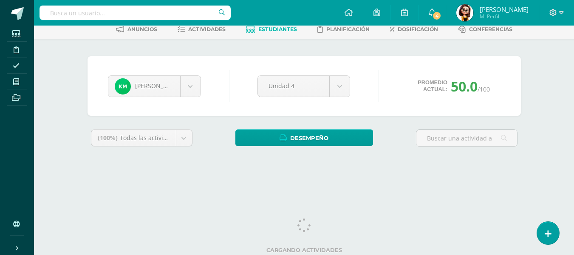
scroll to position [47, 0]
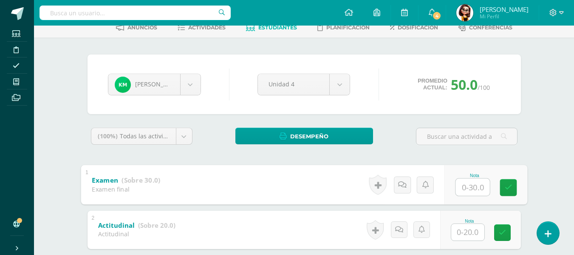
click at [463, 187] on input "text" at bounding box center [472, 186] width 34 height 17
type input "30"
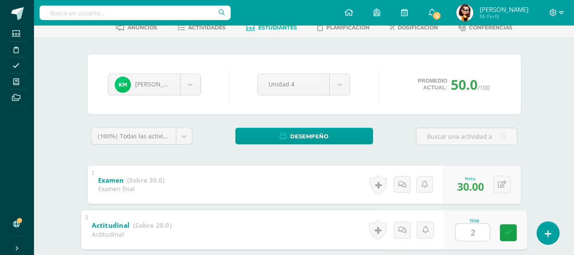
type input "20"
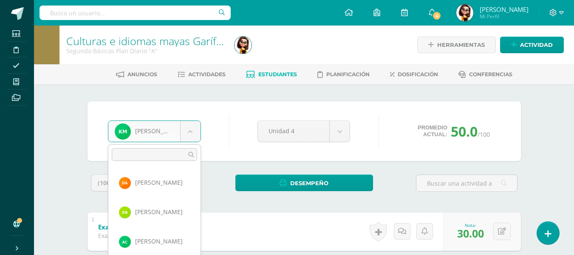
click at [190, 130] on body "Estudiantes Disciplina Asistencia Mis cursos Archivos Soporte Ayuda Reportar un…" at bounding box center [287, 243] width 574 height 487
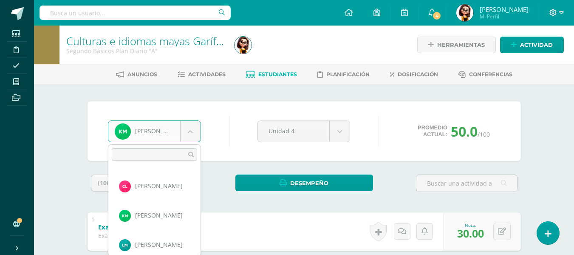
scroll to position [473, 0]
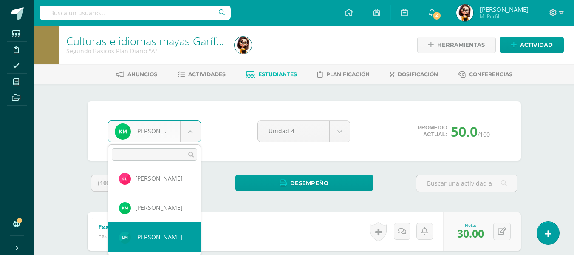
select select "8060"
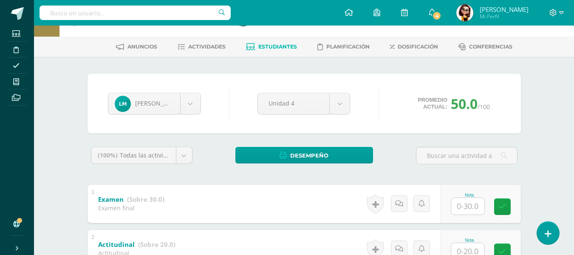
scroll to position [42, 0]
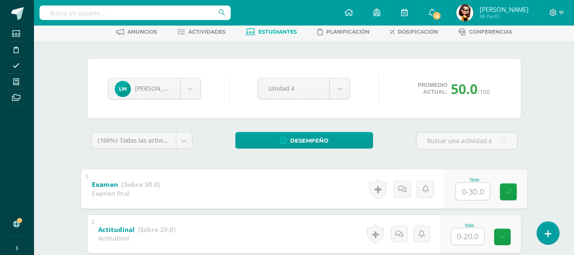
click at [464, 192] on input "text" at bounding box center [472, 190] width 34 height 17
type input "30"
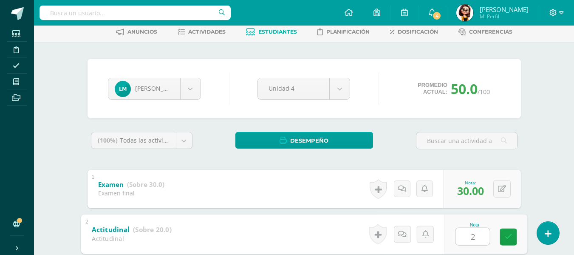
type input "20"
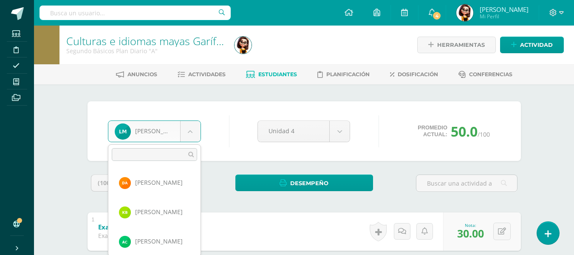
click at [187, 130] on body "Estudiantes Disciplina Asistencia Mis cursos Archivos Soporte Ayuda Reportar un…" at bounding box center [287, 243] width 574 height 487
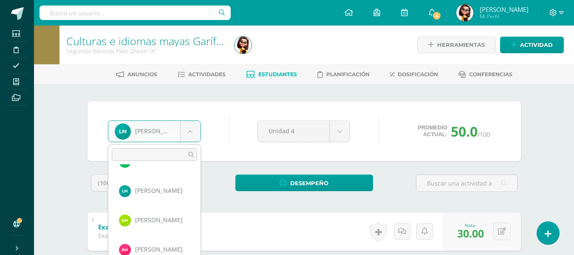
scroll to position [527, 0]
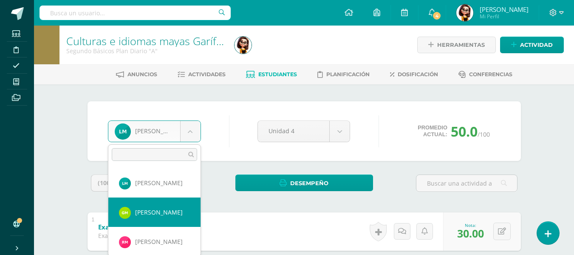
select select "8678"
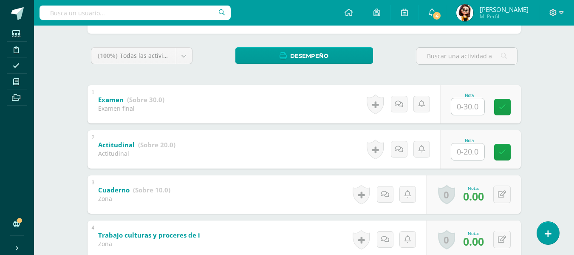
scroll to position [127, 0]
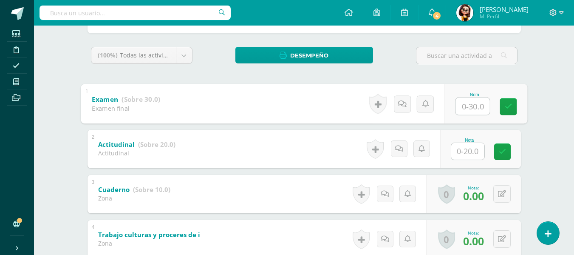
click at [468, 105] on input "text" at bounding box center [472, 105] width 34 height 17
type input "30"
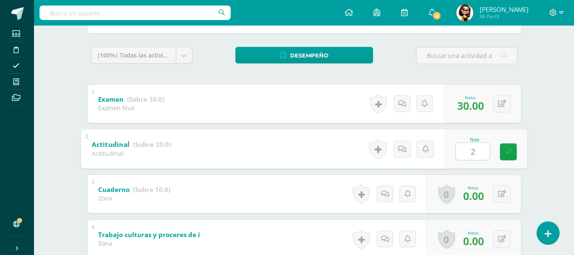
type input "20"
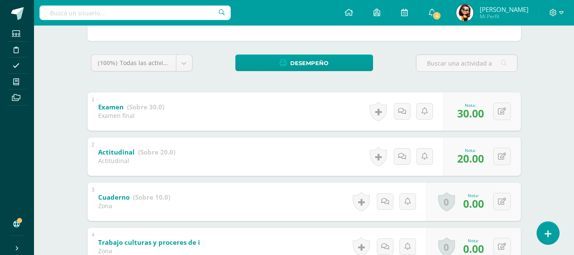
scroll to position [0, 0]
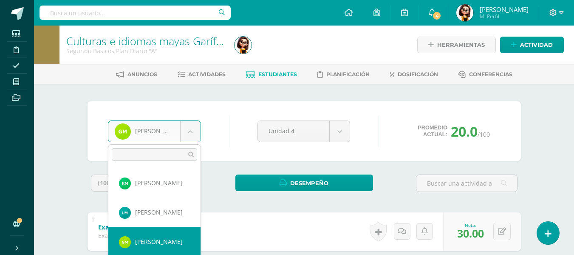
click at [191, 130] on body "Estudiantes Disciplina Asistencia Mis cursos Archivos Soporte Ayuda Reportar un…" at bounding box center [287, 243] width 574 height 487
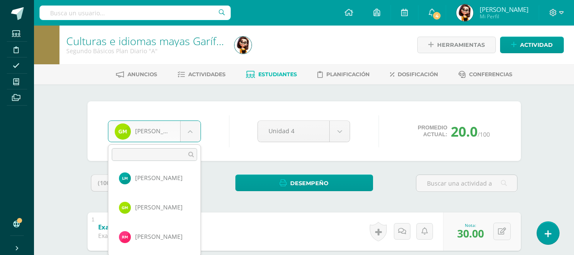
scroll to position [540, 0]
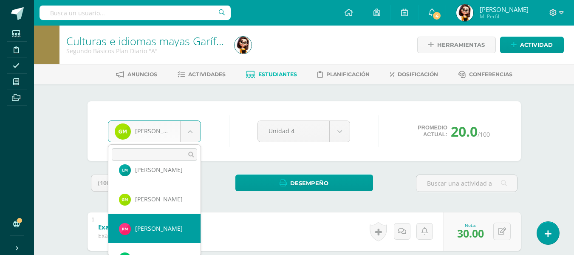
select select "8070"
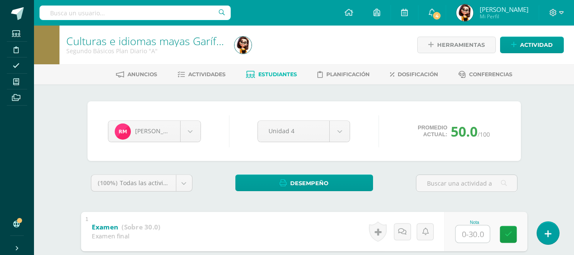
click at [465, 232] on input "text" at bounding box center [472, 233] width 34 height 17
type input "30"
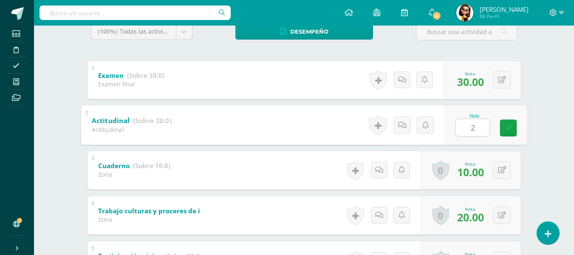
type input "20"
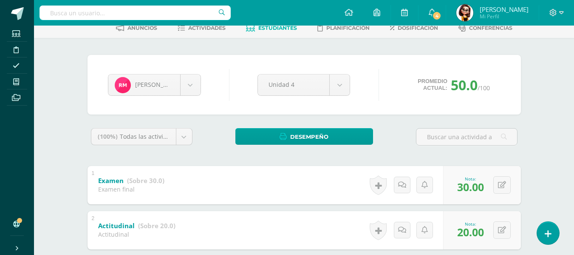
scroll to position [24, 0]
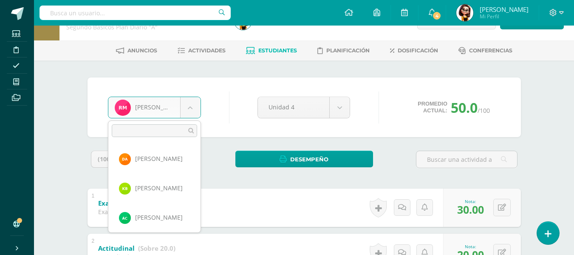
click at [190, 108] on body "Estudiantes Disciplina Asistencia Mis cursos Archivos Soporte Ayuda Reportar un…" at bounding box center [287, 219] width 574 height 487
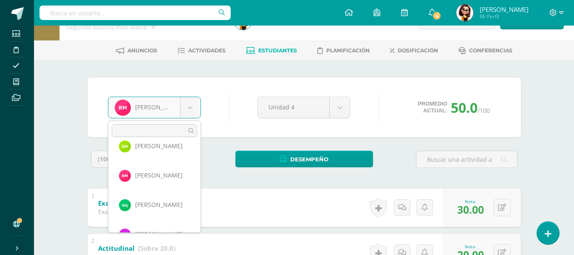
scroll to position [586, 0]
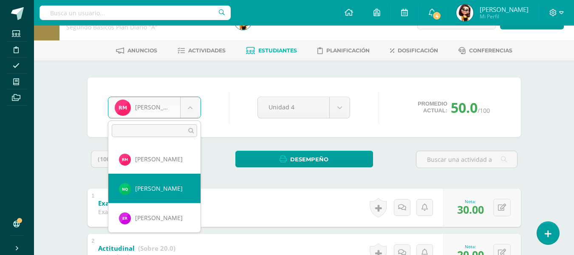
select select "8072"
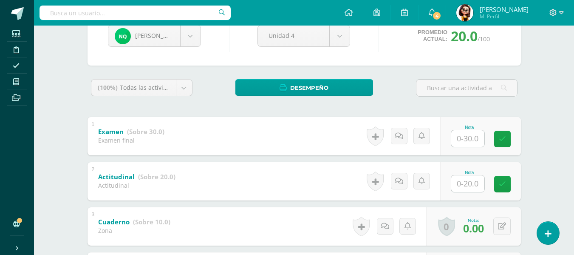
scroll to position [127, 0]
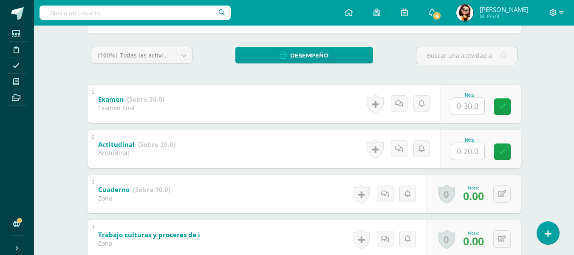
click at [467, 106] on input "text" at bounding box center [467, 106] width 33 height 17
type input "30"
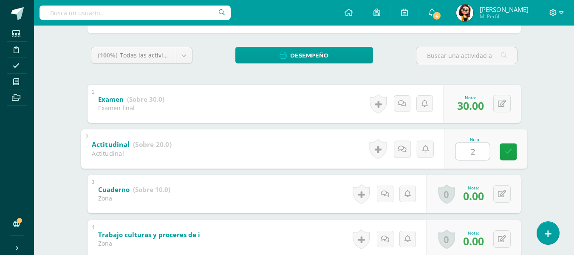
type input "20"
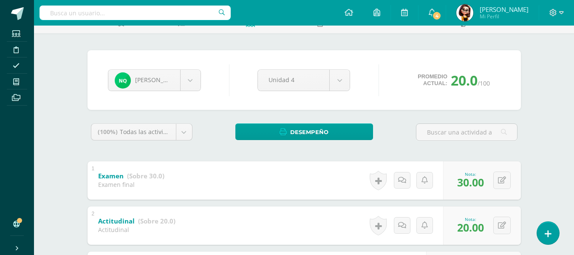
scroll to position [0, 0]
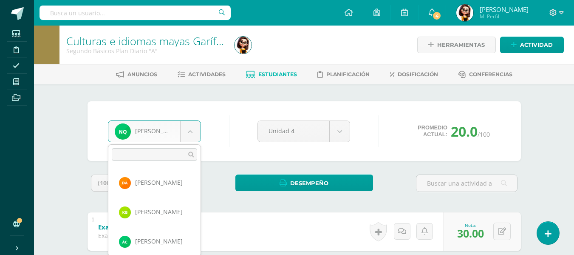
click at [192, 131] on body "Estudiantes Disciplina Asistencia Mis cursos Archivos Soporte Ayuda Reportar un…" at bounding box center [287, 243] width 574 height 487
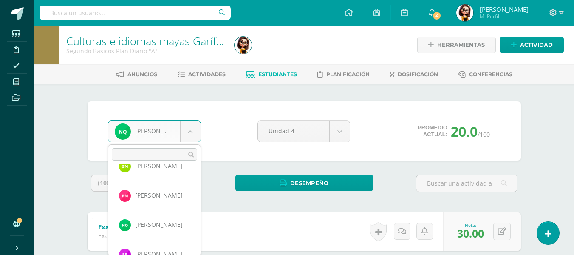
scroll to position [591, 0]
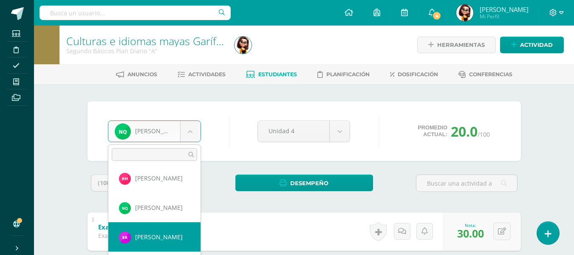
select select "8547"
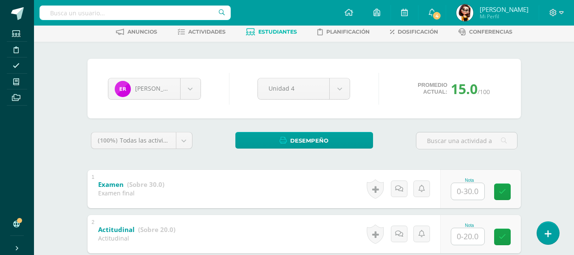
scroll to position [85, 0]
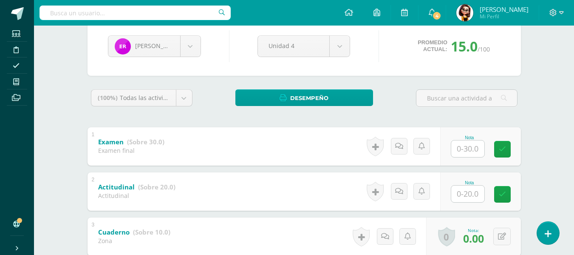
click at [469, 192] on input "text" at bounding box center [467, 193] width 33 height 17
type input "20"
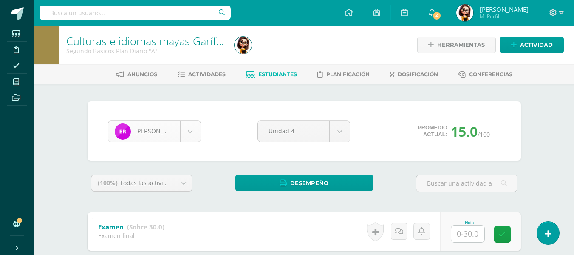
scroll to position [586, 0]
click at [191, 130] on body "Estudiantes Disciplina Asistencia Mis cursos Archivos Soporte Ayuda Reportar un…" at bounding box center [287, 243] width 574 height 487
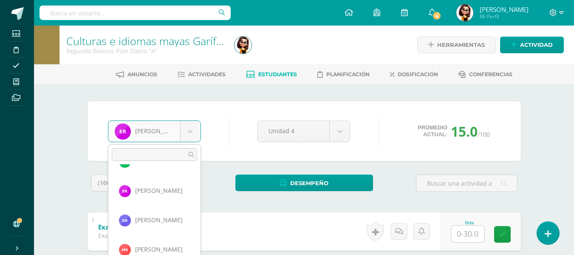
scroll to position [645, 0]
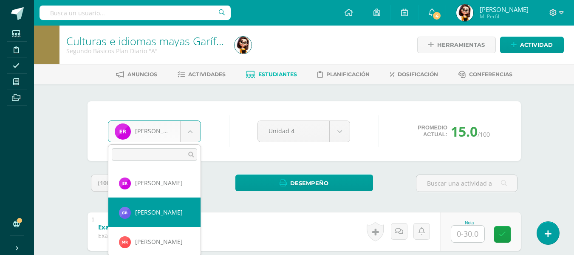
select select "8066"
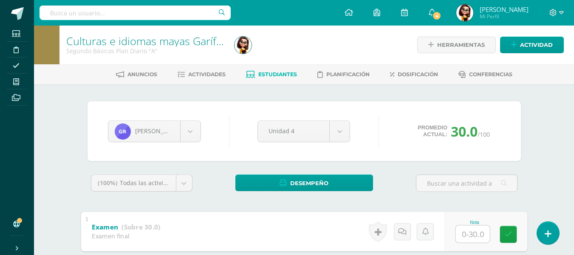
click at [467, 232] on input "text" at bounding box center [472, 233] width 34 height 17
type input "30"
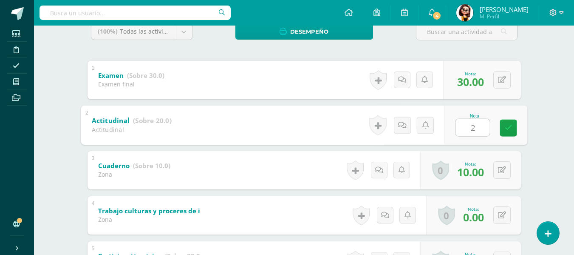
type input "20"
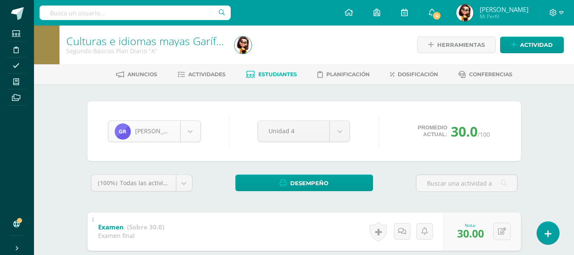
scroll to position [615, 0]
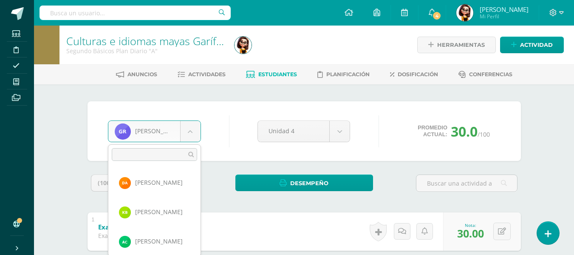
click at [192, 131] on body "Estudiantes Disciplina Asistencia Mis cursos Archivos Soporte Ayuda Reportar un…" at bounding box center [287, 243] width 574 height 487
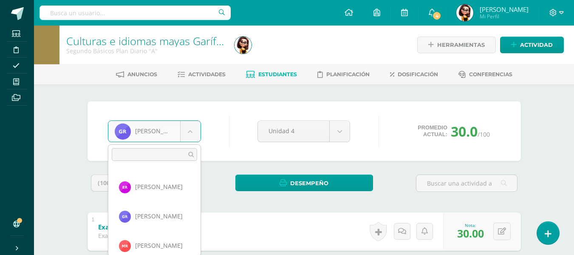
scroll to position [658, 0]
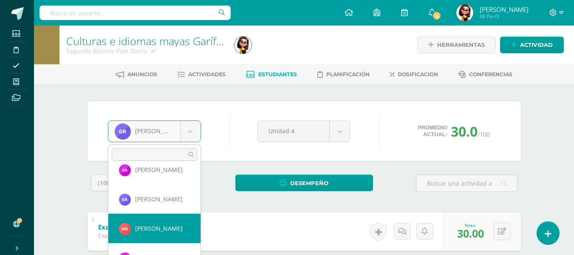
select select "8055"
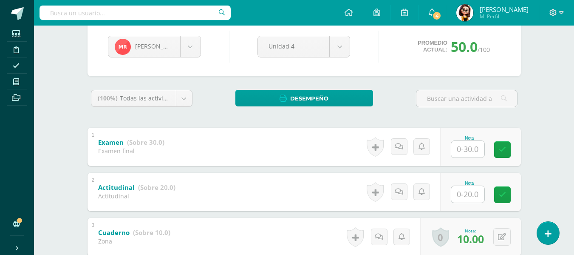
scroll to position [85, 0]
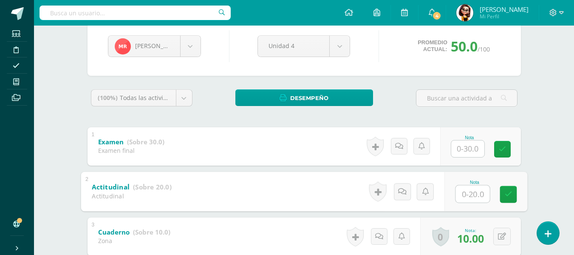
click at [469, 194] on input "text" at bounding box center [472, 193] width 34 height 17
type input "20"
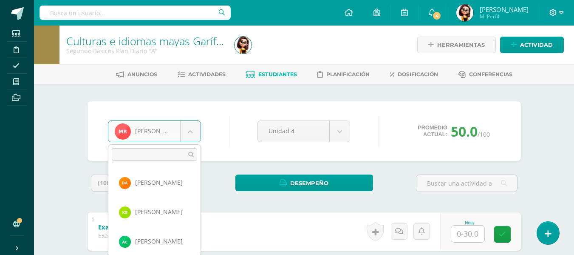
scroll to position [645, 0]
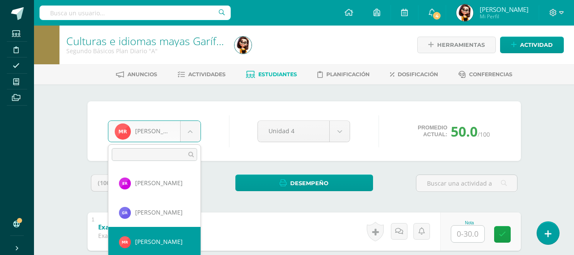
click at [189, 130] on body "Estudiantes Disciplina Asistencia Mis cursos Archivos Soporte Ayuda Reportar un…" at bounding box center [287, 243] width 574 height 487
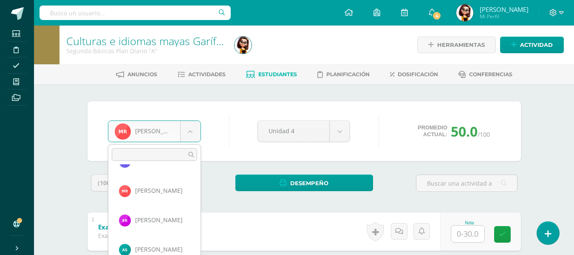
scroll to position [703, 0]
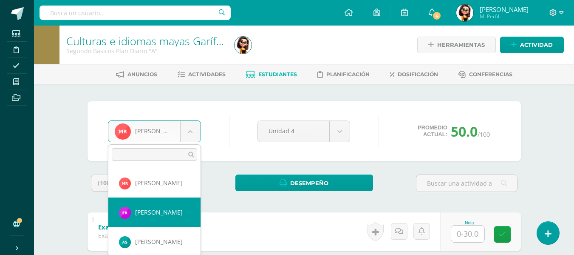
select select "8065"
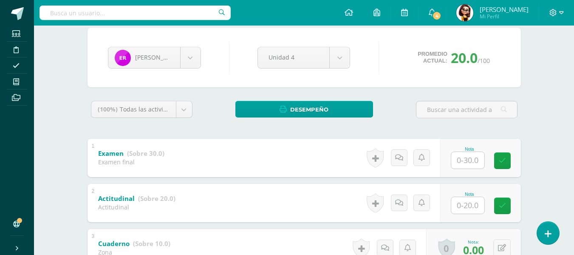
scroll to position [85, 0]
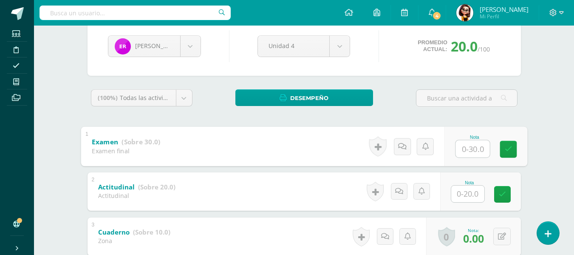
click at [468, 148] on input "text" at bounding box center [472, 148] width 34 height 17
type input "30"
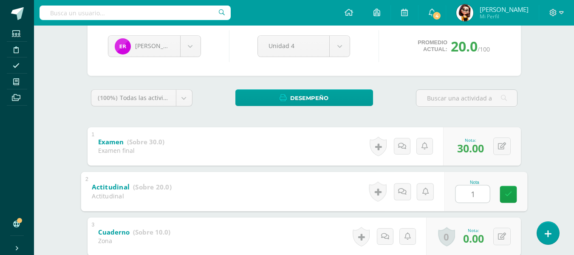
type input "10"
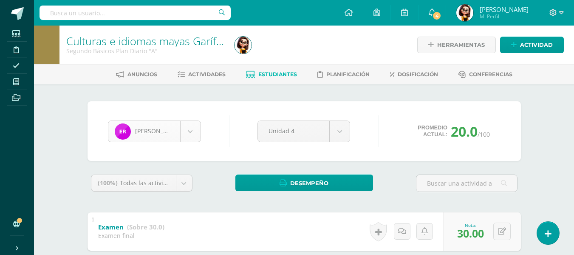
scroll to position [674, 0]
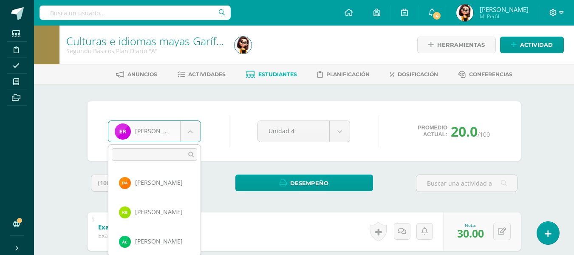
click at [190, 130] on body "Estudiantes Disciplina Asistencia Mis cursos Archivos Soporte Ayuda Reportar un…" at bounding box center [287, 243] width 574 height 487
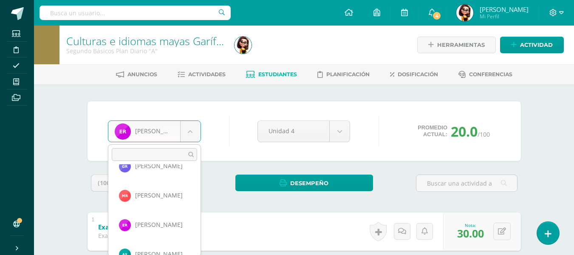
scroll to position [708, 0]
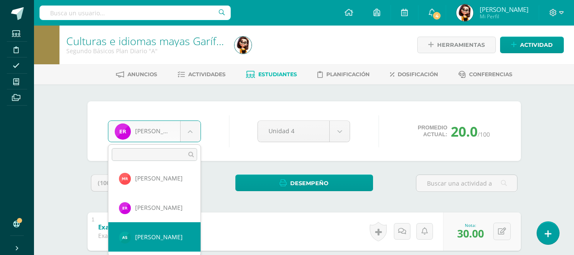
select select "8059"
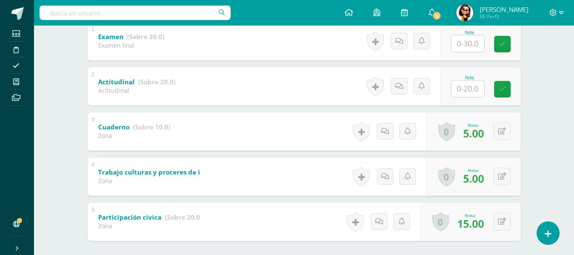
scroll to position [147, 0]
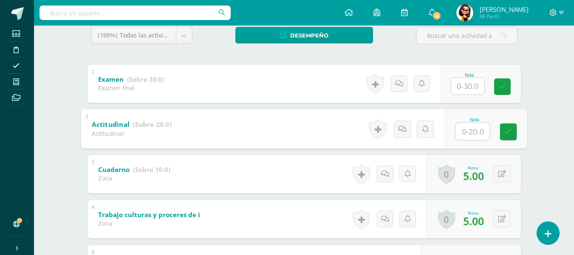
click at [468, 130] on input "text" at bounding box center [472, 130] width 34 height 17
type input "10"
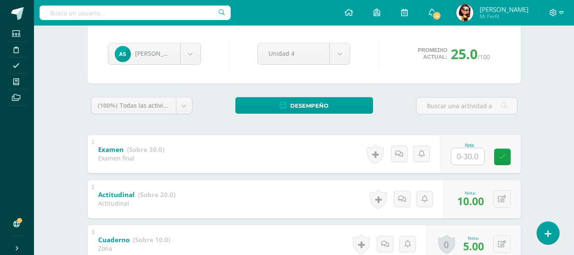
scroll to position [62, 0]
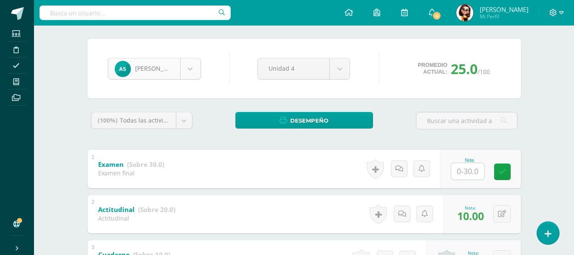
click at [190, 66] on body "Estudiantes Disciplina Asistencia Mis cursos Archivos Soporte Ayuda Reportar un…" at bounding box center [287, 181] width 574 height 487
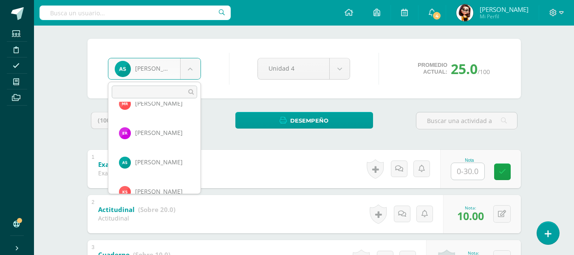
scroll to position [737, 0]
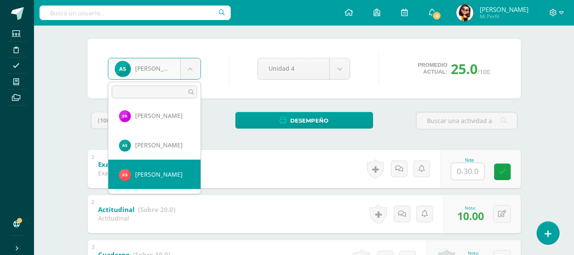
select select "8829"
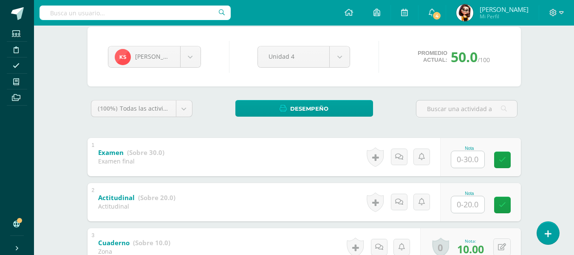
scroll to position [85, 0]
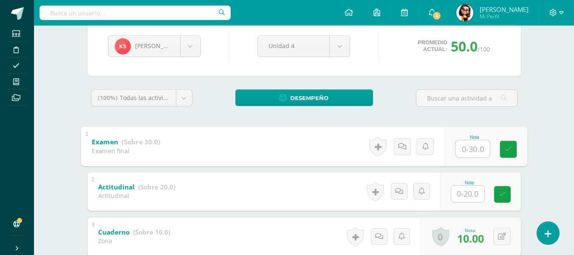
click at [470, 150] on input "text" at bounding box center [472, 148] width 34 height 17
type input "30"
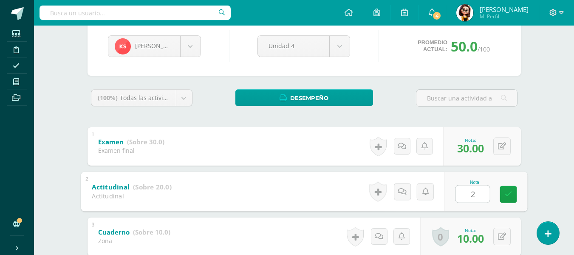
type input "20"
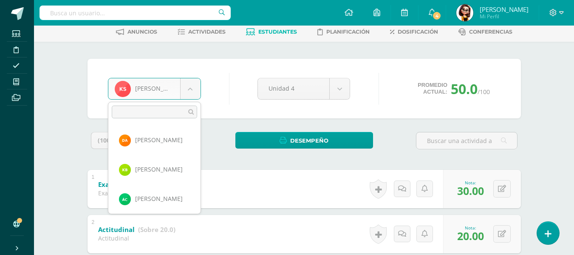
click at [191, 90] on body "Estudiantes Disciplina Asistencia Mis cursos Archivos Soporte Ayuda Reportar un…" at bounding box center [287, 201] width 574 height 487
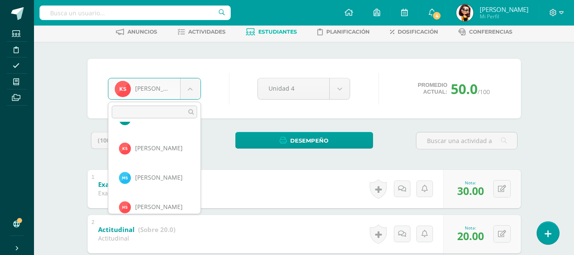
scroll to position [791, 0]
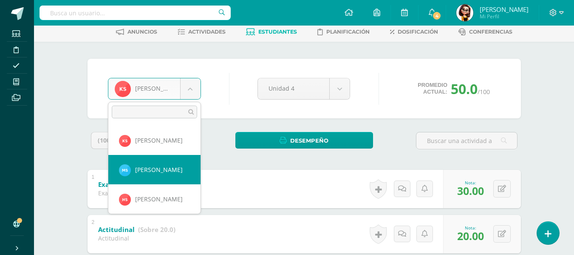
select select "8486"
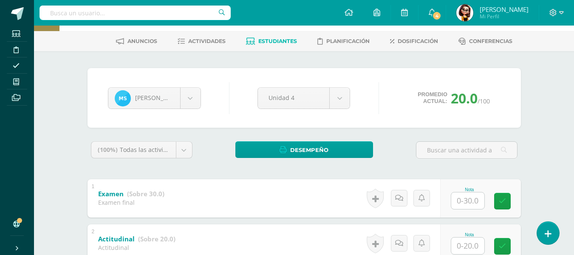
scroll to position [85, 0]
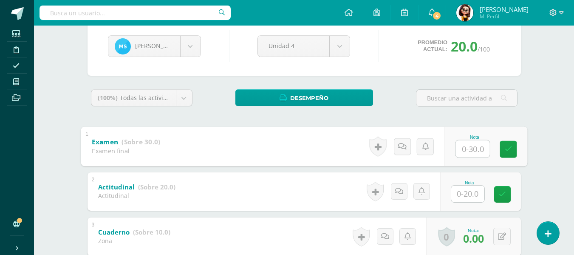
click at [466, 148] on input "text" at bounding box center [472, 148] width 34 height 17
type input "30"
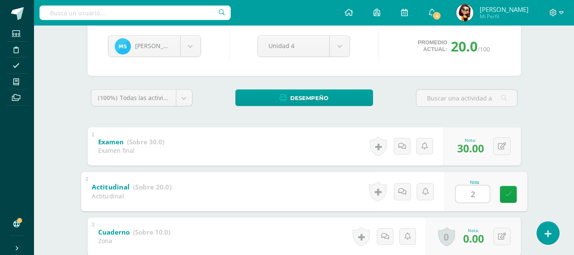
type input "20"
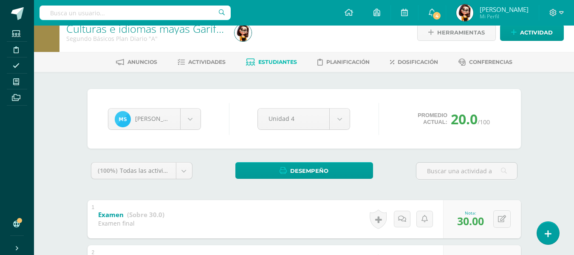
scroll to position [0, 0]
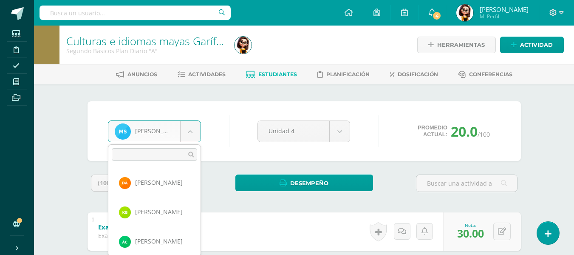
click at [190, 130] on body "Estudiantes Disciplina Asistencia Mis cursos Archivos Soporte Ayuda Reportar un…" at bounding box center [287, 243] width 574 height 487
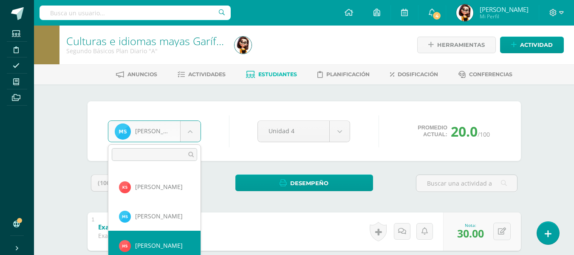
scroll to position [791, 0]
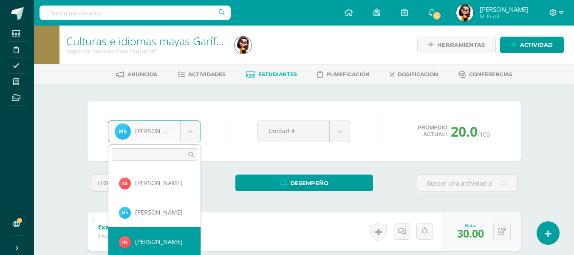
select select "8671"
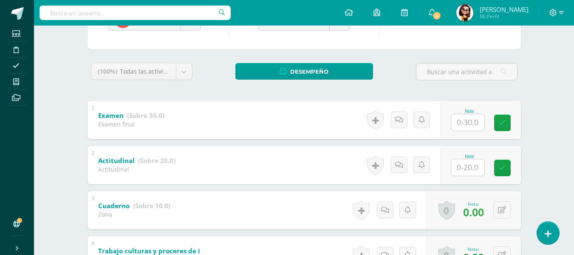
scroll to position [105, 0]
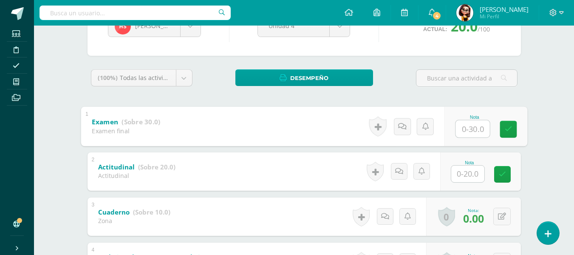
click at [464, 127] on input "text" at bounding box center [472, 128] width 34 height 17
type input "30"
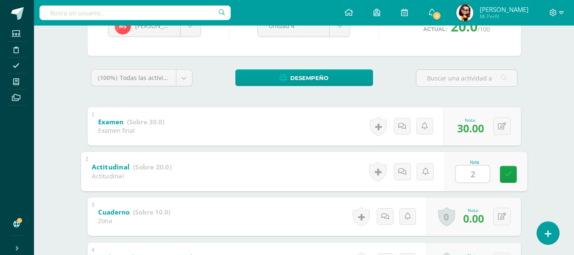
type input "20"
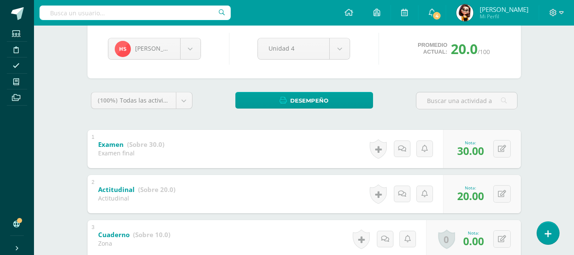
scroll to position [62, 0]
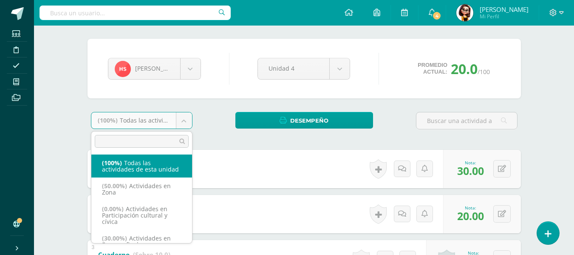
click at [183, 122] on body "Estudiantes Disciplina Asistencia Mis cursos Archivos Soporte Ayuda Reportar un…" at bounding box center [287, 181] width 574 height 487
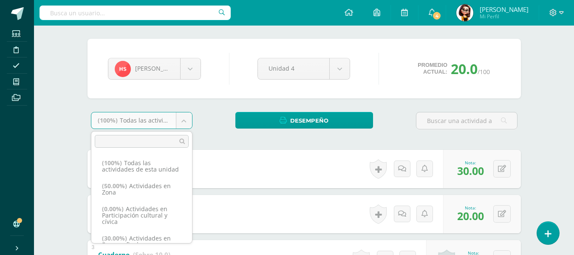
scroll to position [39, 0]
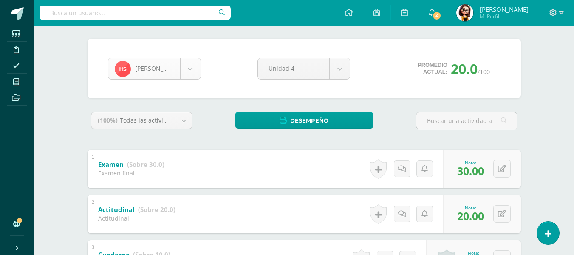
click at [188, 69] on body "Estudiantes Disciplina Asistencia Mis cursos Archivos Soporte Ayuda Reportar un…" at bounding box center [287, 181] width 574 height 487
click at [190, 69] on body "Estudiantes Disciplina Asistencia Mis cursos Archivos Soporte Ayuda Reportar un…" at bounding box center [287, 181] width 574 height 487
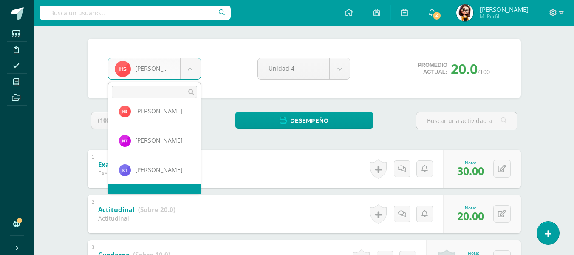
scroll to position [879, 0]
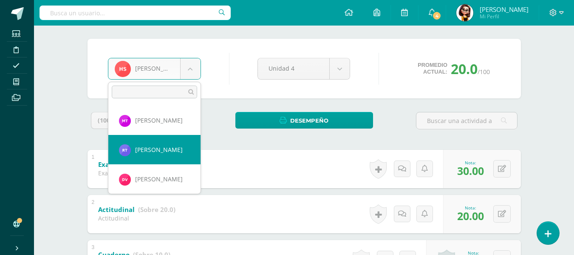
select select "8061"
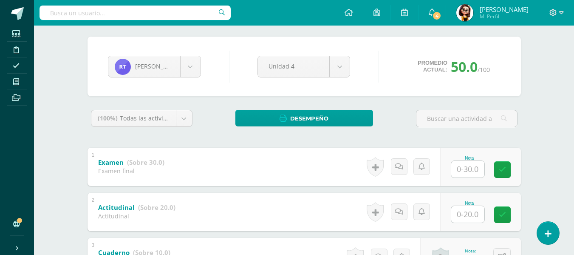
scroll to position [85, 0]
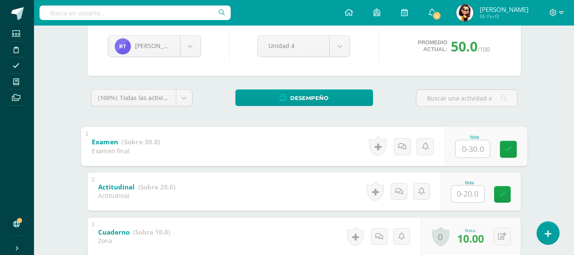
click at [464, 150] on input "text" at bounding box center [472, 148] width 34 height 17
type input "30"
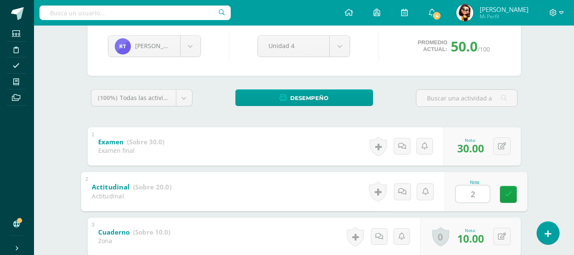
type input "20"
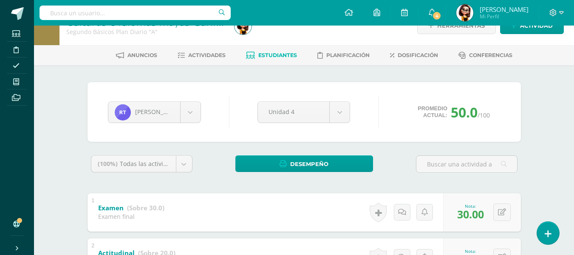
scroll to position [0, 0]
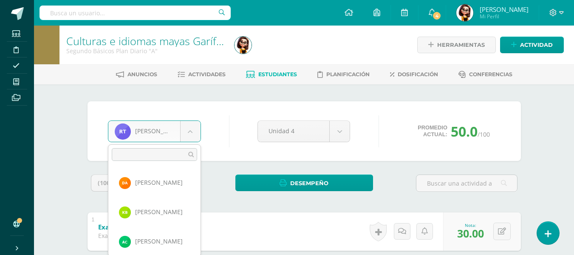
click at [189, 130] on body "Estudiantes Disciplina Asistencia Mis cursos Archivos Soporte Ayuda Reportar un…" at bounding box center [287, 243] width 574 height 487
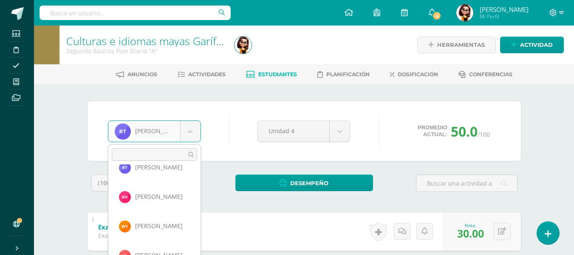
scroll to position [941, 0]
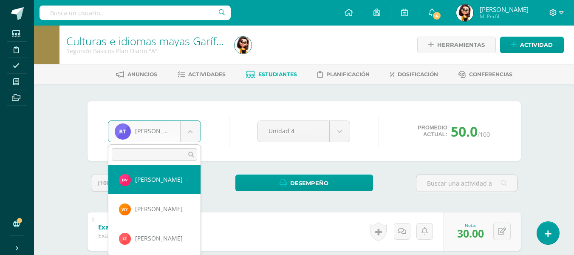
select select "8056"
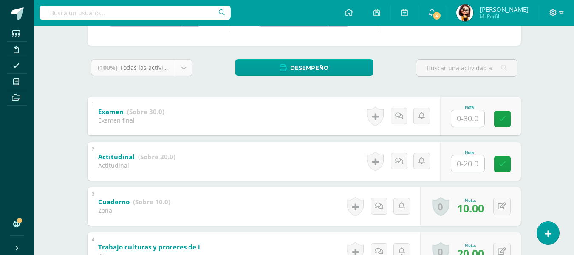
scroll to position [127, 0]
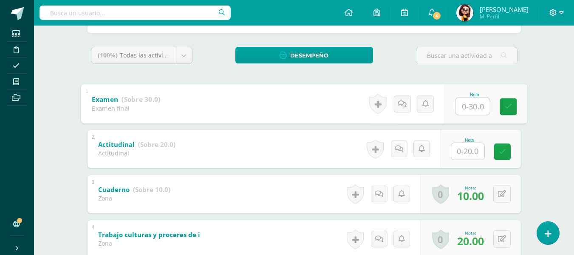
click at [467, 107] on input "text" at bounding box center [472, 105] width 34 height 17
type input "30"
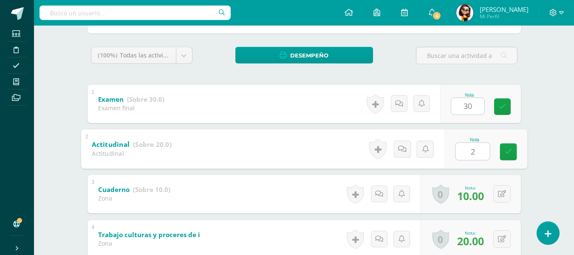
type input "20"
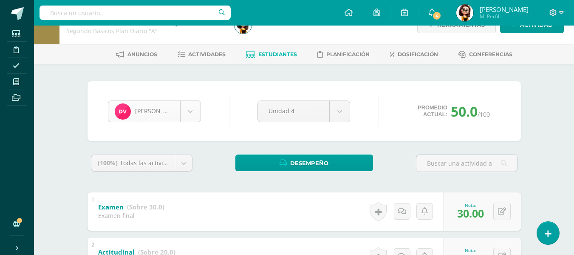
scroll to position [879, 0]
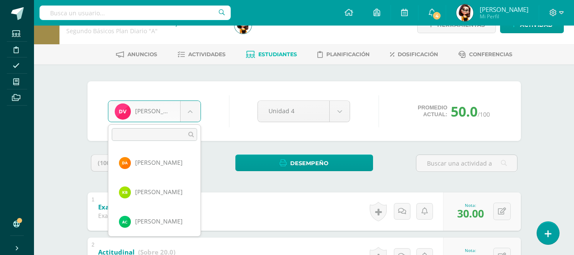
click at [189, 111] on body "Estudiantes Disciplina Asistencia Mis cursos Archivos Soporte Ayuda Reportar un…" at bounding box center [287, 223] width 574 height 487
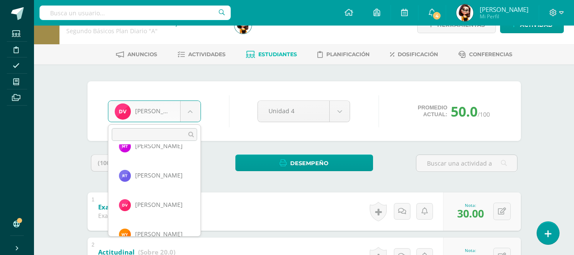
scroll to position [913, 0]
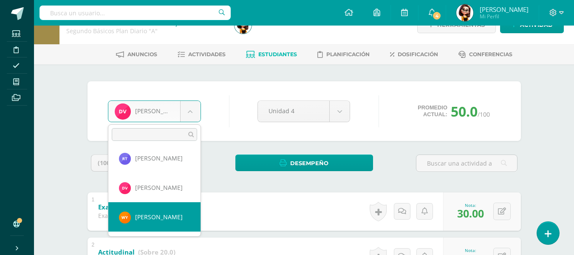
select select "8068"
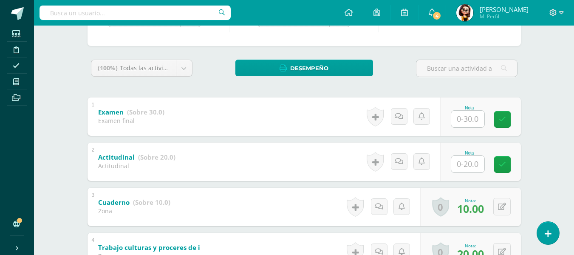
scroll to position [127, 0]
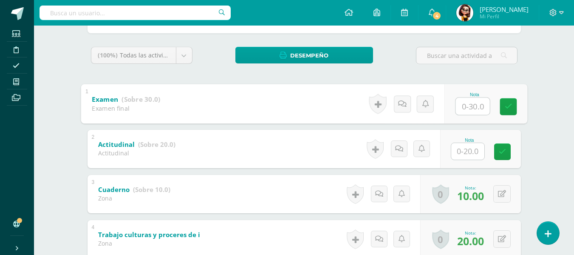
click at [465, 105] on input "text" at bounding box center [472, 105] width 34 height 17
type input "30"
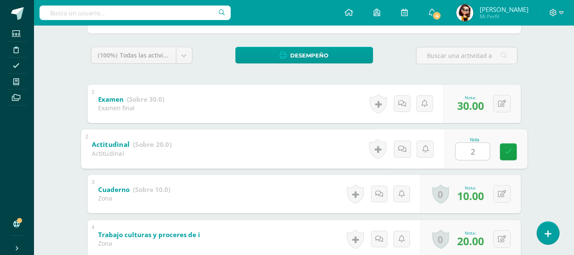
type input "20"
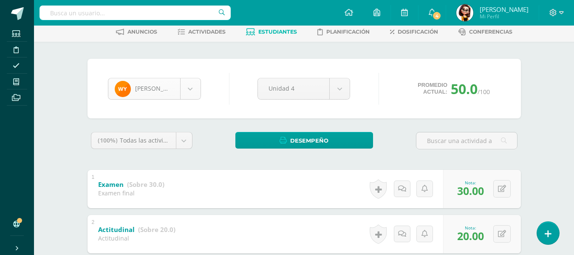
scroll to position [908, 0]
click at [190, 89] on body "Estudiantes Disciplina Asistencia Mis cursos Archivos Soporte Ayuda Reportar un…" at bounding box center [287, 201] width 574 height 487
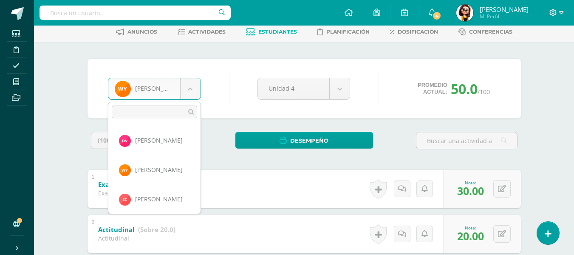
scroll to position [941, 0]
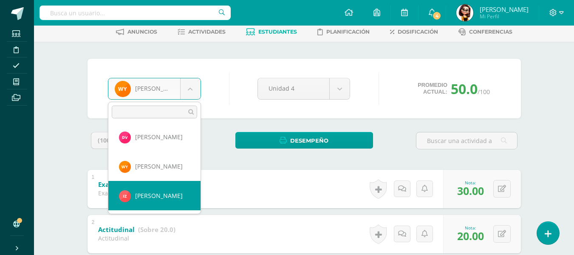
select select "8674"
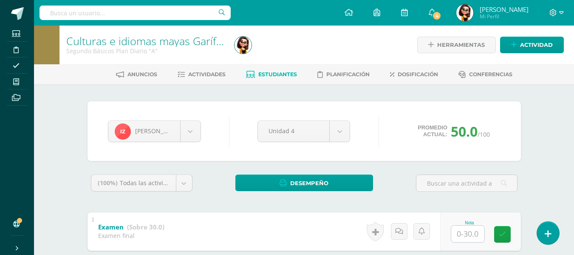
scroll to position [85, 0]
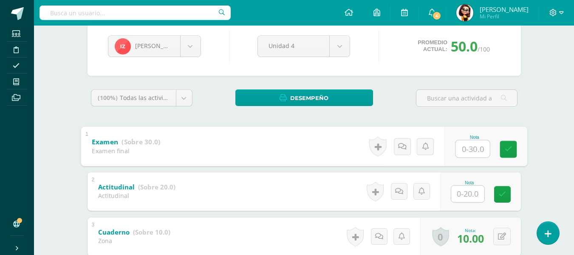
click at [469, 150] on input "text" at bounding box center [472, 148] width 34 height 17
type input "30"
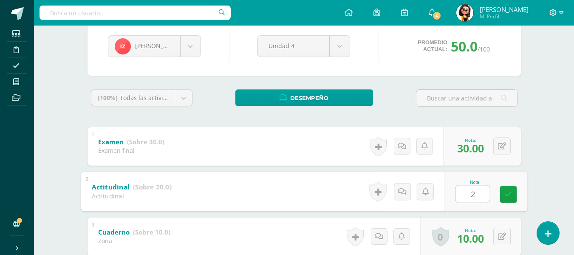
type input "20"
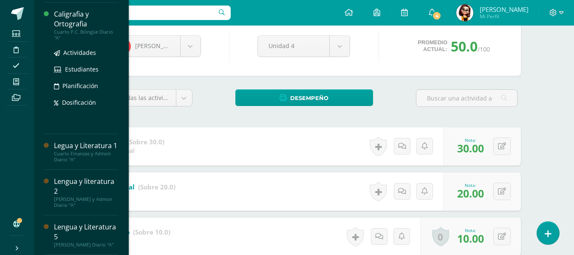
scroll to position [197, 0]
click at [80, 48] on span "Actividades" at bounding box center [79, 52] width 33 height 8
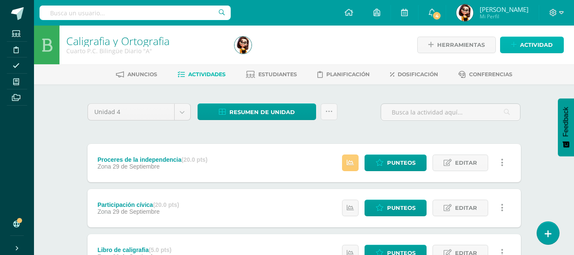
click at [543, 49] on span "Actividad" at bounding box center [536, 45] width 33 height 16
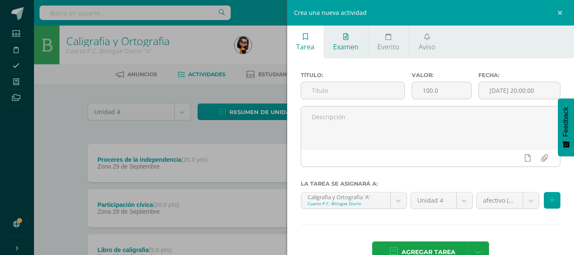
click at [348, 47] on span "Examen" at bounding box center [345, 46] width 25 height 9
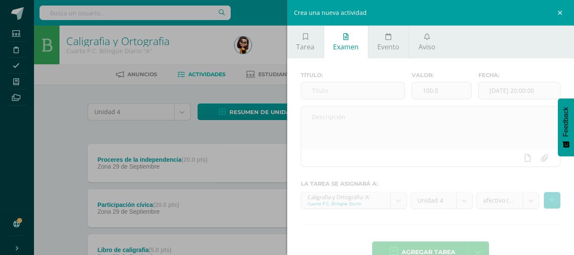
scroll to position [23, 0]
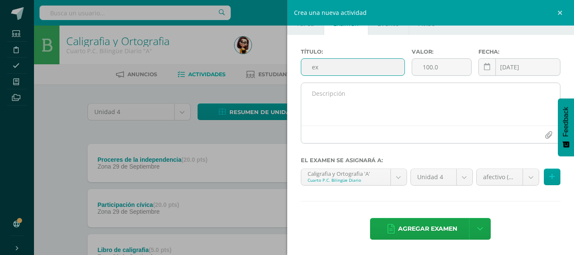
type input "e"
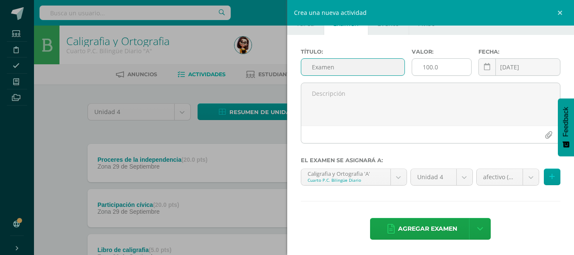
type input "Examen"
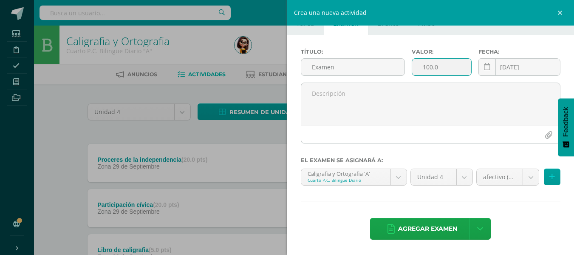
drag, startPoint x: 426, startPoint y: 65, endPoint x: 434, endPoint y: 65, distance: 7.6
click at [428, 65] on input "100.0" at bounding box center [441, 67] width 59 height 17
type input "30.0"
click at [528, 176] on body "Estudiantes Disciplina Asistencia Mis cursos Archivos Soporte Ayuda Reportar un…" at bounding box center [287, 186] width 574 height 373
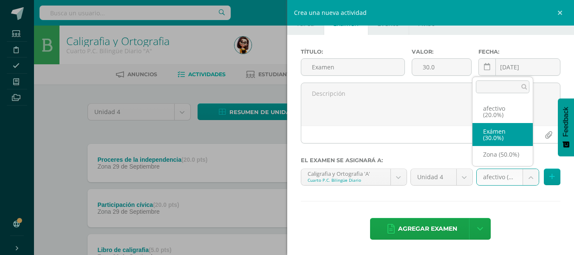
select select "84648"
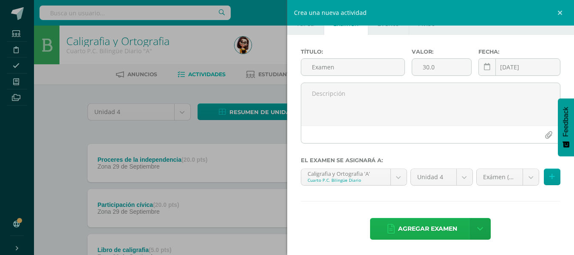
click at [443, 226] on span "Agregar examen" at bounding box center [427, 228] width 59 height 21
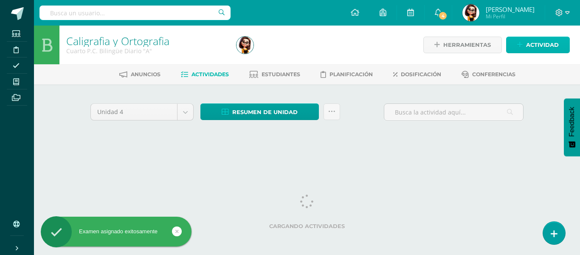
click at [525, 41] on link "Actividad" at bounding box center [538, 45] width 64 height 17
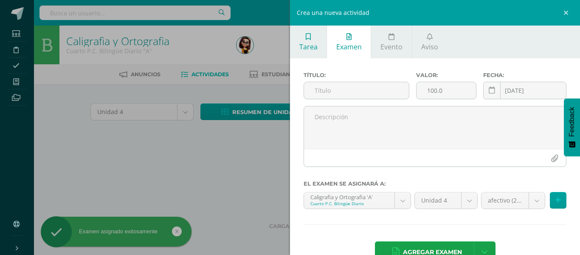
click at [325, 44] on link "Tarea" at bounding box center [308, 41] width 37 height 33
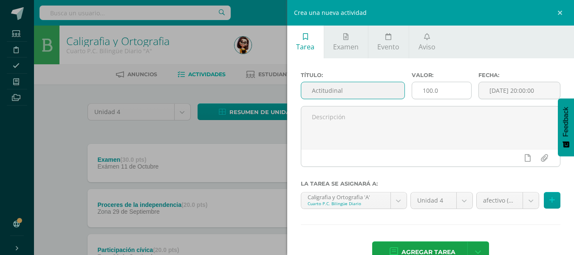
type input "Actitudinal"
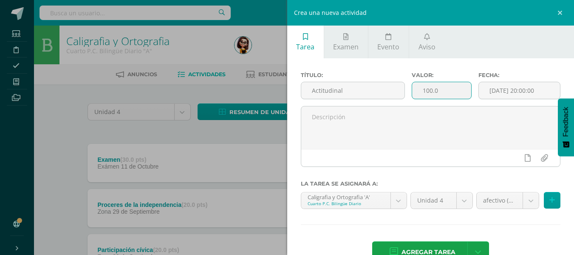
click at [425, 91] on input "100.0" at bounding box center [441, 90] width 59 height 17
type input "20.0"
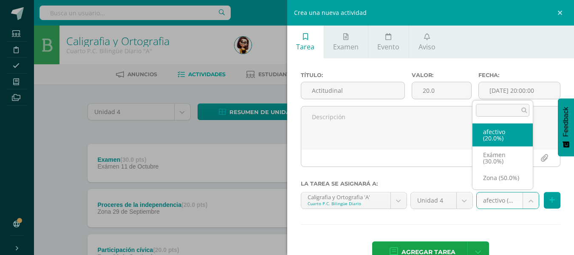
click at [524, 201] on body "Examen asignado exitosamente Estudiantes Disciplina Asistencia Mis cursos Archi…" at bounding box center [287, 209] width 574 height 419
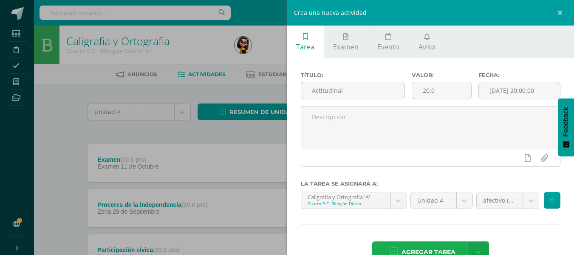
click at [418, 249] on span "Agregar tarea" at bounding box center [429, 251] width 54 height 21
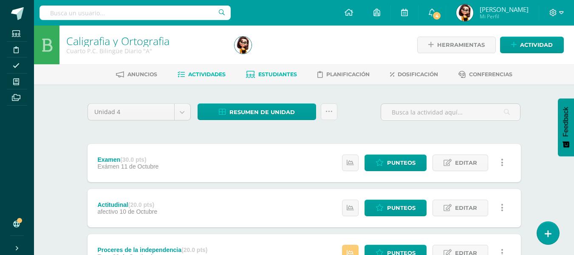
click at [282, 72] on span "Estudiantes" at bounding box center [277, 74] width 39 height 6
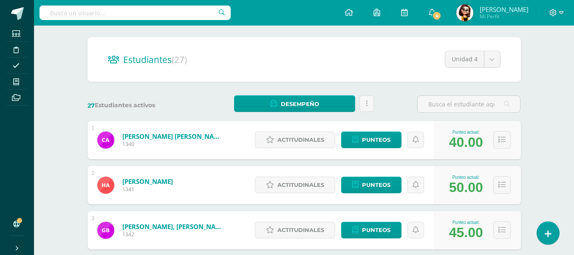
scroll to position [85, 0]
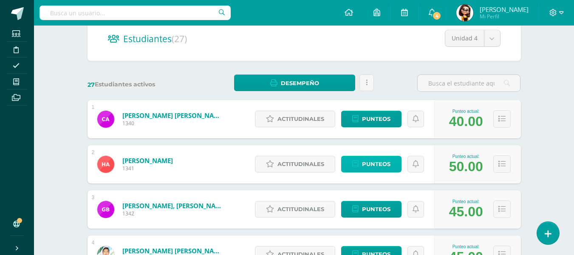
click at [382, 164] on span "Punteos" at bounding box center [376, 164] width 28 height 16
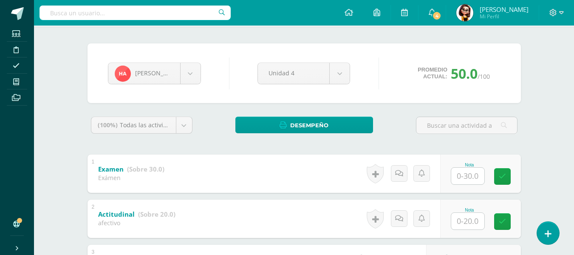
scroll to position [85, 0]
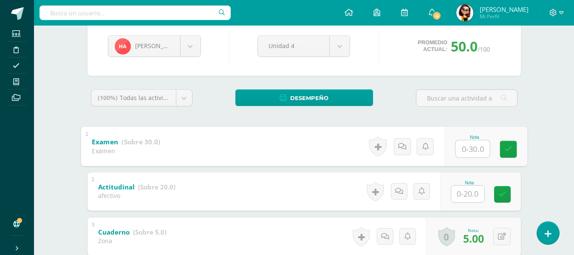
click at [467, 150] on input "text" at bounding box center [472, 148] width 34 height 17
type input "22"
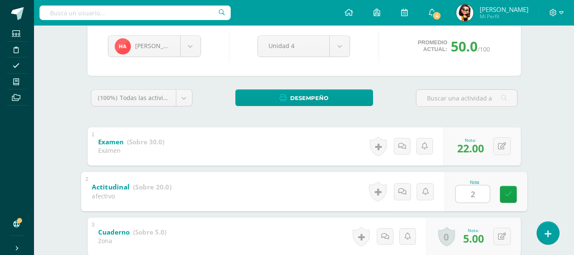
type input "20"
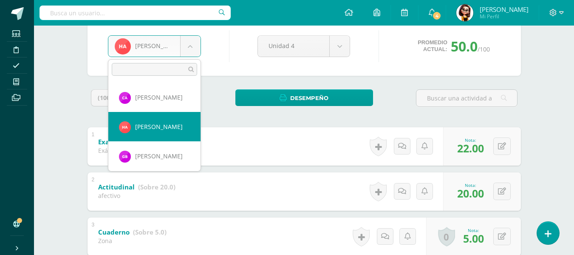
click at [190, 44] on body "Estudiantes Disciplina Asistencia Mis cursos Archivos Soporte Ayuda Reportar un…" at bounding box center [287, 181] width 574 height 532
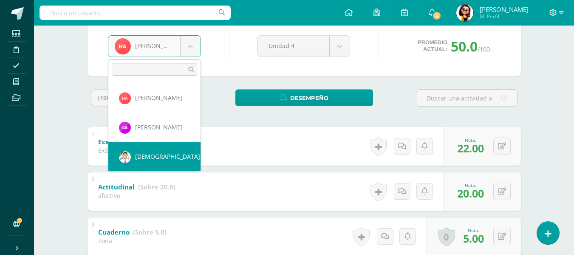
scroll to position [58, 0]
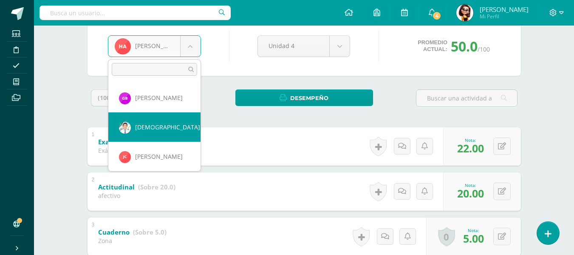
select select "6829"
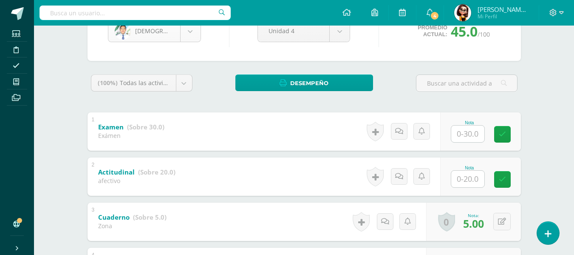
scroll to position [85, 0]
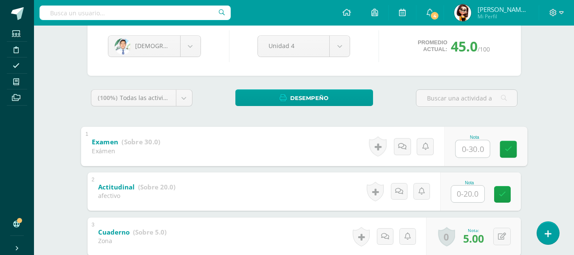
click at [465, 150] on input "text" at bounding box center [472, 148] width 34 height 17
type input "30"
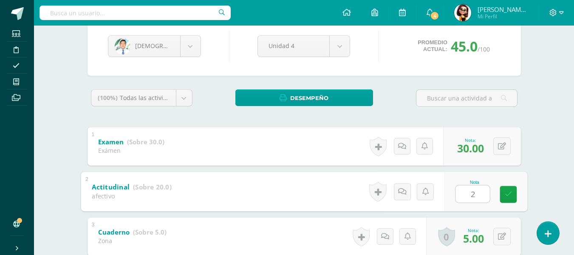
type input "20"
click at [189, 47] on body "Estudiantes Disciplina Asistencia Mis cursos Archivos Soporte Ayuda Reportar un…" at bounding box center [287, 181] width 574 height 532
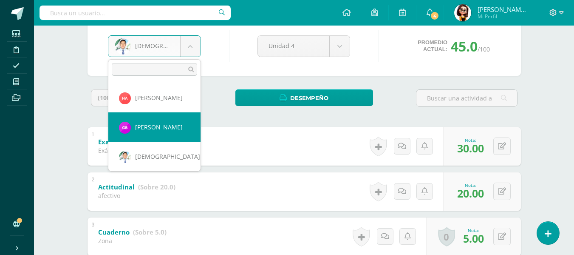
select select "8689"
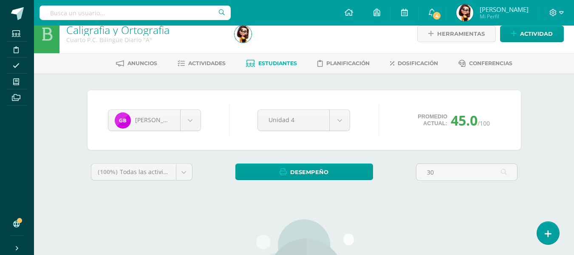
scroll to position [85, 0]
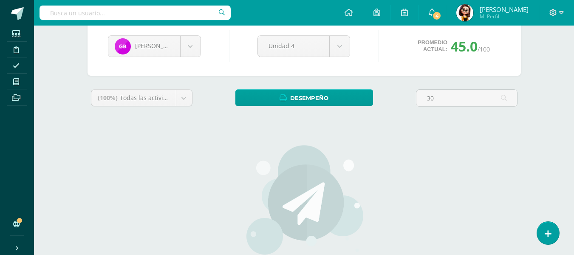
type input "3"
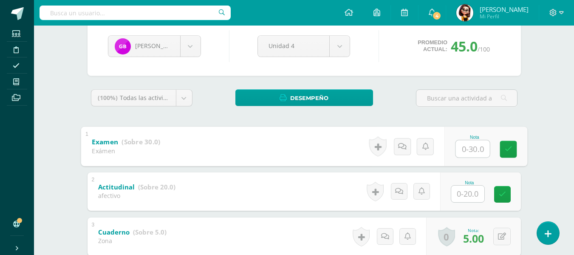
click at [466, 151] on input "text" at bounding box center [472, 148] width 34 height 17
type input "30"
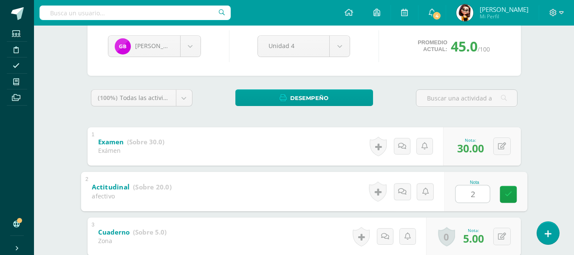
type input "20"
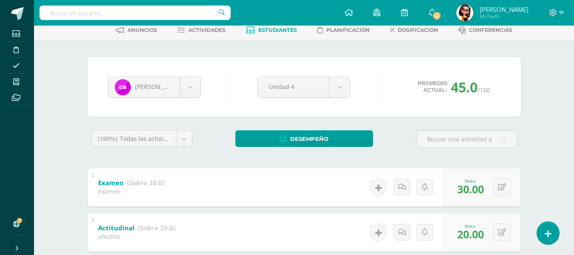
scroll to position [0, 0]
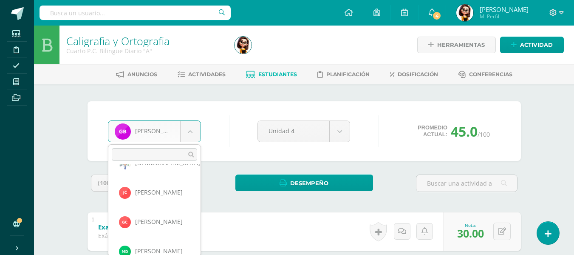
scroll to position [117, 0]
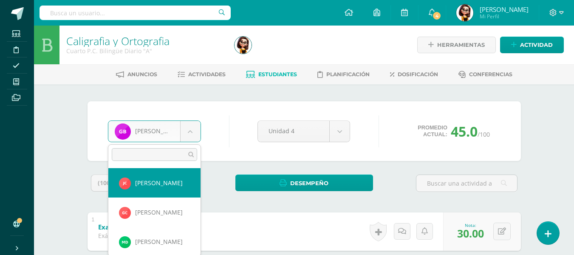
select select "8690"
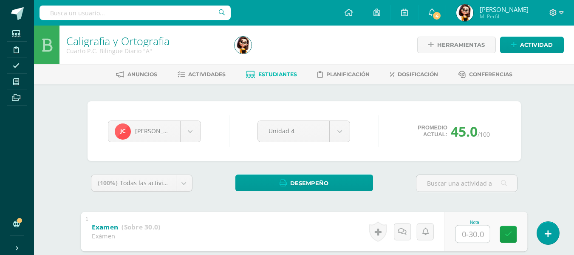
click at [468, 232] on input "text" at bounding box center [472, 233] width 34 height 17
type input "30"
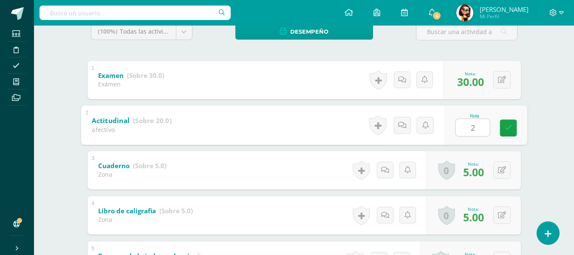
type input "20"
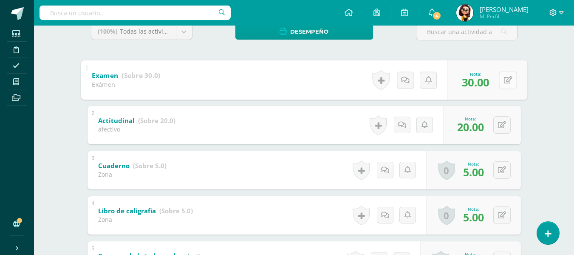
click at [501, 76] on button at bounding box center [508, 80] width 18 height 18
type input "28"
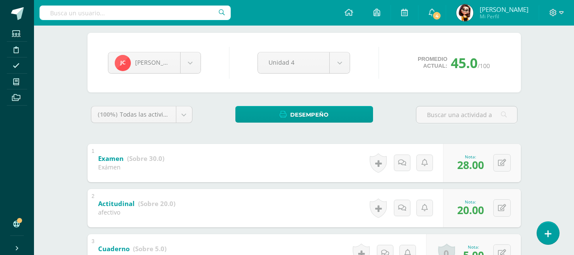
scroll to position [66, 0]
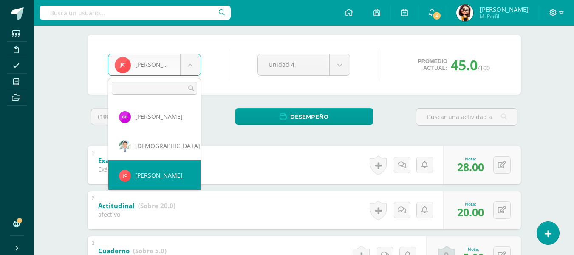
click at [192, 64] on body "Estudiantes Disciplina Asistencia Mis cursos Archivos Soporte Ayuda Reportar un…" at bounding box center [287, 200] width 574 height 532
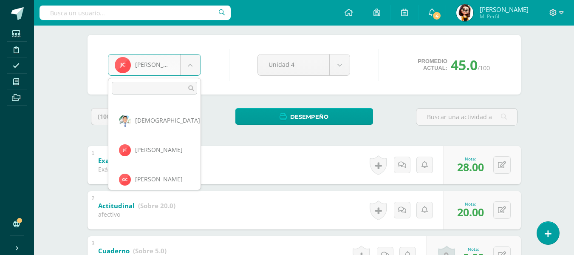
scroll to position [88, 0]
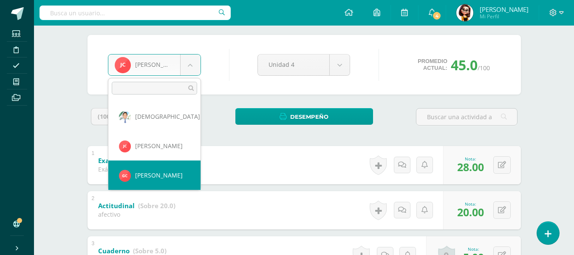
select select "8691"
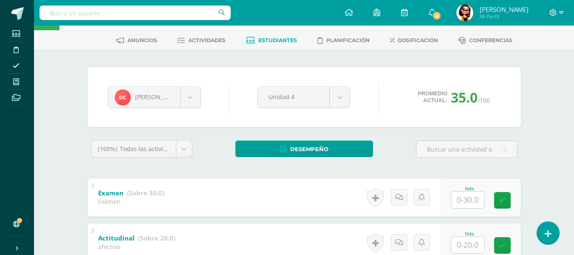
scroll to position [85, 0]
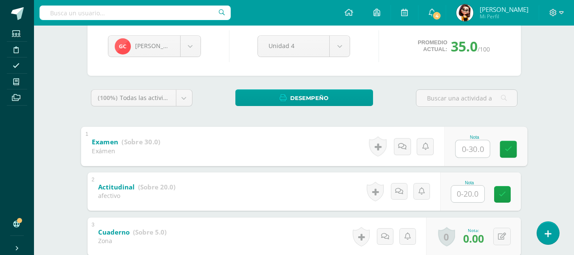
click at [470, 147] on input "text" at bounding box center [472, 148] width 34 height 17
type input "24"
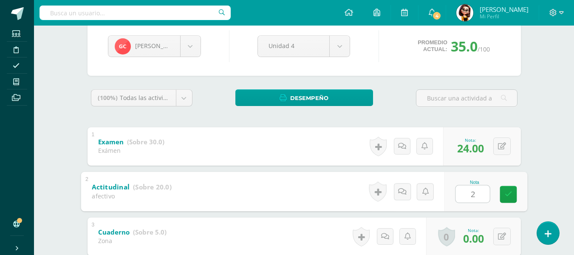
type input "20"
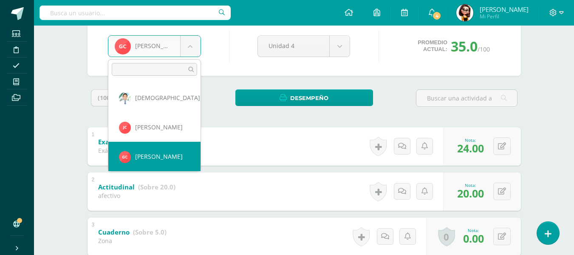
click at [190, 48] on body "Estudiantes Disciplina Asistencia Mis cursos Archivos Soporte Ayuda Reportar un…" at bounding box center [287, 181] width 574 height 532
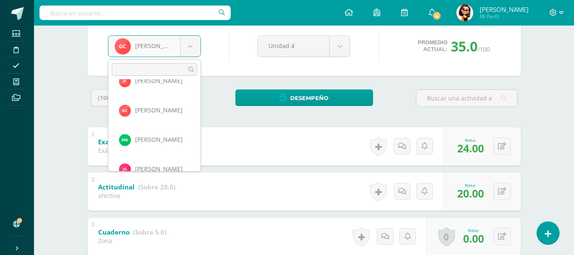
scroll to position [146, 0]
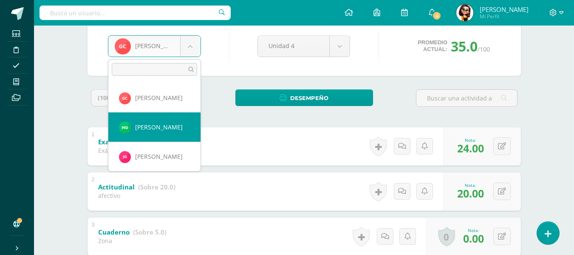
select select "8692"
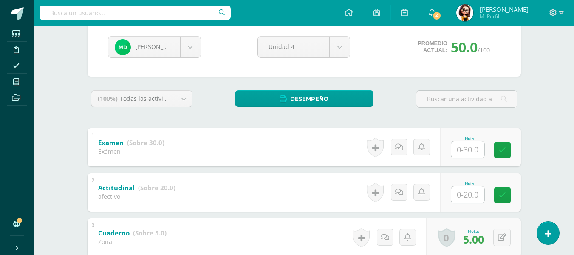
scroll to position [85, 0]
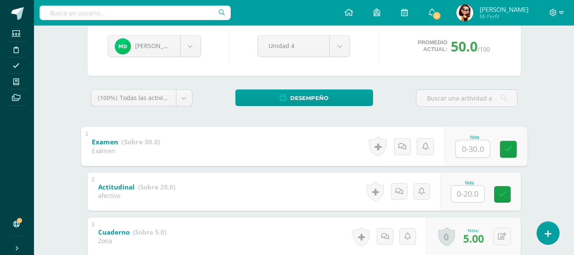
click at [467, 147] on input "text" at bounding box center [472, 148] width 34 height 17
type input "26"
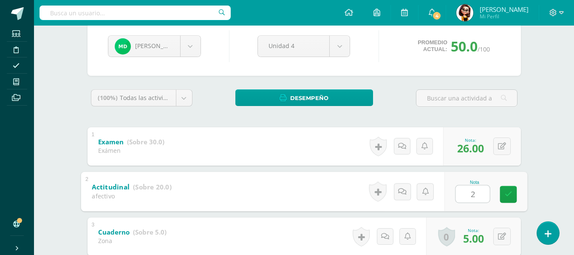
type input "20"
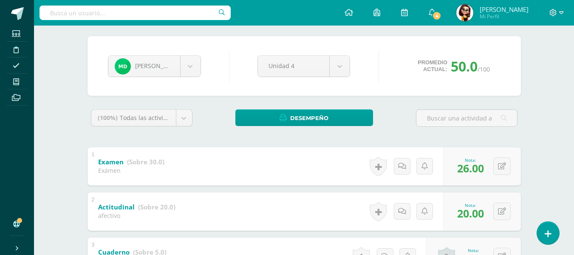
scroll to position [23, 0]
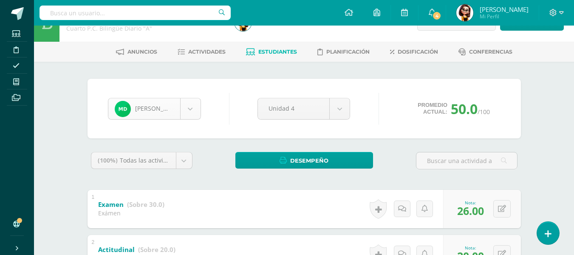
click at [190, 109] on body "Estudiantes Disciplina Asistencia Mis cursos Archivos Soporte Ayuda Reportar un…" at bounding box center [287, 243] width 574 height 532
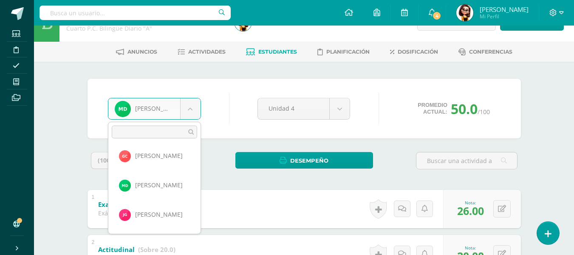
scroll to position [168, 0]
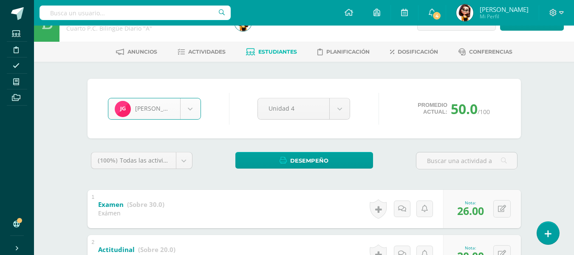
select select "8693"
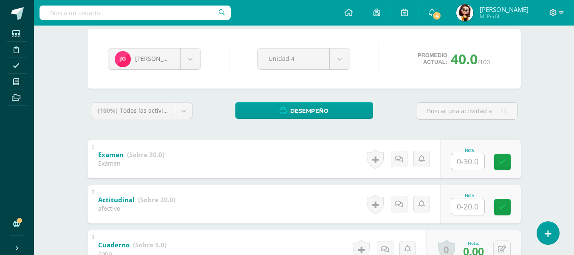
scroll to position [85, 0]
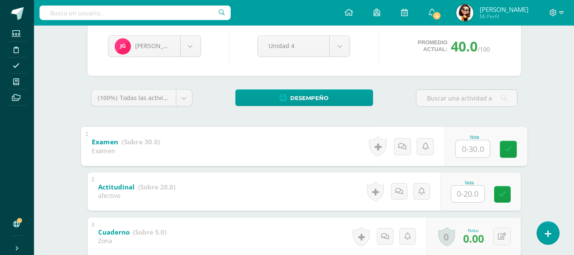
click at [470, 149] on input "text" at bounding box center [472, 148] width 34 height 17
type input "24"
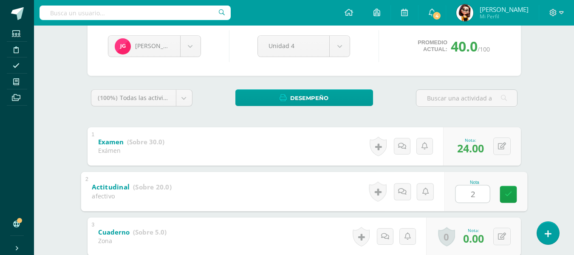
type input "20"
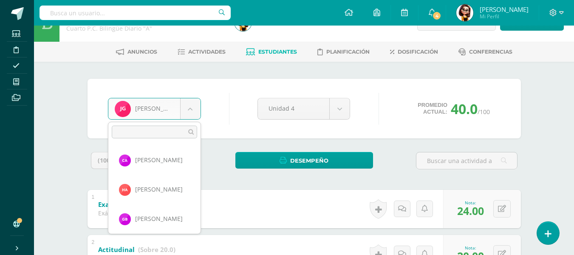
scroll to position [146, 0]
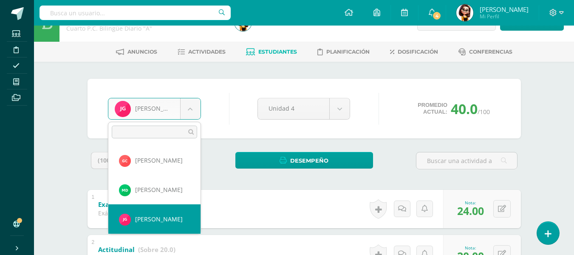
click at [190, 109] on body "Estudiantes Disciplina Asistencia Mis cursos Archivos Soporte Ayuda Reportar un…" at bounding box center [287, 243] width 574 height 532
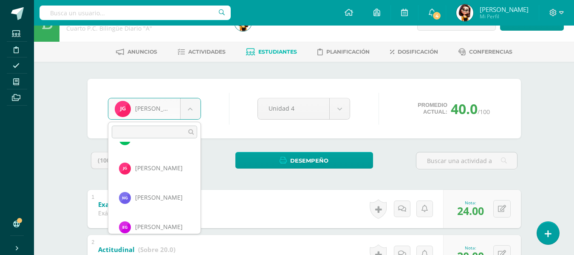
scroll to position [205, 0]
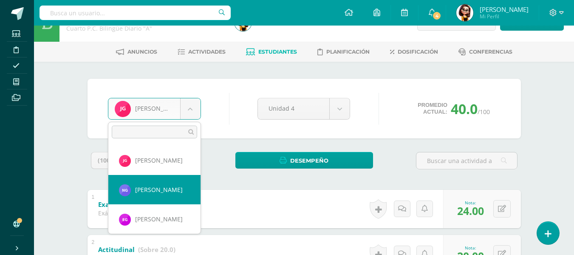
select select "8694"
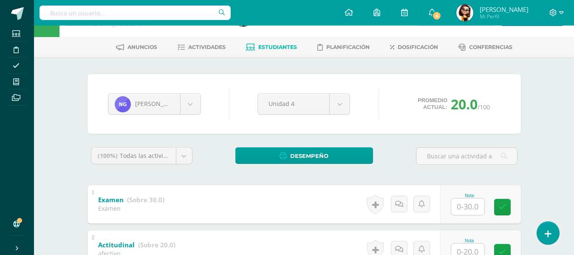
scroll to position [42, 0]
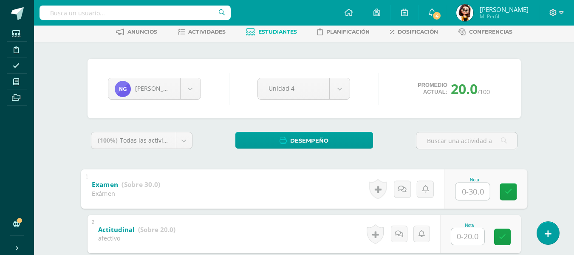
click at [468, 192] on input "text" at bounding box center [472, 190] width 34 height 17
type input "24"
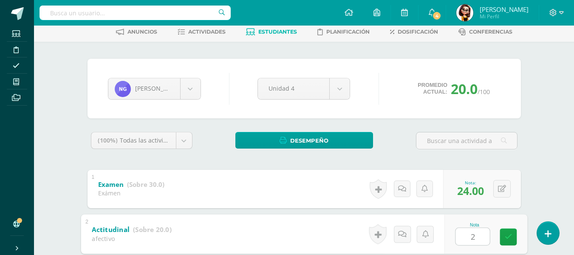
type input "20"
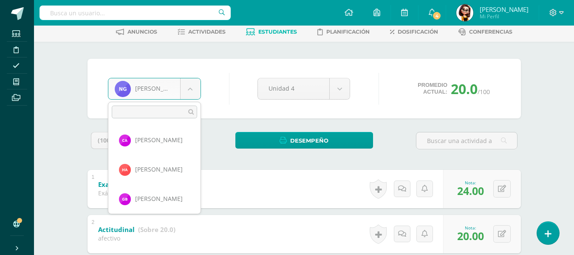
scroll to position [175, 0]
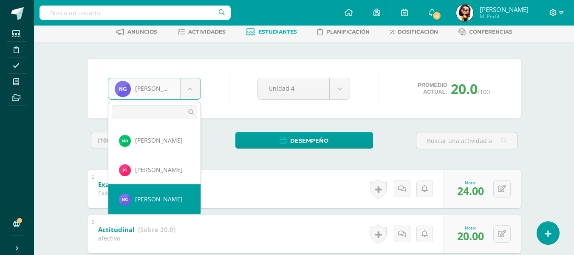
click at [190, 88] on body "Estudiantes Disciplina Asistencia Mis cursos Archivos Soporte Ayuda Reportar un…" at bounding box center [287, 224] width 574 height 532
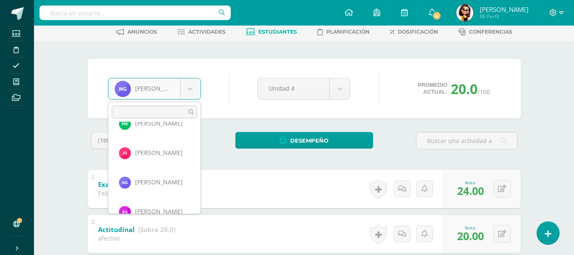
scroll to position [209, 0]
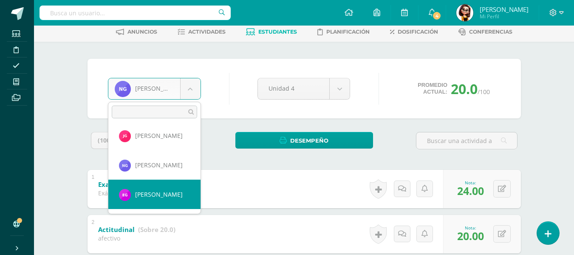
select select "8695"
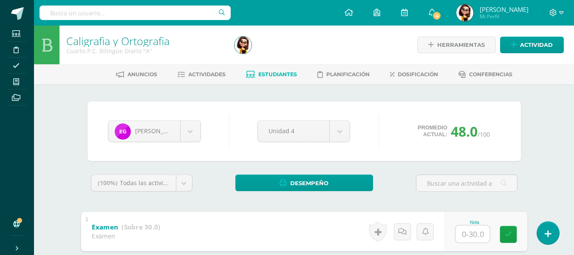
click at [468, 232] on input "text" at bounding box center [472, 233] width 34 height 17
type input "24"
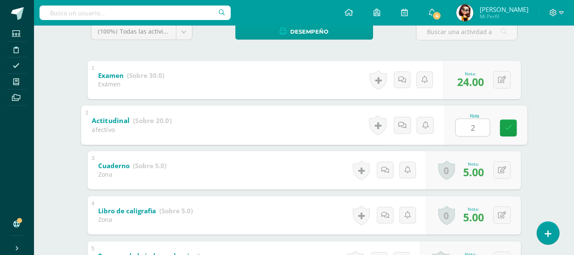
type input "20"
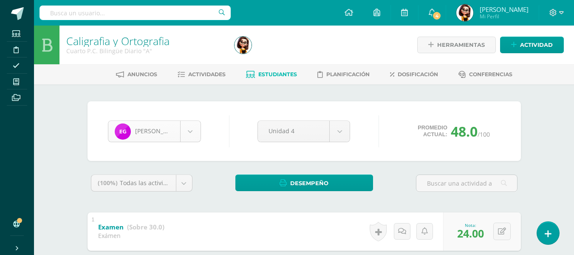
scroll to position [205, 0]
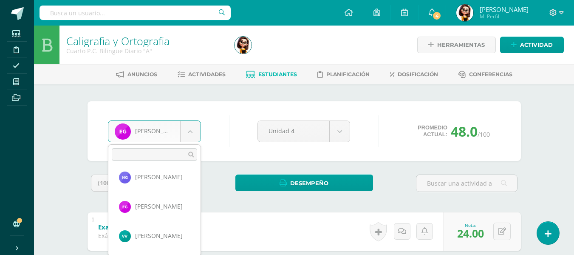
scroll to position [247, 0]
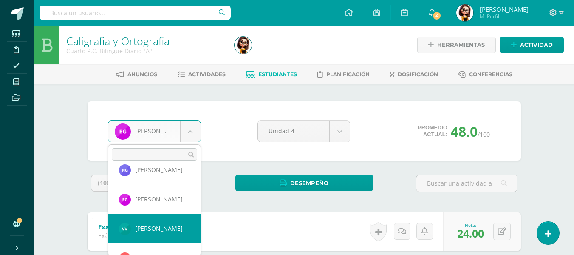
select select "8696"
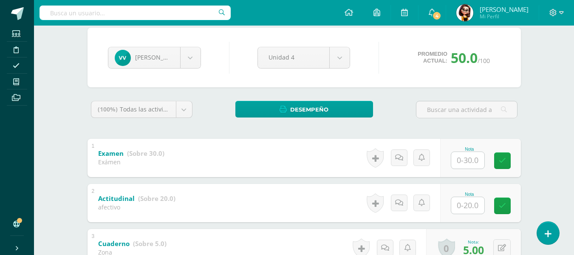
scroll to position [85, 0]
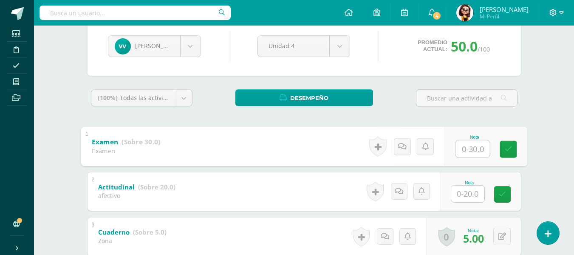
click at [463, 150] on input "text" at bounding box center [472, 148] width 34 height 17
type input "28"
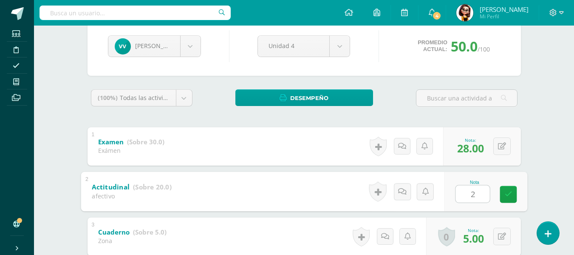
type input "20"
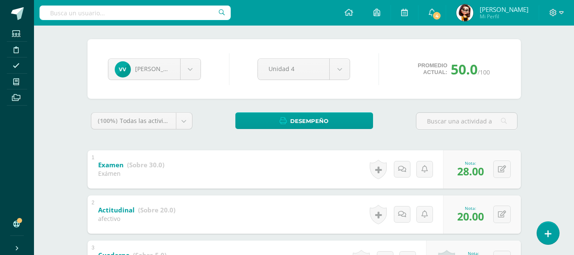
scroll to position [42, 0]
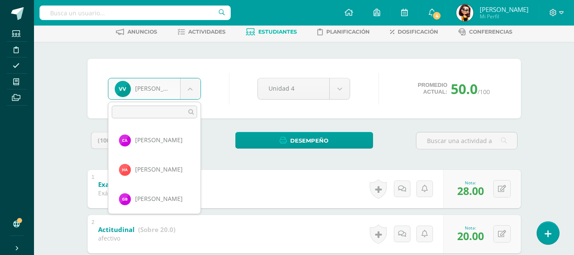
click at [190, 88] on body "Estudiantes Disciplina Asistencia Mis cursos Archivos Soporte Ayuda Reportar un…" at bounding box center [287, 224] width 574 height 532
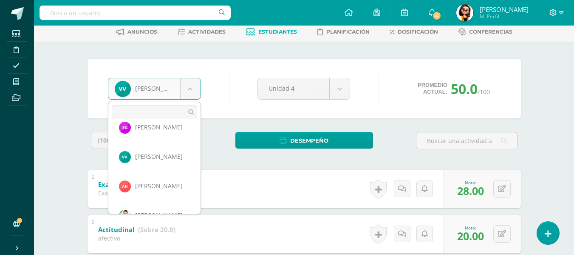
scroll to position [293, 0]
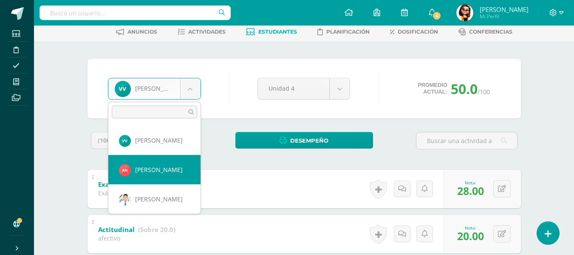
select select "8697"
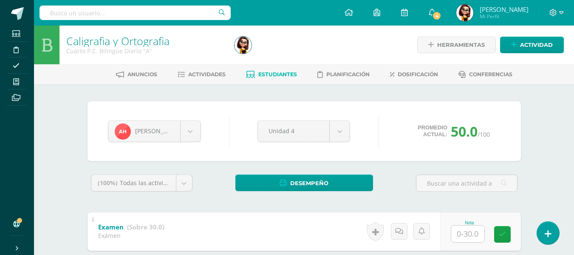
scroll to position [85, 0]
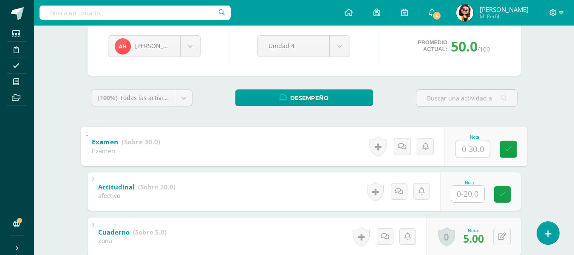
click at [466, 149] on input "text" at bounding box center [472, 148] width 34 height 17
type input "30"
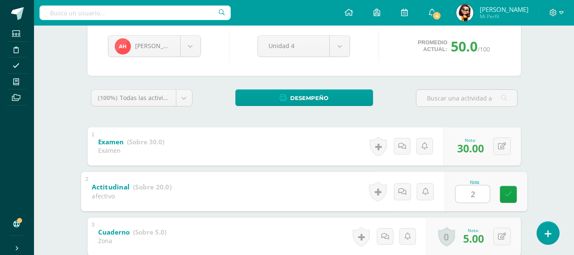
type input "20"
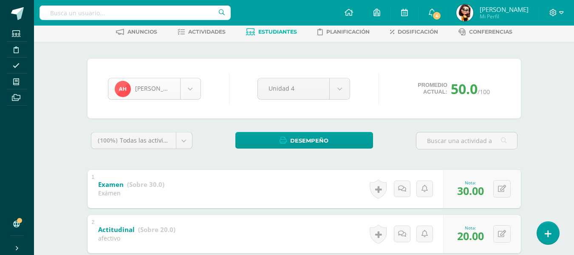
scroll to position [263, 0]
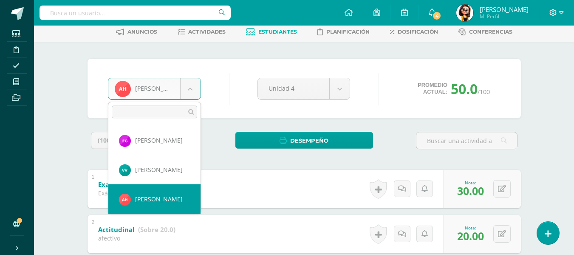
click at [189, 89] on body "Estudiantes Disciplina Asistencia Mis cursos Archivos Soporte Ayuda Reportar un…" at bounding box center [287, 224] width 574 height 532
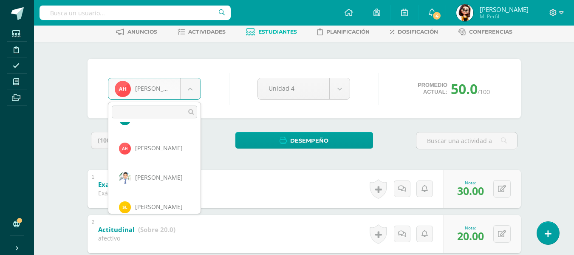
scroll to position [322, 0]
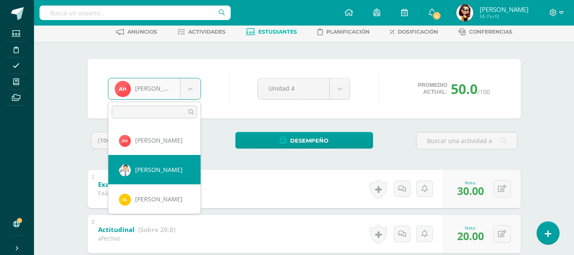
select select "6842"
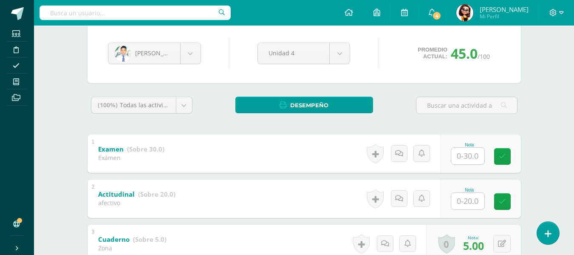
scroll to position [127, 0]
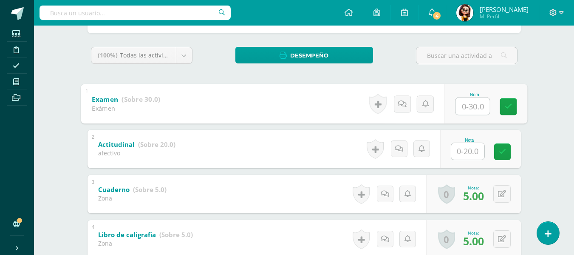
click at [468, 104] on input "text" at bounding box center [472, 105] width 34 height 17
type input "24"
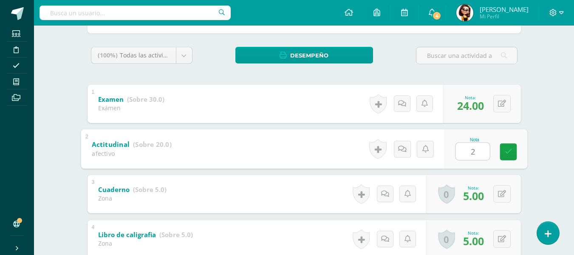
type input "20"
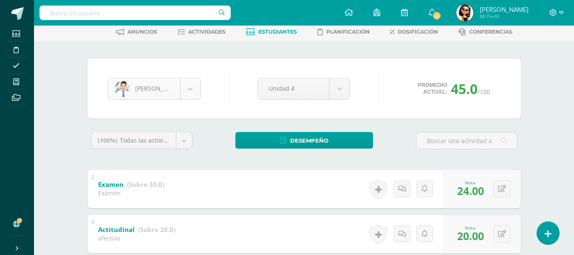
scroll to position [293, 0]
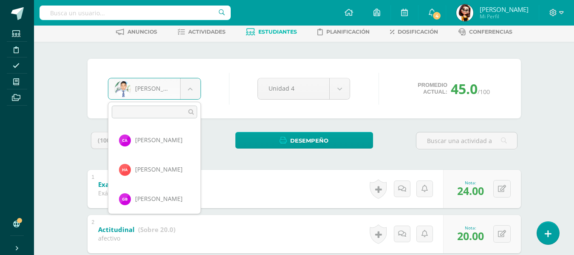
click at [190, 89] on body "Estudiantes Disciplina Asistencia Mis cursos Archivos Soporte Ayuda Reportar un…" at bounding box center [287, 224] width 574 height 532
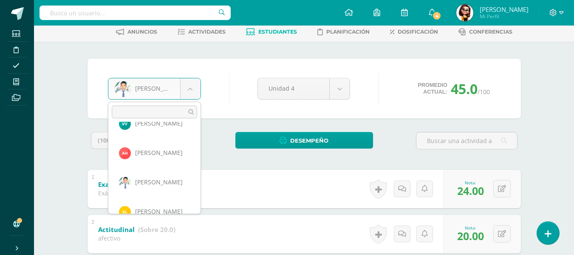
scroll to position [327, 0]
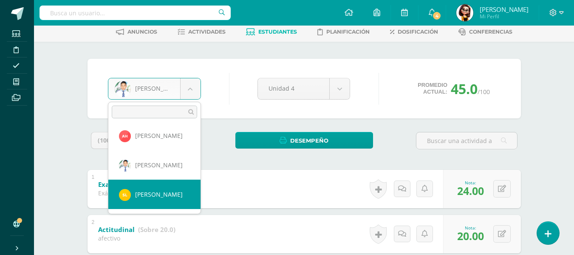
select select "8706"
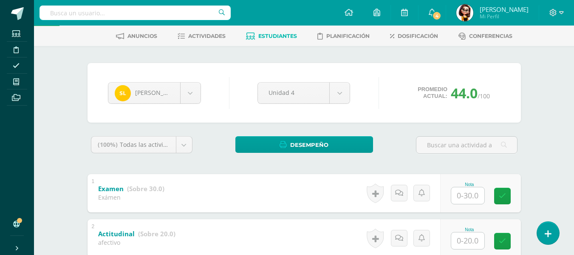
scroll to position [85, 0]
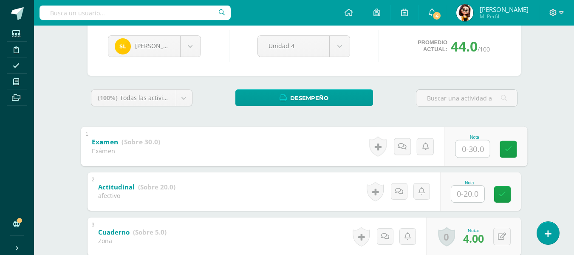
click at [468, 148] on input "text" at bounding box center [472, 148] width 34 height 17
type input "22"
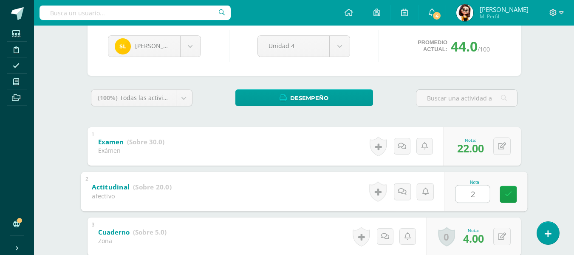
type input "20"
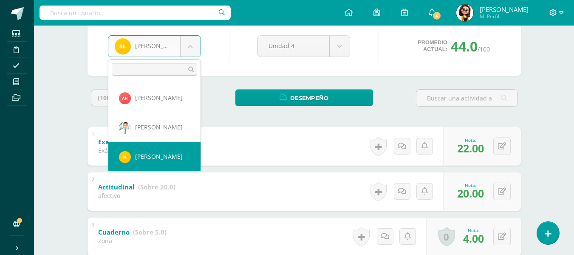
click at [189, 46] on body "Estudiantes Disciplina Asistencia Mis cursos Archivos Soporte Ayuda Reportar un…" at bounding box center [287, 181] width 574 height 532
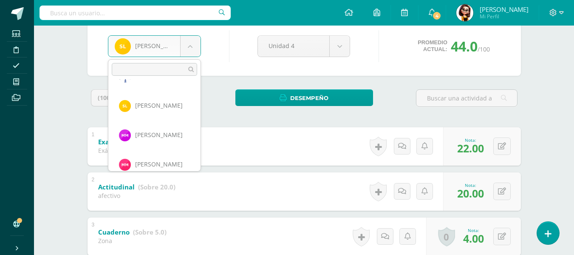
scroll to position [381, 0]
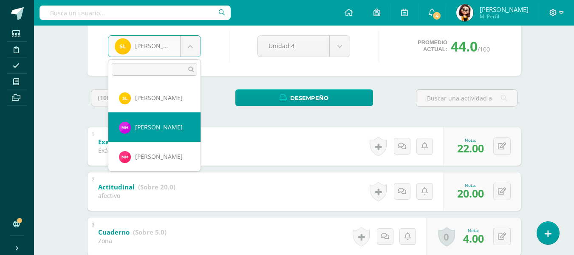
select select "8698"
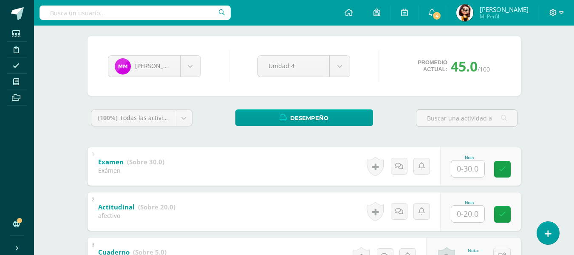
scroll to position [127, 0]
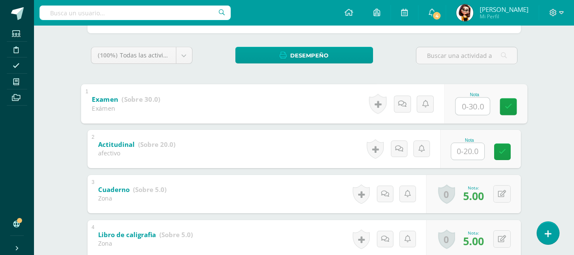
click at [470, 105] on input "text" at bounding box center [472, 105] width 34 height 17
type input "28"
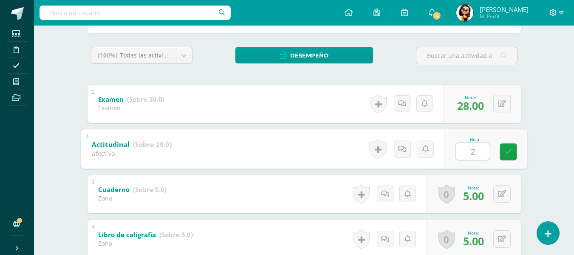
type input "20"
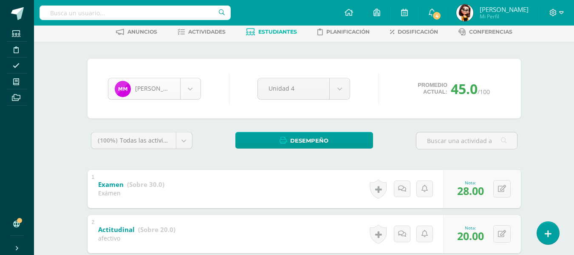
scroll to position [351, 0]
click at [190, 89] on body "Estudiantes Disciplina Asistencia Mis cursos Archivos Soporte Ayuda Reportar un…" at bounding box center [287, 224] width 574 height 532
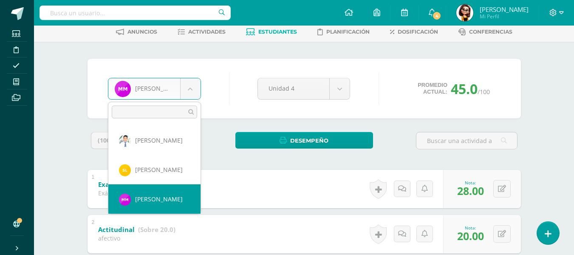
click at [191, 88] on body "Estudiantes Disciplina Asistencia Mis cursos Archivos Soporte Ayuda Reportar un…" at bounding box center [287, 224] width 574 height 532
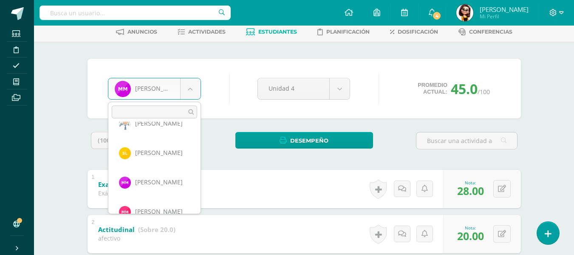
scroll to position [385, 0]
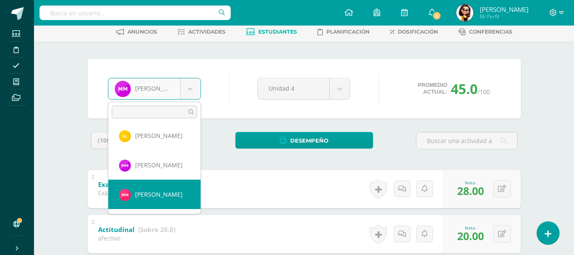
select select "8699"
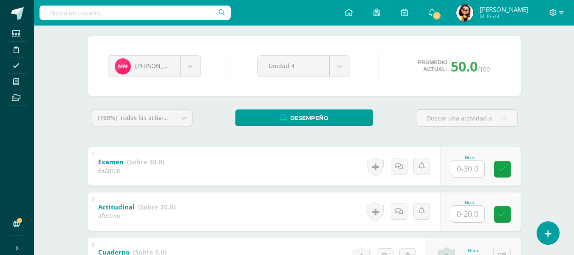
scroll to position [85, 0]
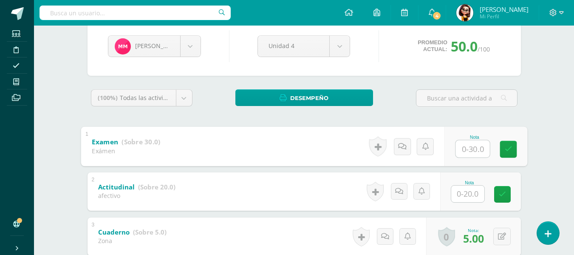
click at [469, 146] on input "text" at bounding box center [472, 148] width 34 height 17
type input "26"
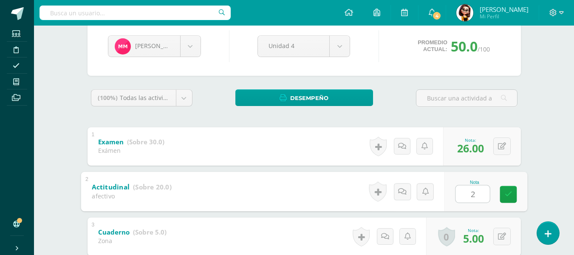
type input "20"
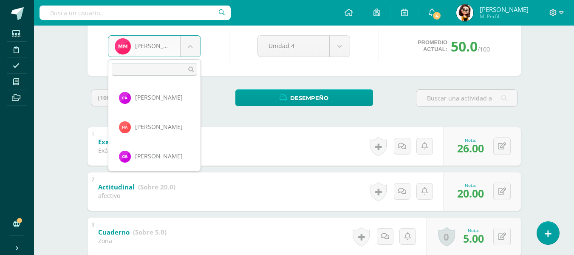
click at [190, 46] on body "Estudiantes Disciplina Asistencia Mis cursos Archivos Soporte Ayuda Reportar un…" at bounding box center [287, 181] width 574 height 532
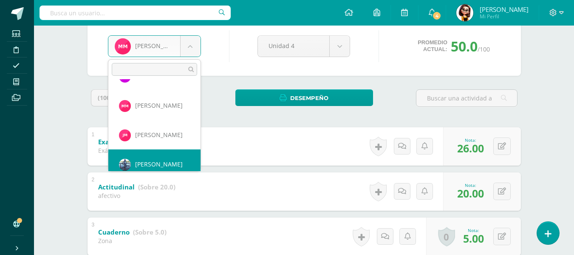
scroll to position [439, 0]
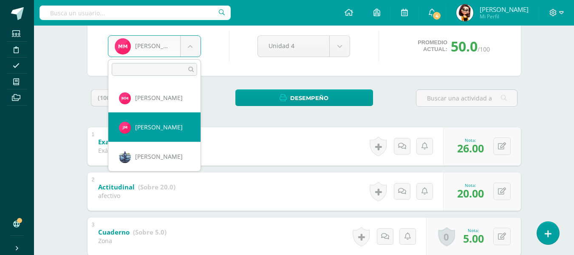
select select "8700"
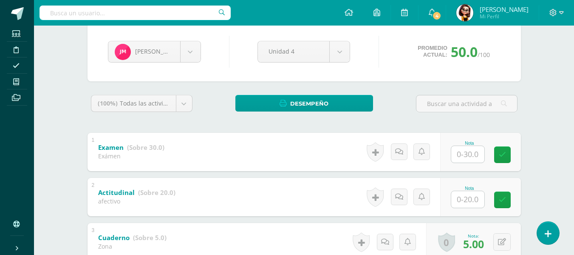
scroll to position [89, 0]
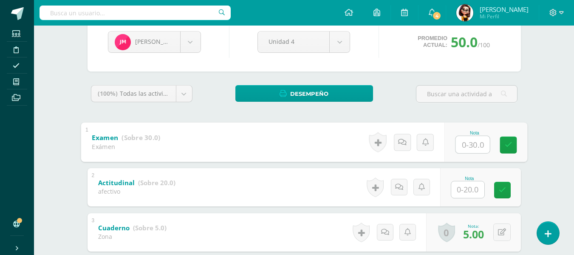
click at [467, 144] on input "text" at bounding box center [472, 144] width 34 height 17
type input "28"
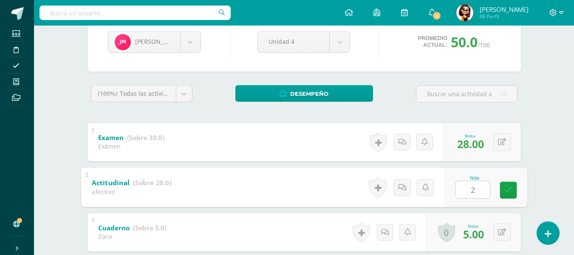
type input "20"
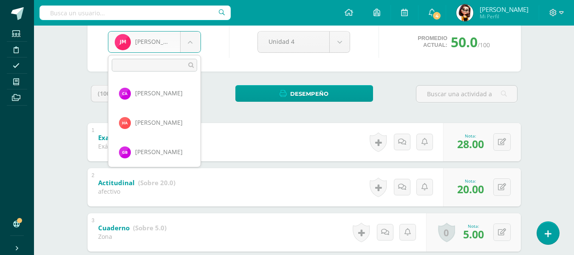
click at [190, 42] on body "Estudiantes Disciplina Asistencia Mis cursos Archivos Soporte Ayuda Reportar un…" at bounding box center [287, 177] width 574 height 532
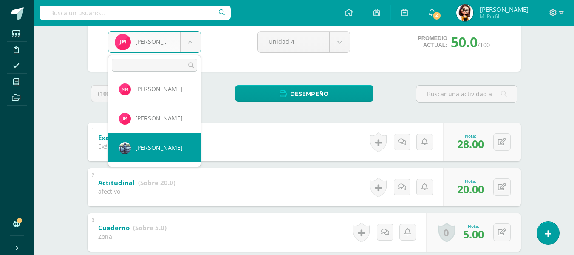
select select "144"
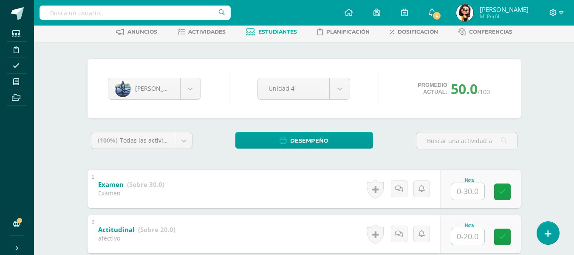
scroll to position [85, 0]
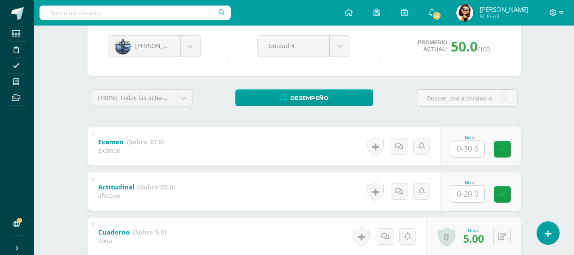
click at [471, 149] on input "text" at bounding box center [467, 148] width 33 height 17
type input "28"
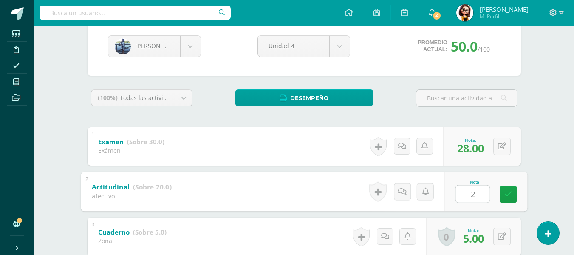
type input "20"
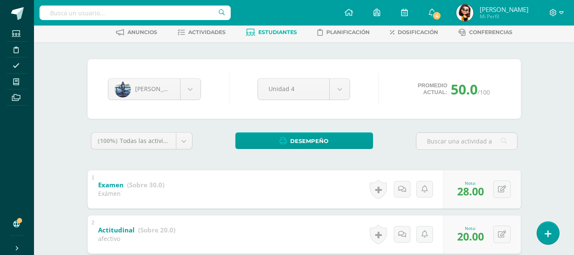
scroll to position [0, 0]
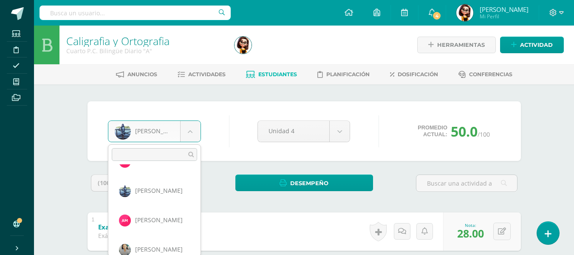
scroll to position [507, 0]
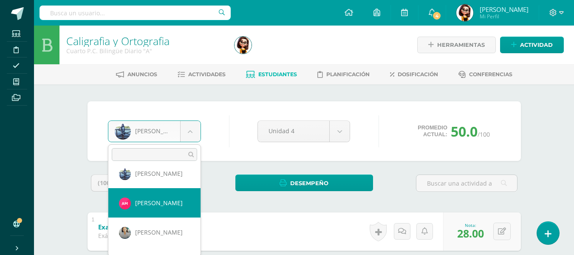
select select "8723"
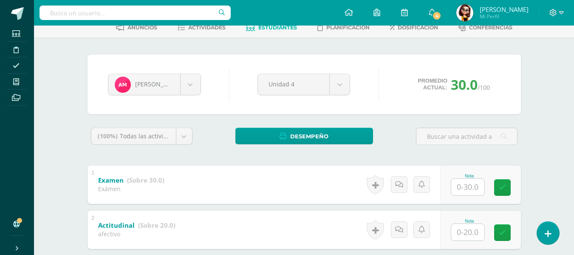
scroll to position [89, 0]
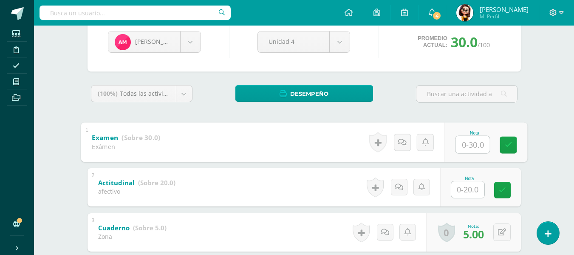
click at [465, 144] on input "text" at bounding box center [472, 144] width 34 height 17
type input "28"
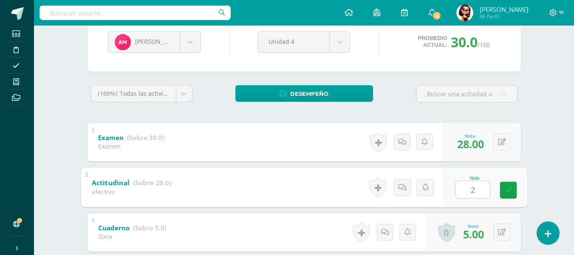
type input "20"
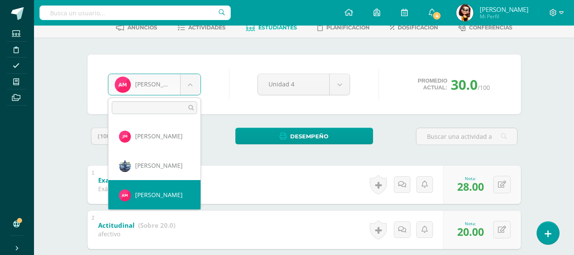
click at [191, 84] on body "Estudiantes Disciplina Asistencia Mis cursos Archivos Soporte Ayuda Reportar un…" at bounding box center [287, 219] width 574 height 532
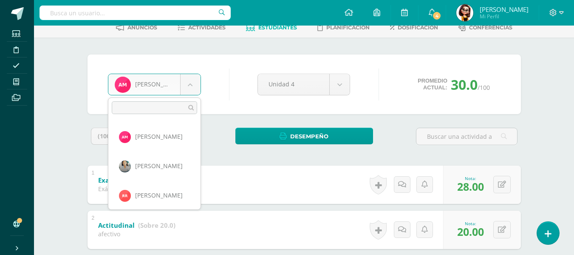
scroll to position [532, 0]
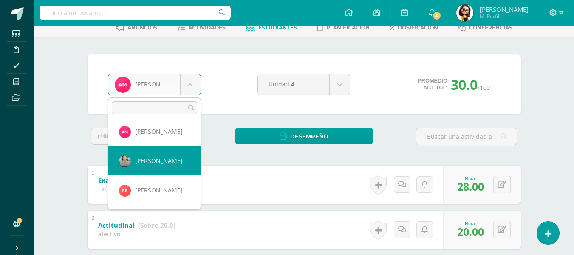
select select "6852"
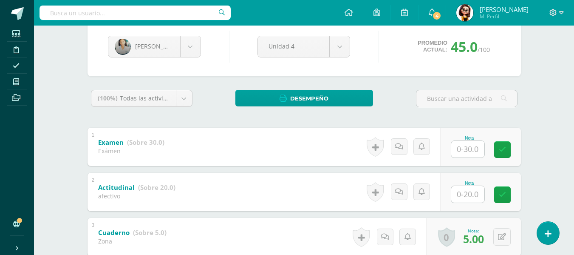
scroll to position [85, 0]
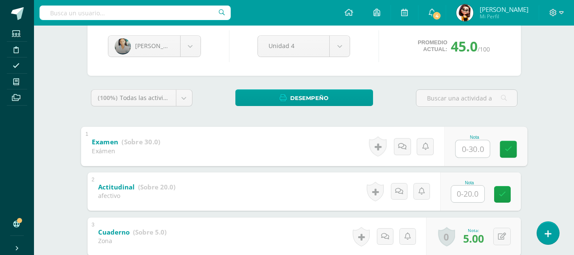
click at [468, 147] on input "text" at bounding box center [472, 148] width 34 height 17
type input "26"
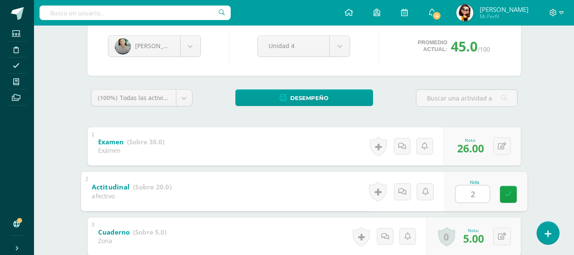
type input "20"
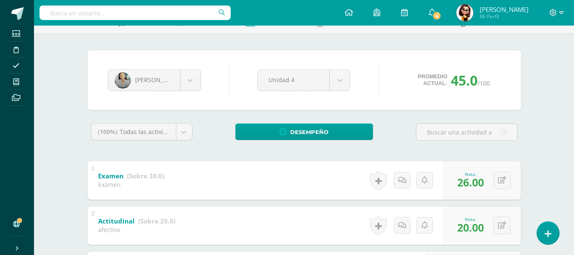
scroll to position [0, 0]
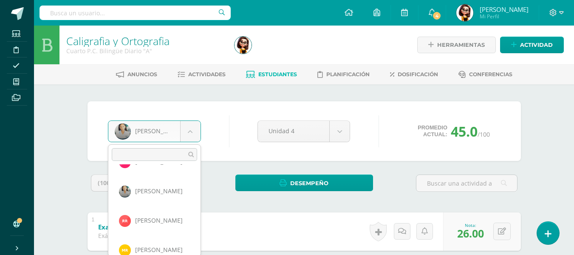
scroll to position [549, 0]
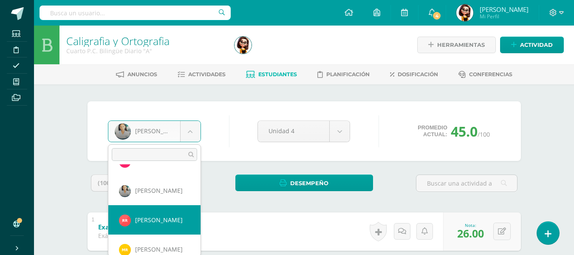
select select "8701"
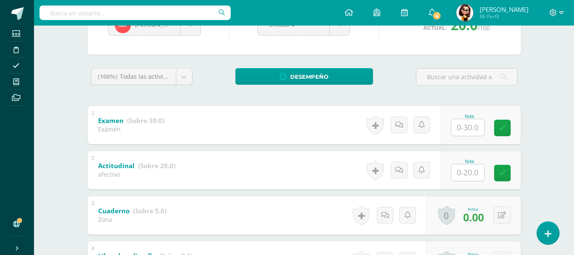
scroll to position [127, 0]
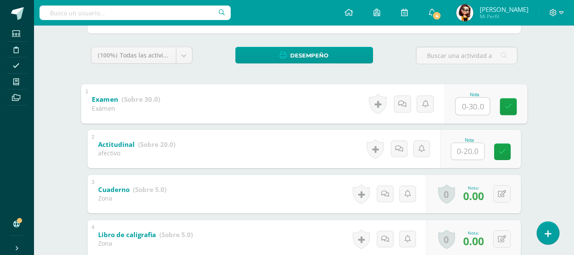
click at [470, 106] on input "text" at bounding box center [472, 105] width 34 height 17
type input "30"
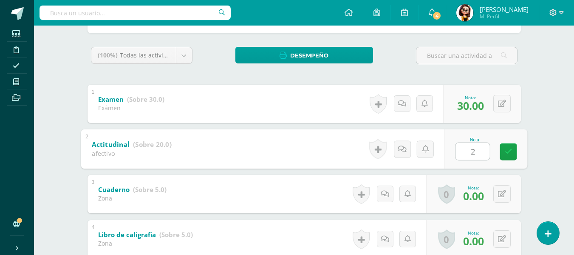
type input "20"
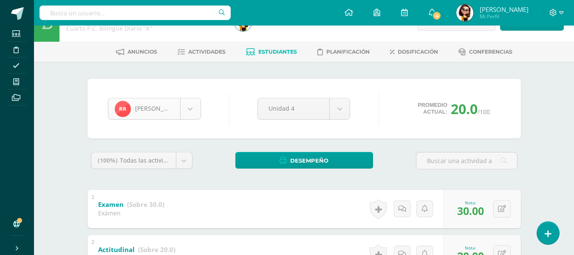
scroll to position [527, 0]
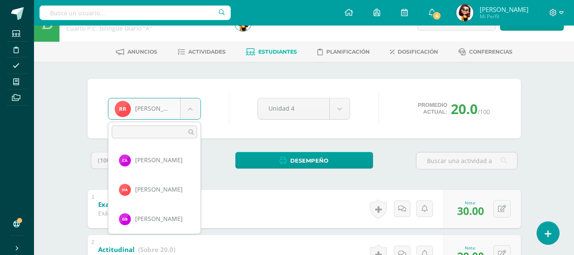
click at [190, 109] on body "Estudiantes Disciplina Asistencia Mis cursos Archivos Soporte Ayuda Reportar un…" at bounding box center [287, 243] width 574 height 532
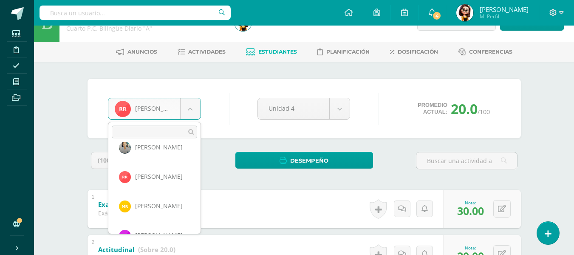
scroll to position [586, 0]
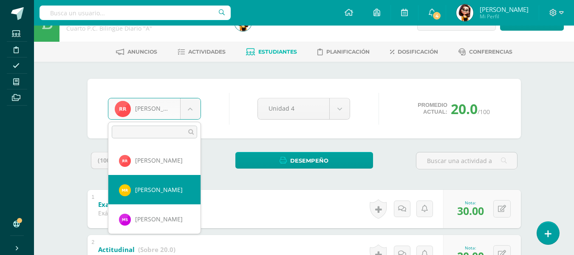
select select "8702"
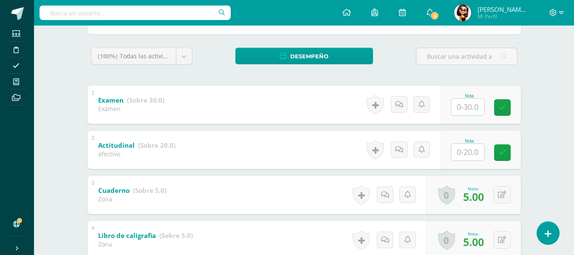
scroll to position [127, 0]
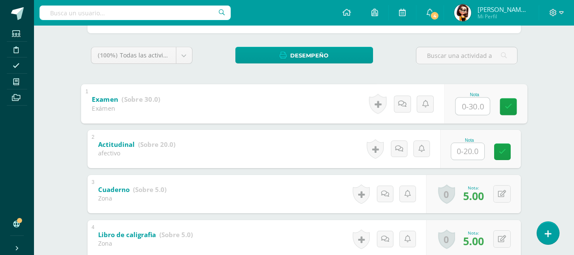
click at [465, 106] on input "text" at bounding box center [472, 105] width 34 height 17
type input "28"
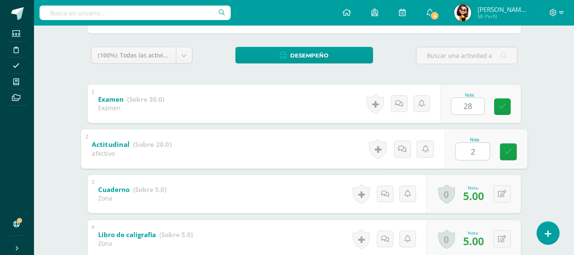
type input "20"
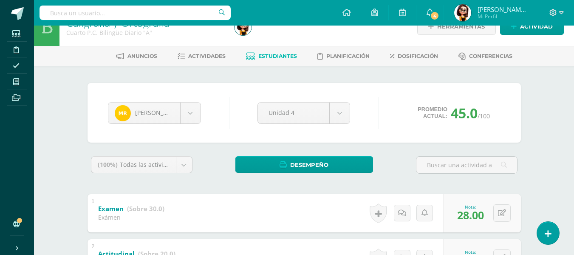
scroll to position [0, 0]
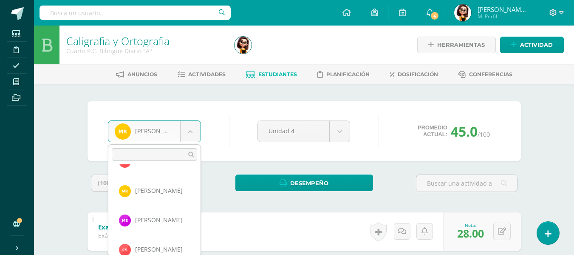
scroll to position [615, 0]
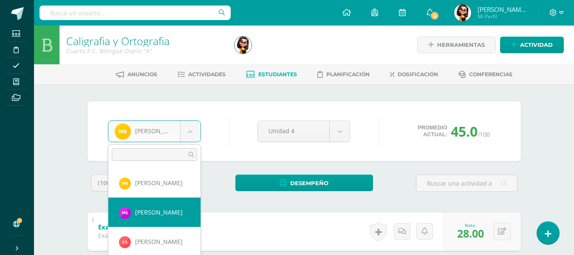
select select "8703"
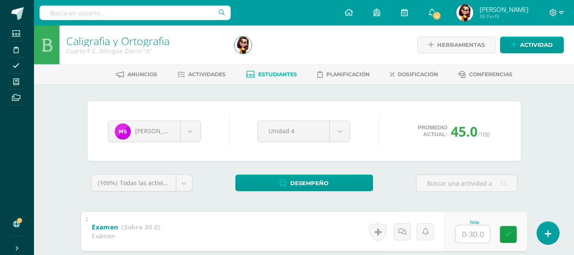
click at [464, 235] on input "text" at bounding box center [472, 233] width 34 height 17
type input "30"
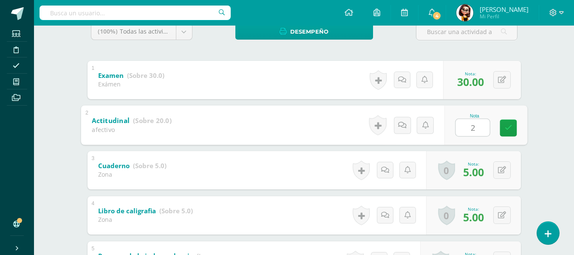
type input "20"
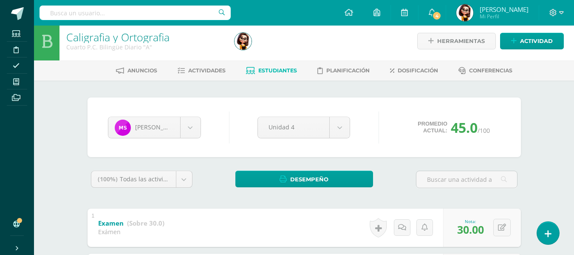
scroll to position [0, 0]
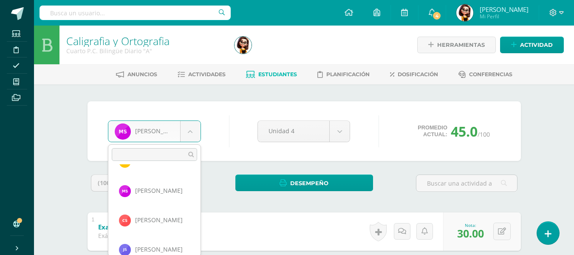
scroll to position [654, 0]
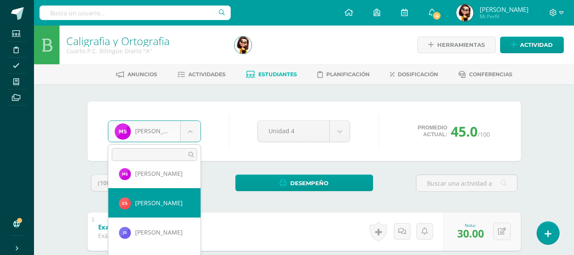
select select "8704"
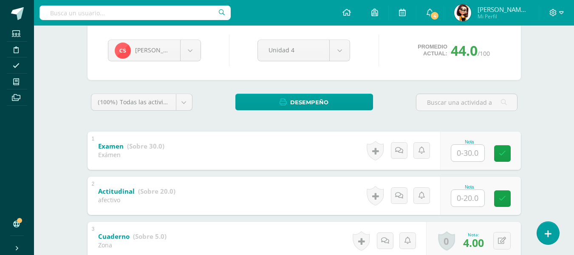
scroll to position [85, 0]
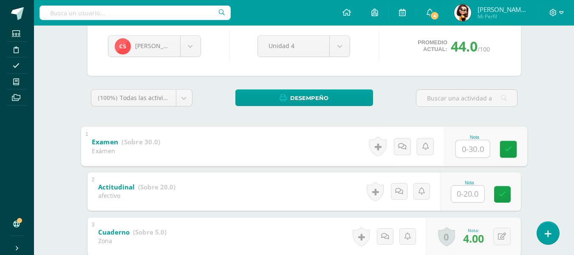
click at [465, 147] on input "text" at bounding box center [472, 148] width 34 height 17
type input "22"
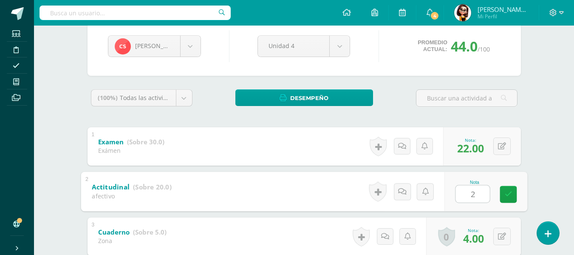
type input "20"
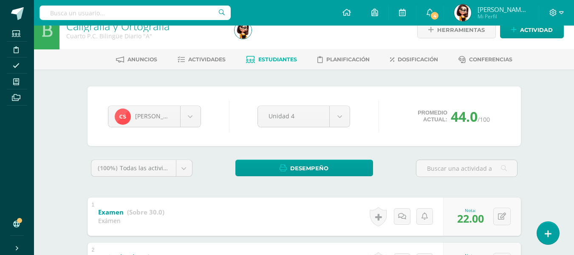
scroll to position [0, 0]
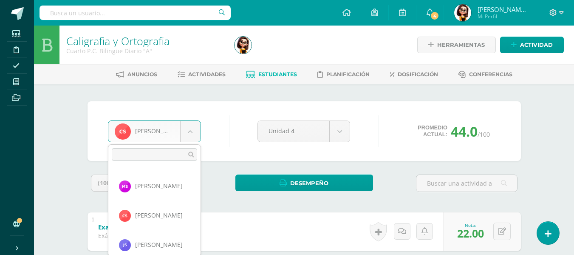
scroll to position [649, 0]
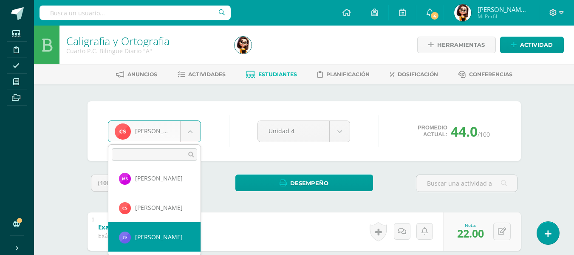
select select "8705"
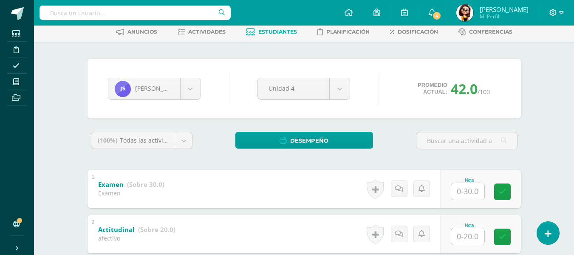
scroll to position [85, 0]
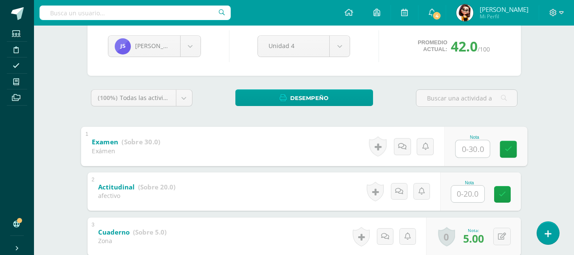
click at [468, 148] on input "text" at bounding box center [472, 148] width 34 height 17
type input "24"
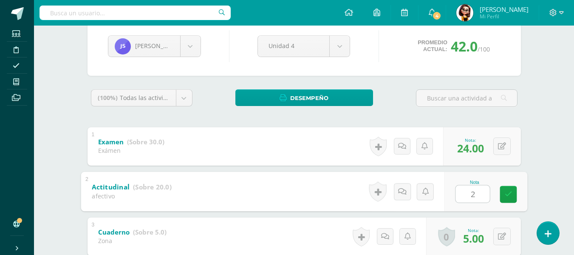
type input "20"
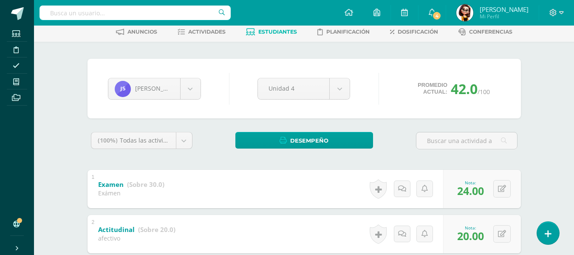
scroll to position [0, 0]
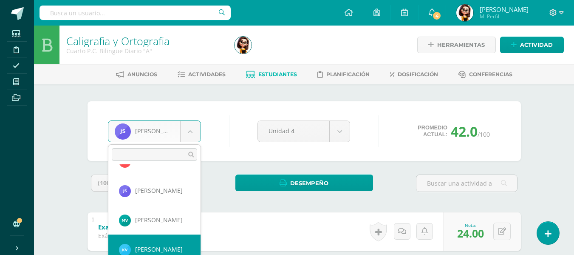
scroll to position [703, 0]
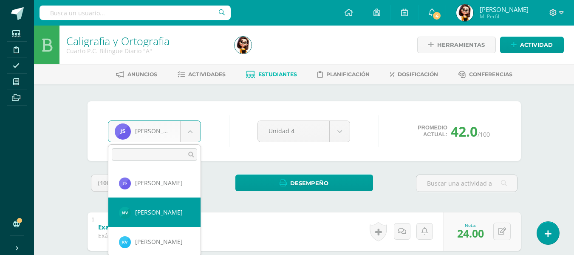
select select "8707"
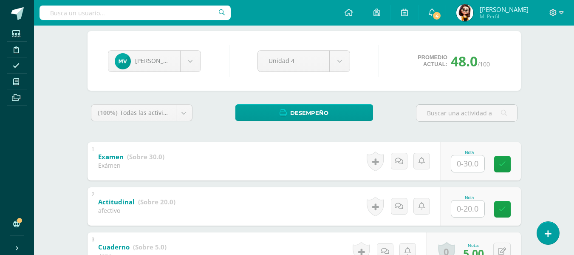
scroll to position [85, 0]
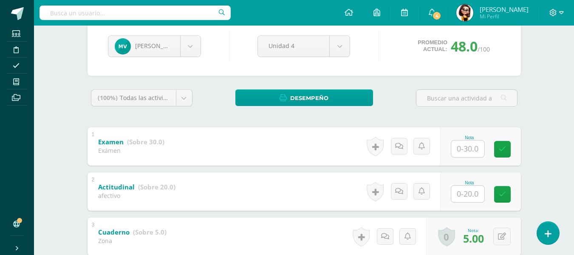
click at [468, 151] on input "text" at bounding box center [467, 148] width 33 height 17
type input "20"
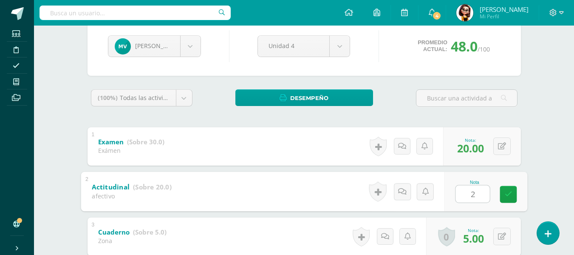
type input "20"
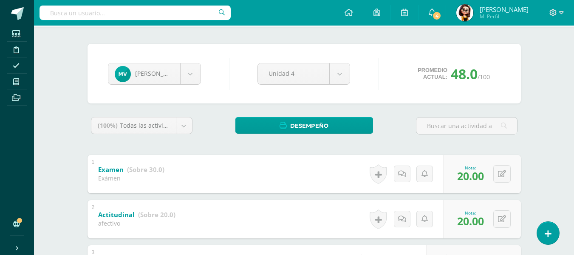
scroll to position [42, 0]
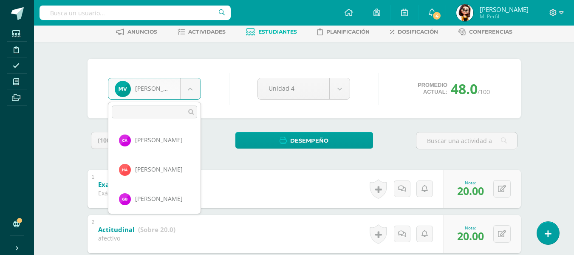
click at [188, 89] on body "Estudiantes Disciplina Asistencia Mis cursos Archivos Soporte Ayuda Reportar un…" at bounding box center [287, 224] width 574 height 532
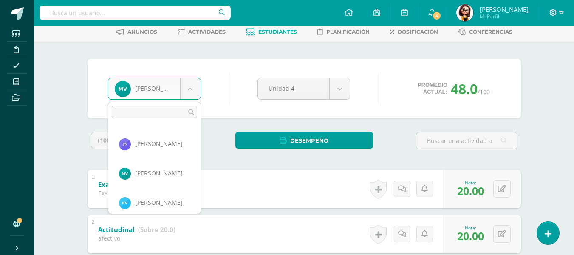
scroll to position [707, 0]
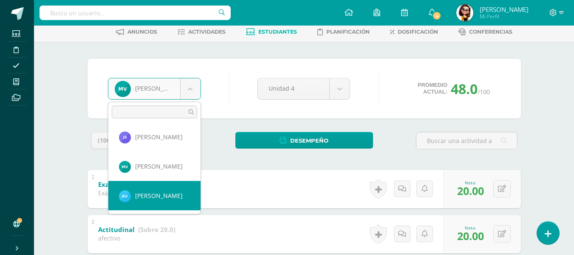
select select "8708"
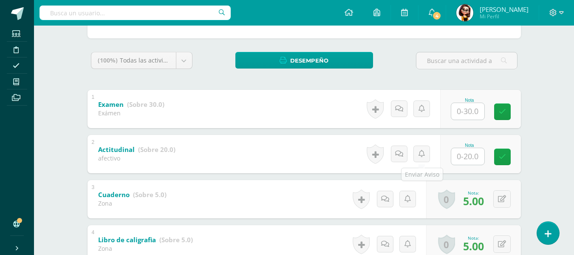
scroll to position [127, 0]
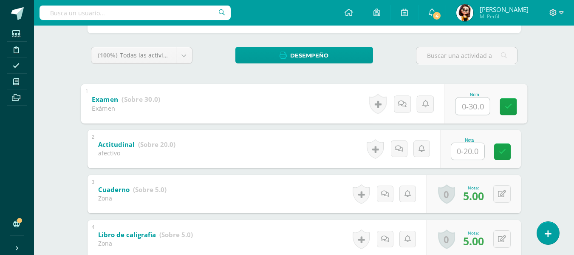
click at [468, 107] on input "text" at bounding box center [472, 105] width 34 height 17
type input "28"
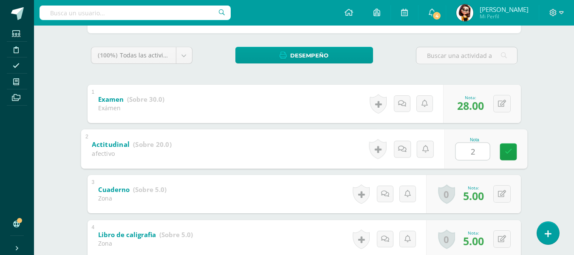
type input "20"
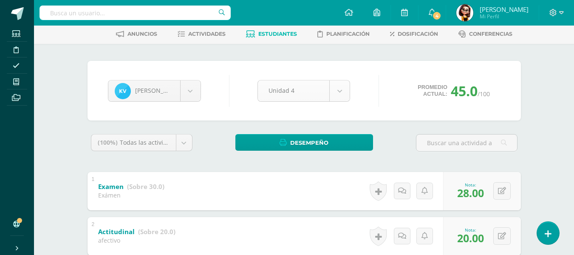
scroll to position [0, 0]
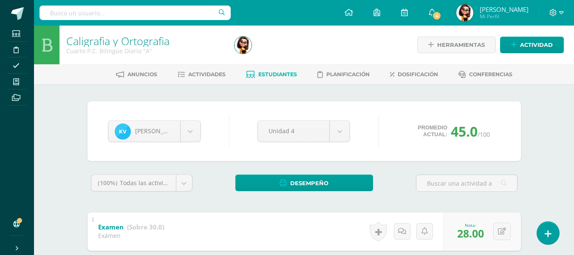
click at [285, 79] on link "Estudiantes" at bounding box center [271, 75] width 51 height 14
